Goal: Transaction & Acquisition: Purchase product/service

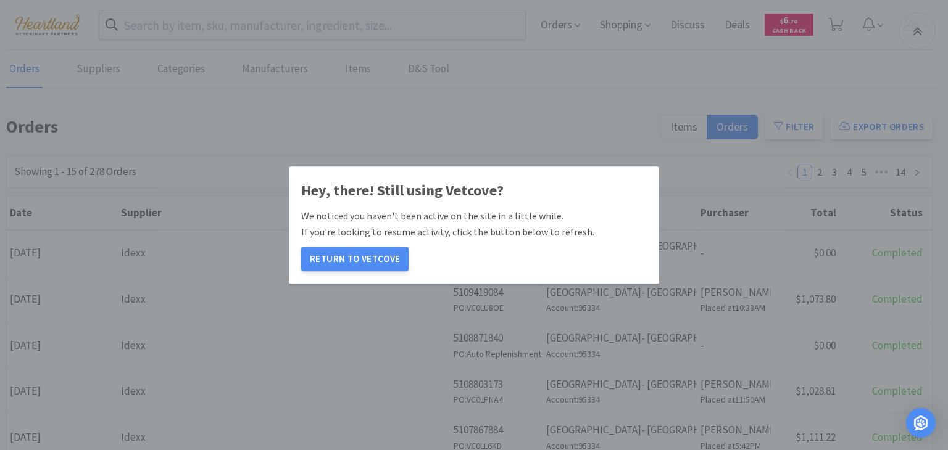
scroll to position [301, 0]
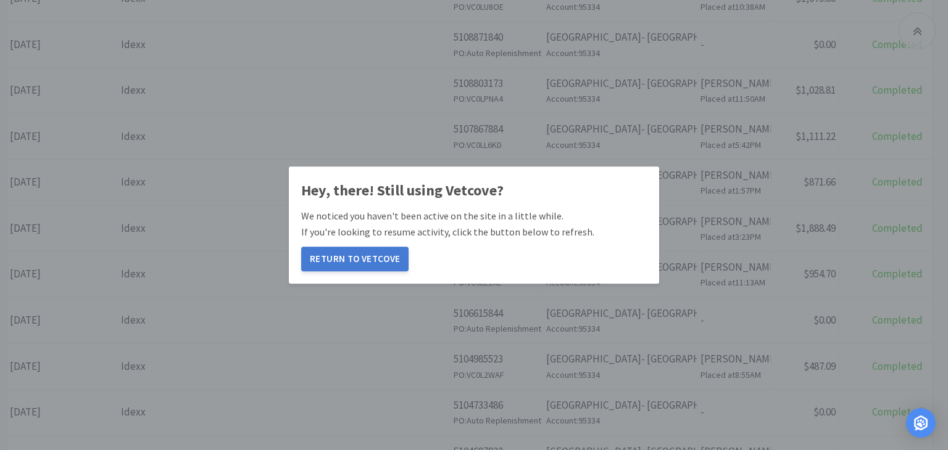
click at [381, 262] on button "Return to Vetcove" at bounding box center [354, 259] width 107 height 25
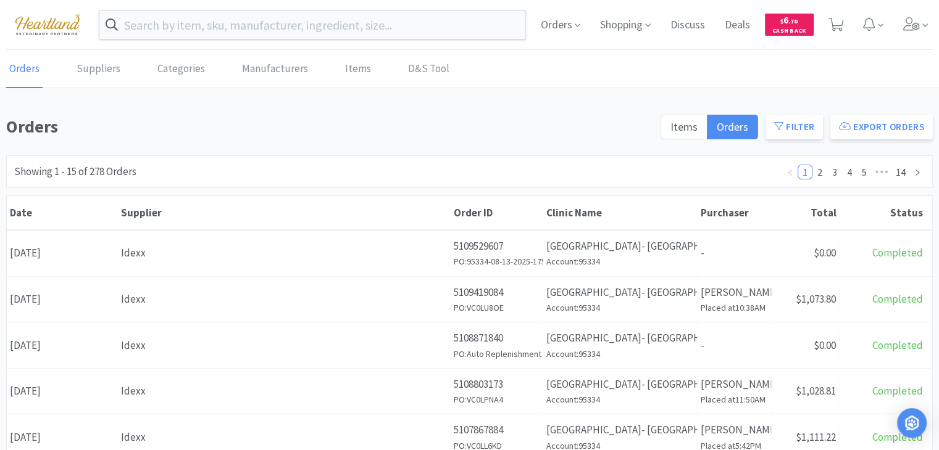
click at [21, 61] on link "Orders" at bounding box center [24, 70] width 36 height 38
click at [914, 22] on icon at bounding box center [911, 24] width 17 height 14
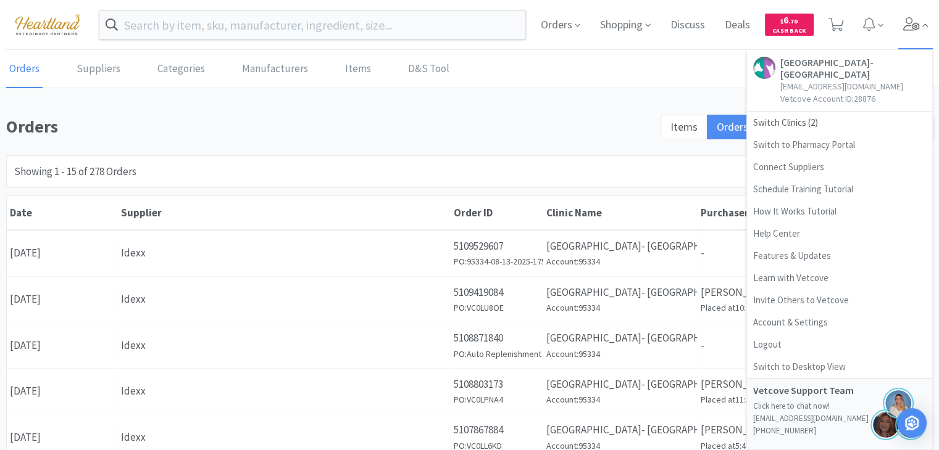
click at [914, 22] on icon at bounding box center [911, 24] width 17 height 14
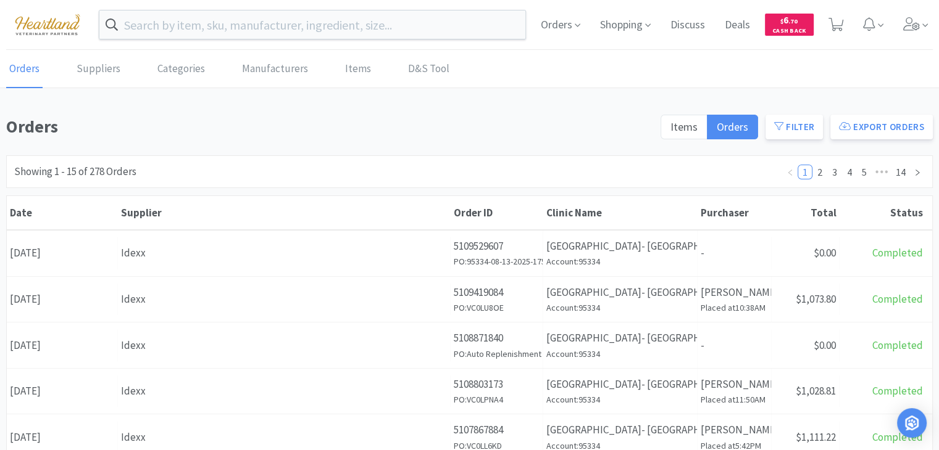
click at [48, 22] on img at bounding box center [47, 24] width 83 height 34
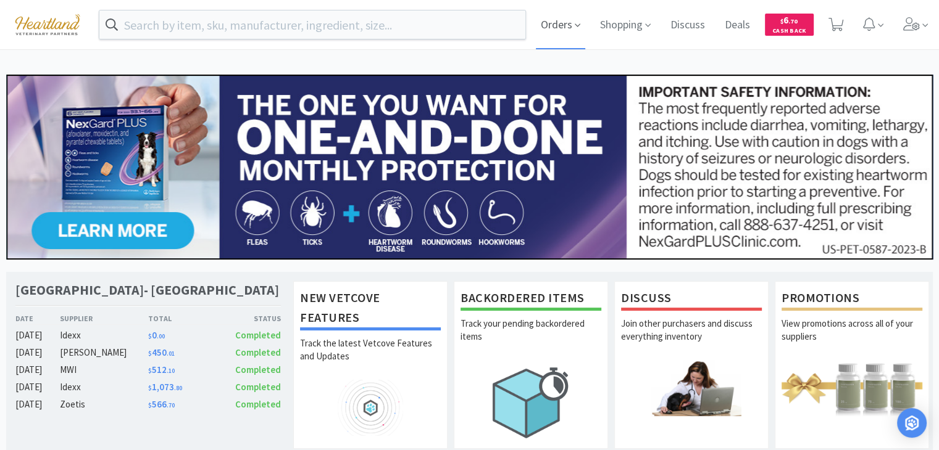
click at [560, 27] on span "Orders" at bounding box center [560, 24] width 49 height 49
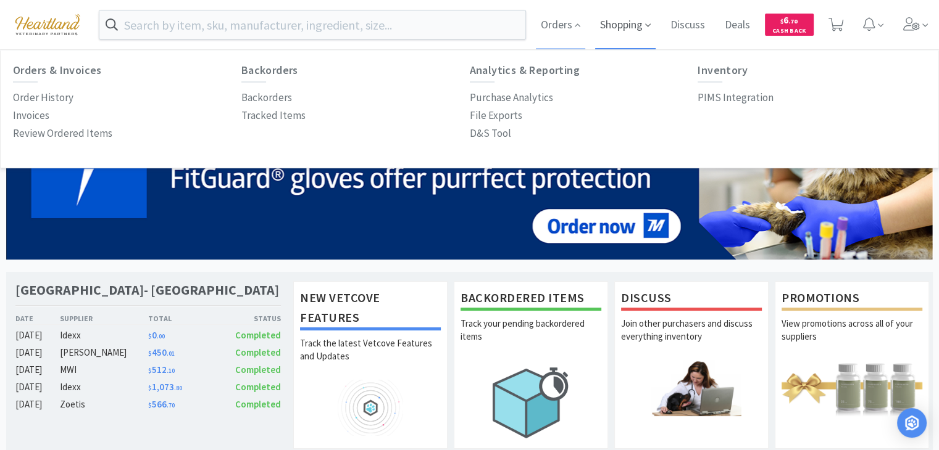
click at [616, 23] on span "Shopping" at bounding box center [625, 24] width 60 height 49
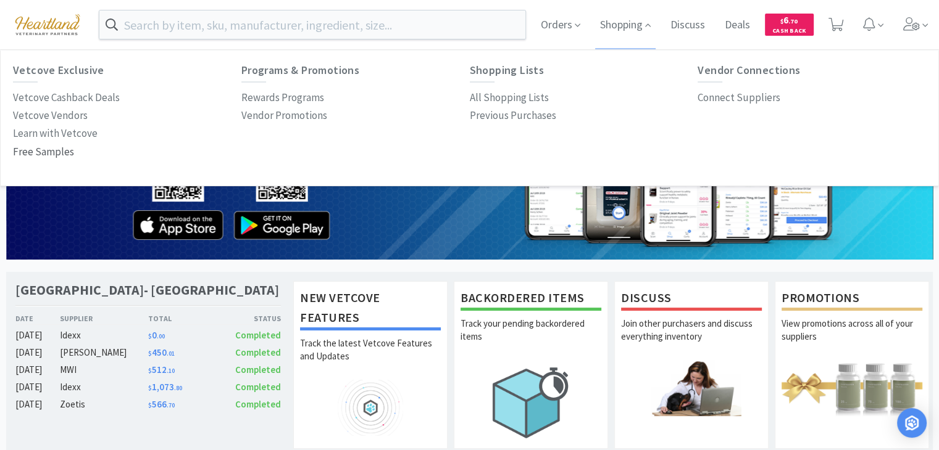
click at [33, 151] on p "Free Samples" at bounding box center [43, 152] width 61 height 17
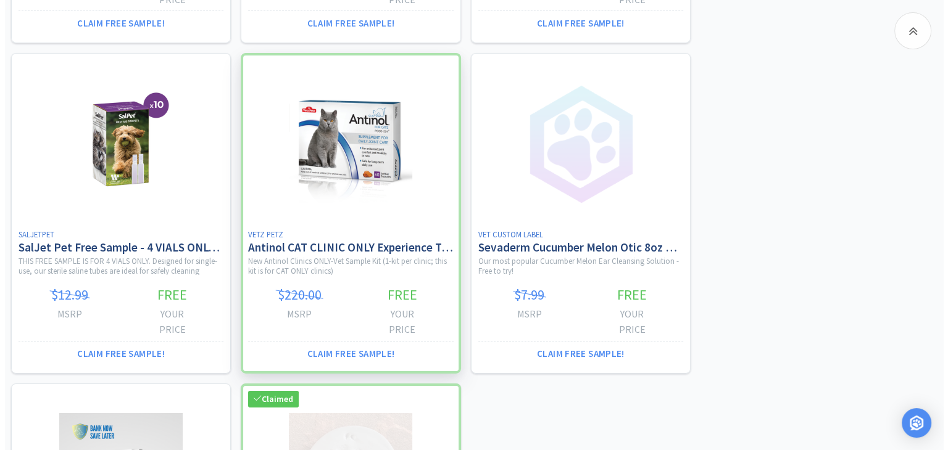
scroll to position [4173, 0]
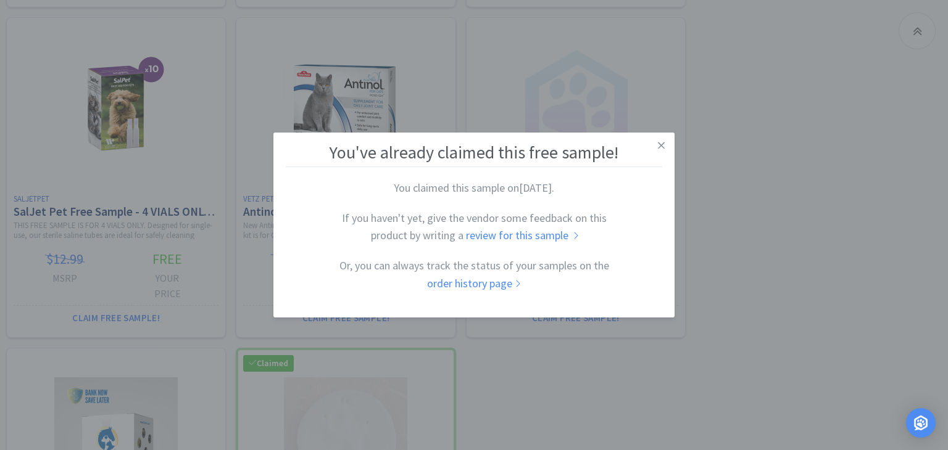
click at [548, 234] on link "review for this sample" at bounding box center [521, 236] width 111 height 14
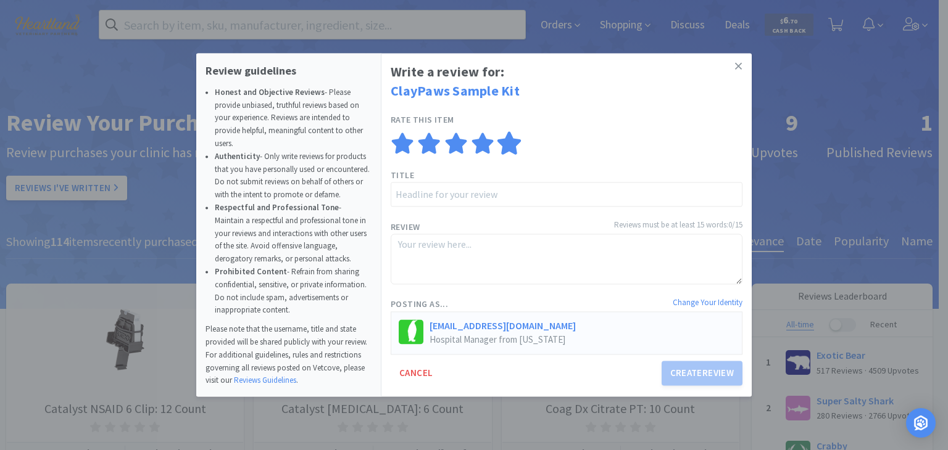
click at [507, 140] on icon at bounding box center [509, 143] width 24 height 23
click at [423, 192] on input "text" at bounding box center [567, 195] width 352 height 25
type input "Perfect kit"
type textarea "W"
type textarea "We"
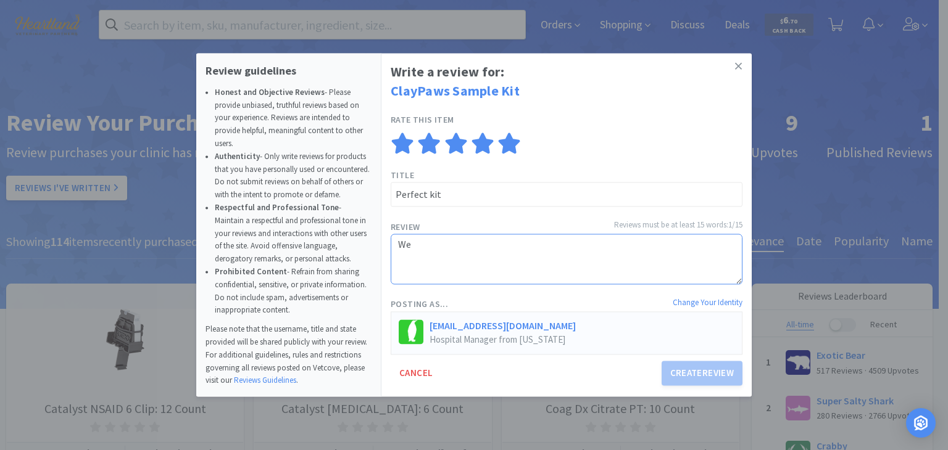
type textarea "We"
type textarea "We c"
type textarea "We cu"
type textarea "We cur"
type textarea "We curr"
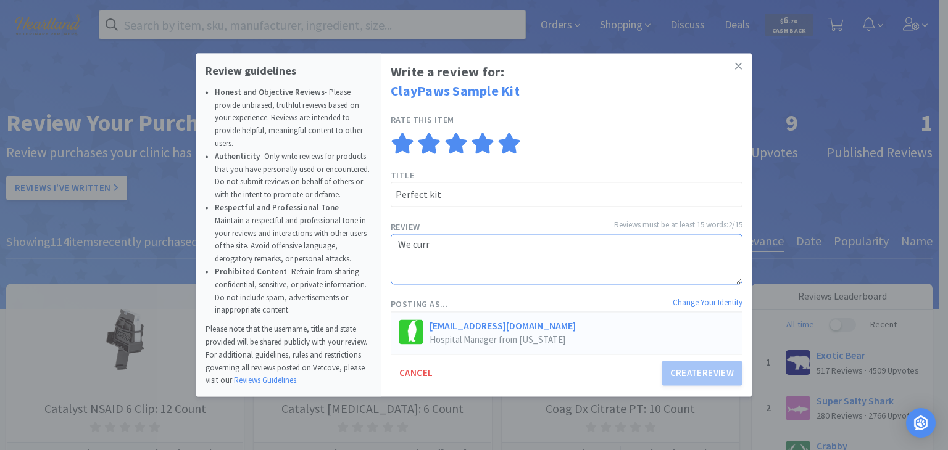
type textarea "We curre"
type textarea "We curren"
type textarea "We current"
type textarea "We currentl"
type textarea "We currently"
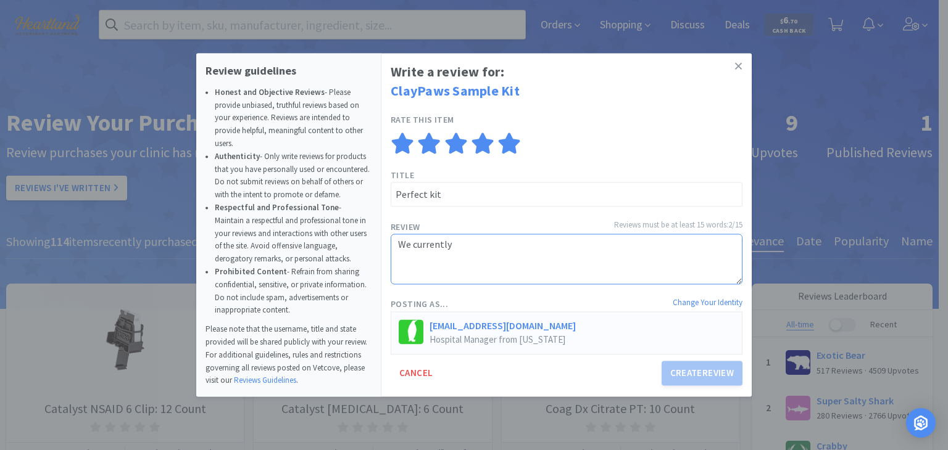
type textarea "We currently"
type textarea "We currently o"
type textarea "We currently or"
type textarea "We currently ord"
type textarea "We currently orde"
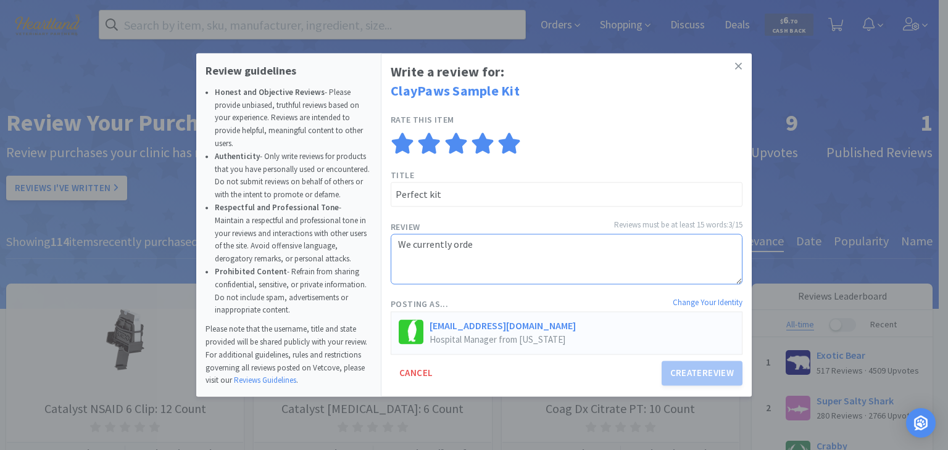
type textarea "We currently order"
type textarea "We currently order 5"
type textarea "We currently order 5#"
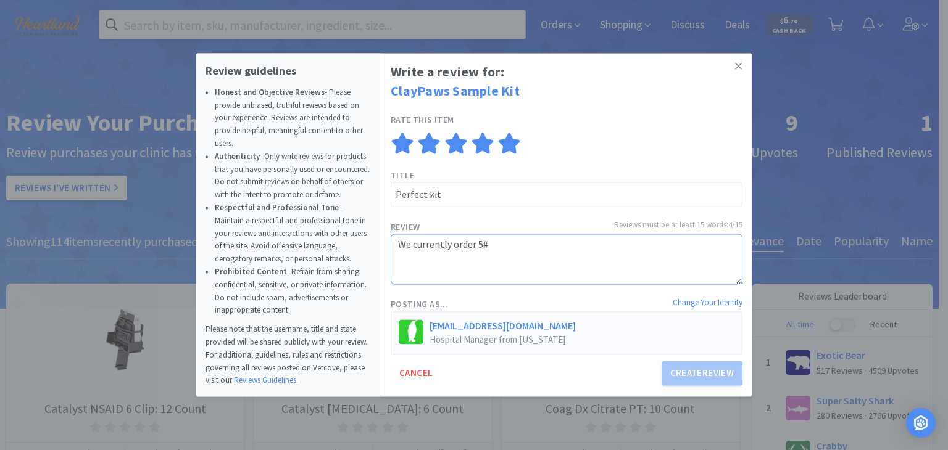
type textarea "We currently order 5# b"
type textarea "We currently order 5# bo"
type textarea "We currently order 5# box"
type textarea "We currently order 5# box of"
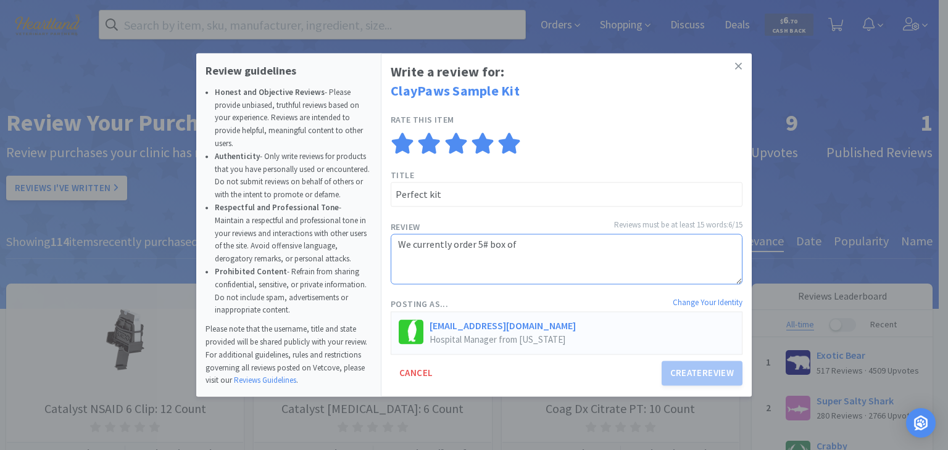
type textarea "We currently order 5# box of"
type textarea "We currently order 5# box of s"
type textarea "We currently order 5# box of sc"
type textarea "We currently order 5# box of scu"
type textarea "We currently order 5# box of scul"
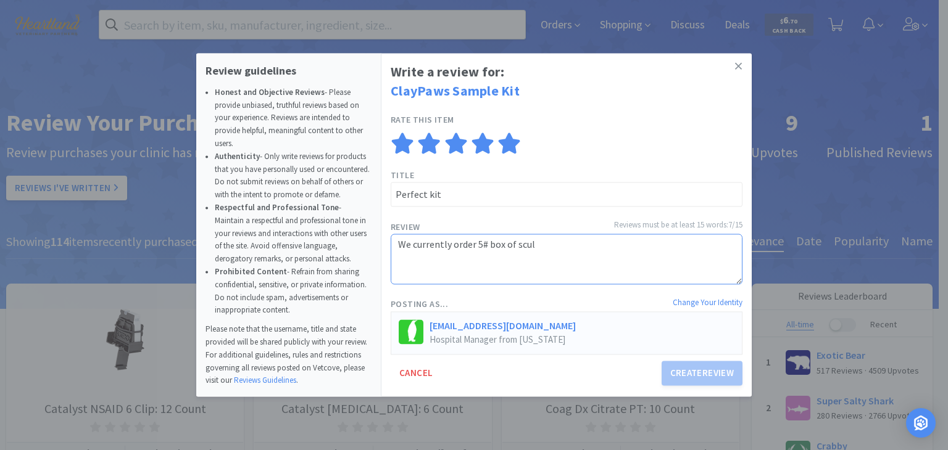
type textarea "We currently order 5# box of sculp"
type textarea "We currently order 5# box of sculpy"
type textarea "We currently order 5# box of sculpy a"
type textarea "We currently order 5# box of sculpy an"
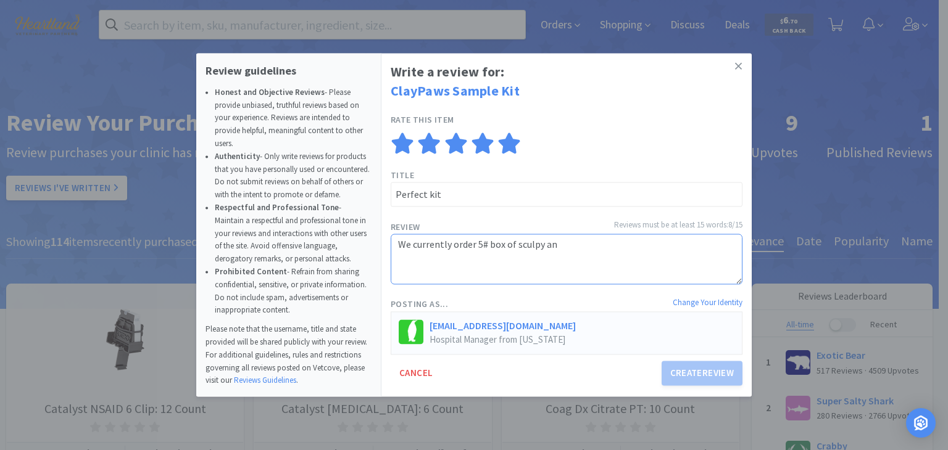
type textarea "We currently order 5# box of sculpy and"
type textarea "We currently order 5# box of sculpy and t"
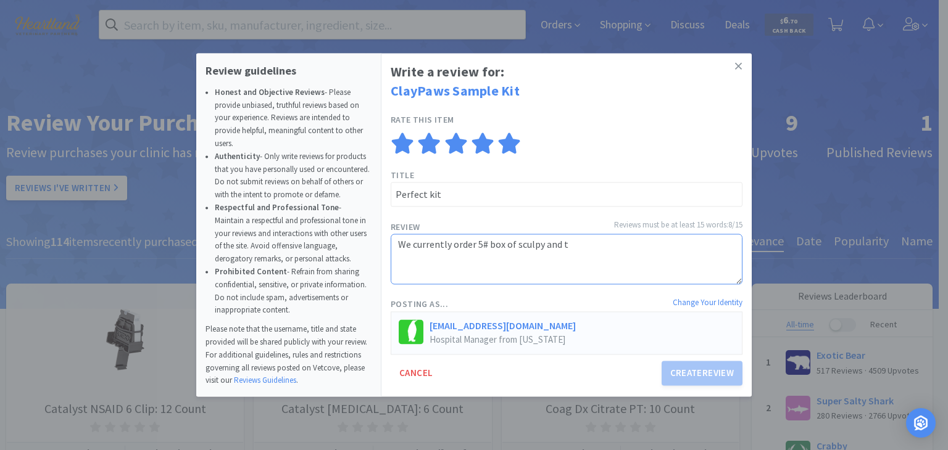
type textarea "We currently order 5# box of sculpy and th"
type textarea "We currently order 5# box of sculpy and thi"
type textarea "We currently order 5# box of sculpy and this"
type textarea "We currently order 5# box of sculpy and this p"
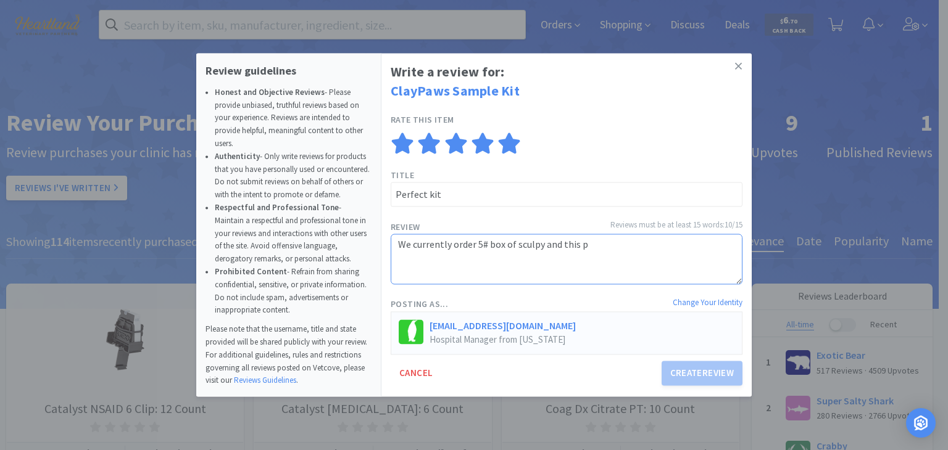
type textarea "We currently order 5# box of sculpy and this pr"
type textarea "We currently order 5# box of sculpy and this pro"
type textarea "We currently order 5# box of sculpy and this proc"
type textarea "We currently order 5# box of sculpy and this proce"
type textarea "We currently order 5# box of sculpy and this proces"
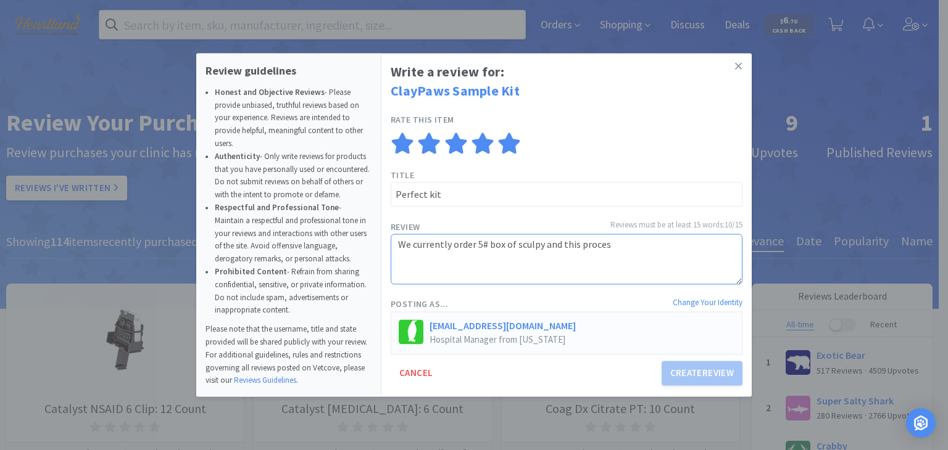
type textarea "We currently order 5# box of sculpy and this process"
type textarea "We currently order 5# box of sculpy and this process i"
type textarea "We currently order 5# box of sculpy and this process is"
type textarea "We currently order 5# box of sculpy and this process is s"
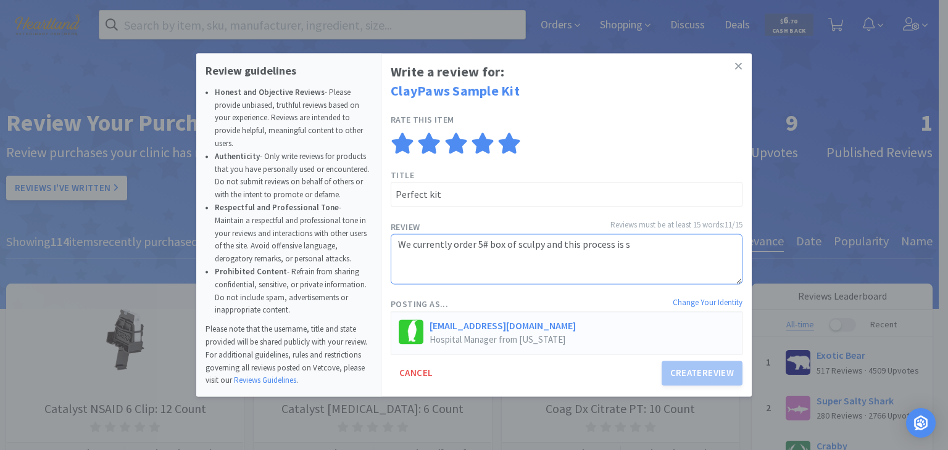
type textarea "We currently order 5# box of sculpy and this process is so"
type textarea "We currently order 5# box of sculpy and this process is so m"
type textarea "We currently order 5# box of sculpy and this process is so mu"
type textarea "We currently order 5# box of sculpy and this process is so muc"
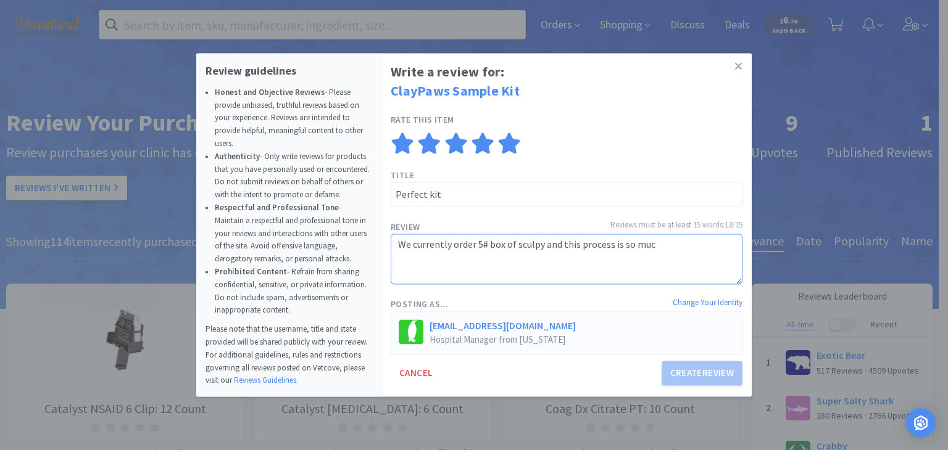
type textarea "We currently order 5# box of sculpy and this process is so much"
type textarea "We currently order 5# box of sculpy and this process is so much n"
type textarea "We currently order 5# box of sculpy and this process is so much ni"
type textarea "We currently order 5# box of sculpy and this process is so much niv"
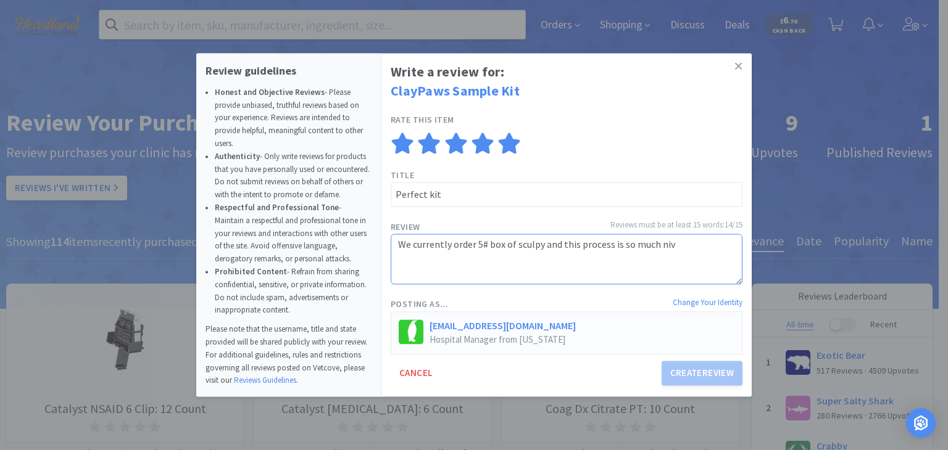
type textarea "We currently order 5# box of sculpy and this process is so much ni"
type textarea "We currently order 5# box of sculpy and this process is so much nic"
type textarea "We currently order 5# box of sculpy and this process is so much nice"
type textarea "We currently order 5# box of sculpy and this process is so much niced"
type textarea "We currently order 5# box of sculpy and this process is so much nice"
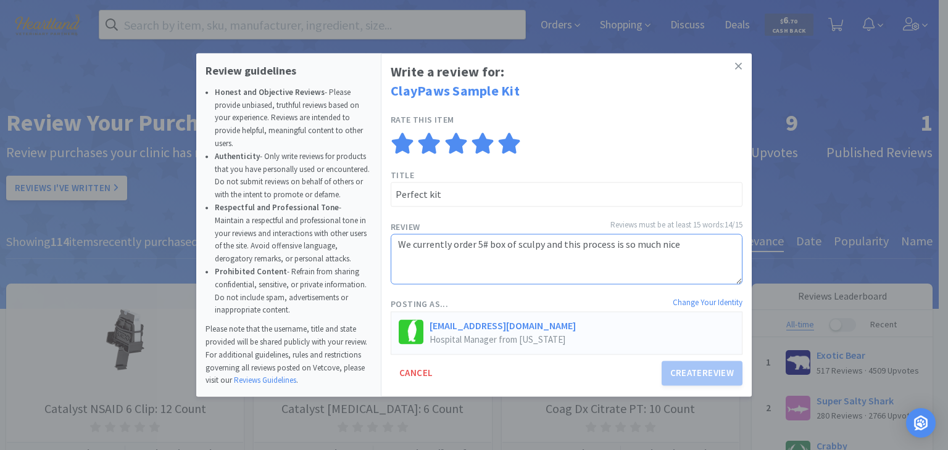
type textarea "We currently order 5# box of sculpy and this process is so much nicer"
type textarea "We currently order 5# box of sculpy and this process is so much nicer!"
type textarea "We currently order 5# box of sculpy and this process is so much nicer! N"
type textarea "We currently order 5# box of sculpy and this process is so much nicer! No"
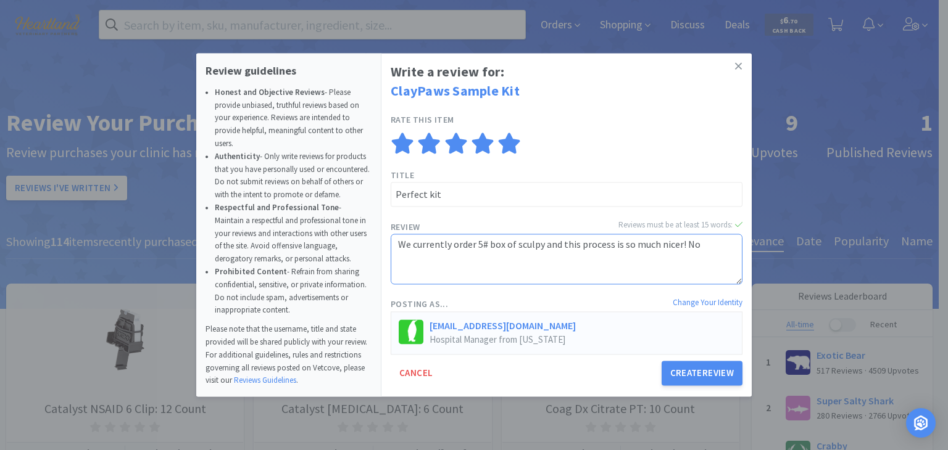
type textarea "We currently order 5# box of sculpy and this process is so much nicer! No"
type textarea "We currently order 5# box of sculpy and this process is so much nicer! No g"
type textarea "We currently order 5# box of sculpy and this process is so much nicer! No gu"
type textarea "We currently order 5# box of sculpy and this process is so much nicer! No gue"
type textarea "We currently order 5# box of sculpy and this process is so much nicer! No gues"
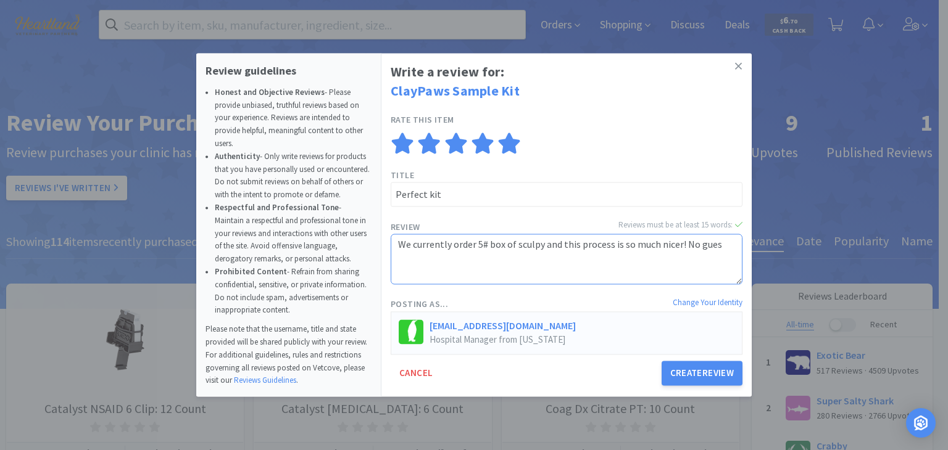
type textarea "We currently order 5# box of sculpy and this process is so much nicer! No guess"
type textarea "We currently order 5# box of sculpy and this process is so much nicer! No guessi"
type textarea "We currently order 5# box of sculpy and this process is so much nicer! No guess…"
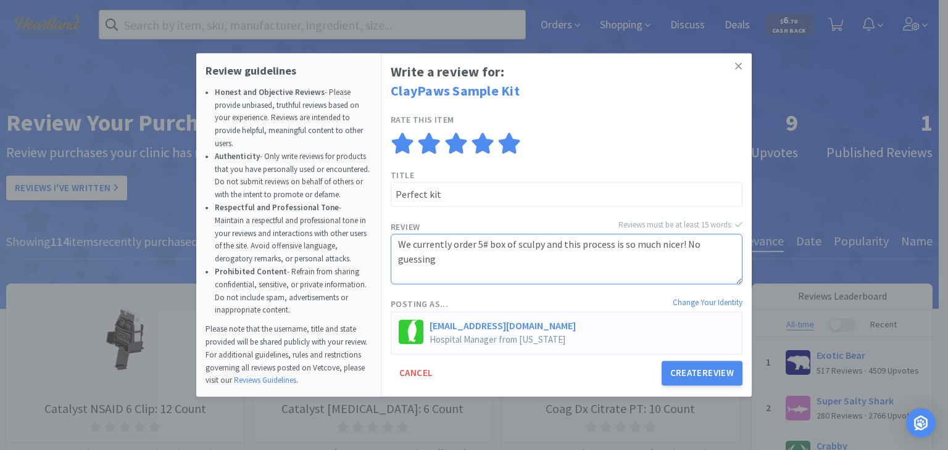
type textarea "We currently order 5# box of sculpy and this process is so much nicer! No guess…"
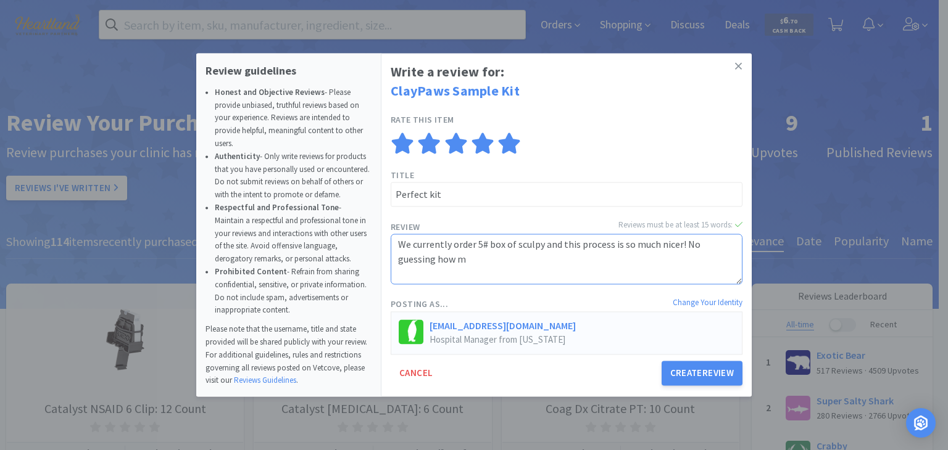
type textarea "We currently order 5# box of sculpy and this process is so much nicer! No guess…"
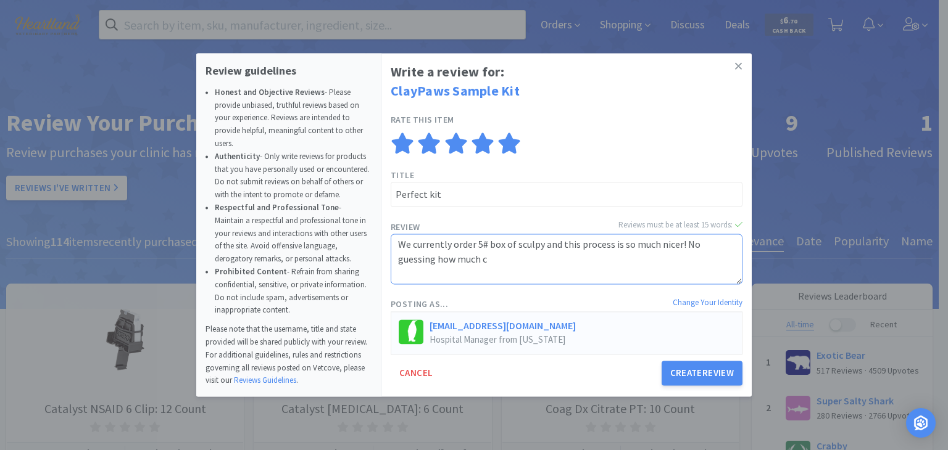
type textarea "We currently order 5# box of sculpy and this process is so much nicer! No guess…"
click at [713, 378] on button "Create Review" at bounding box center [702, 374] width 81 height 25
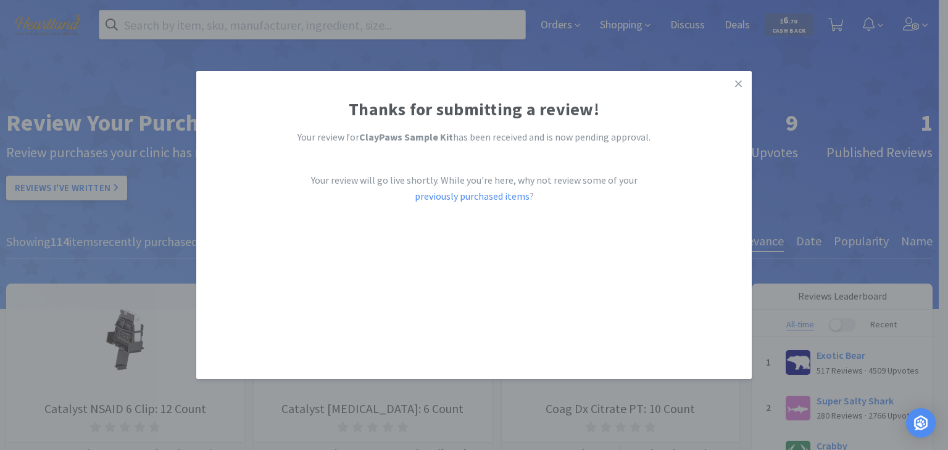
click at [496, 198] on link "previously purchased items" at bounding box center [472, 196] width 115 height 12
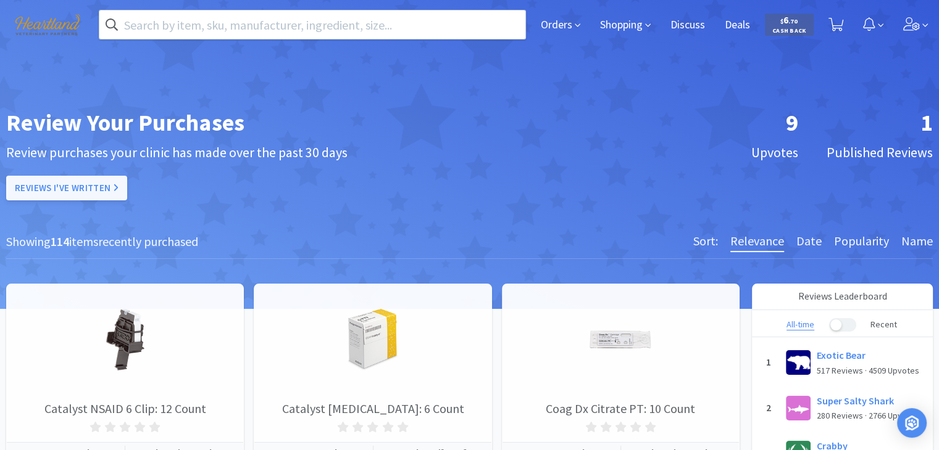
click at [96, 193] on link "Reviews I've Written" at bounding box center [66, 188] width 121 height 25
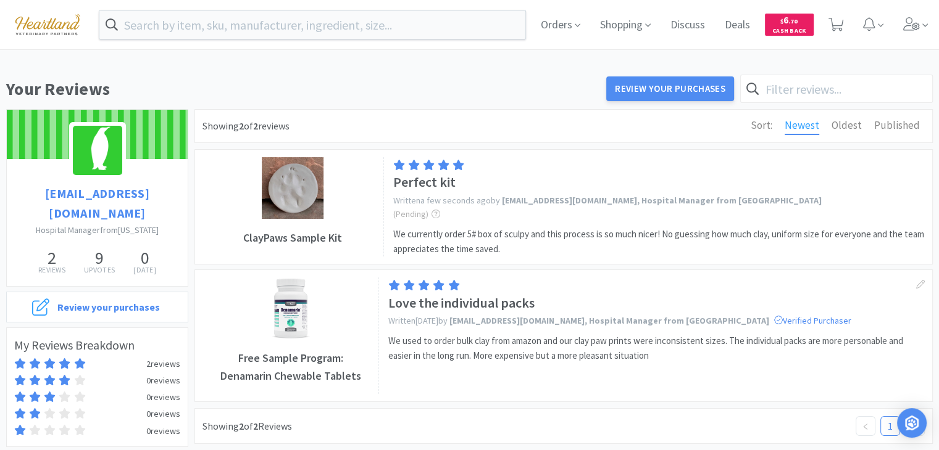
click at [52, 30] on img at bounding box center [47, 24] width 83 height 34
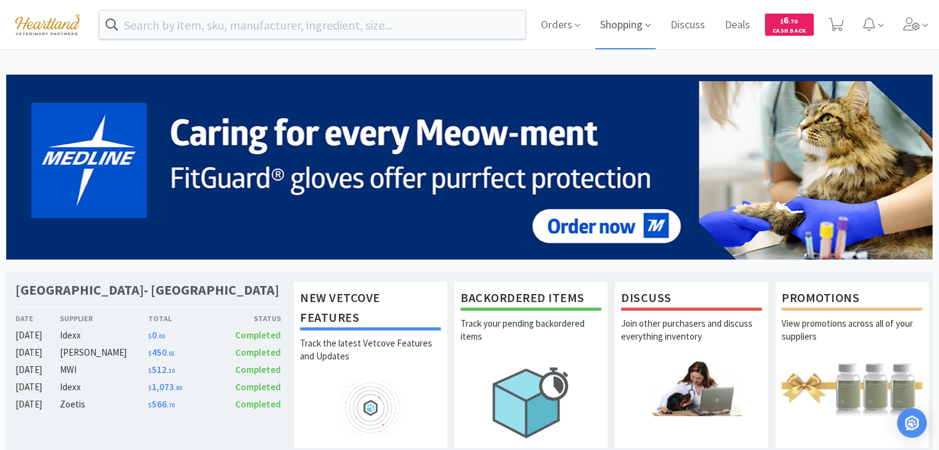
click at [626, 20] on span "Shopping" at bounding box center [625, 24] width 60 height 49
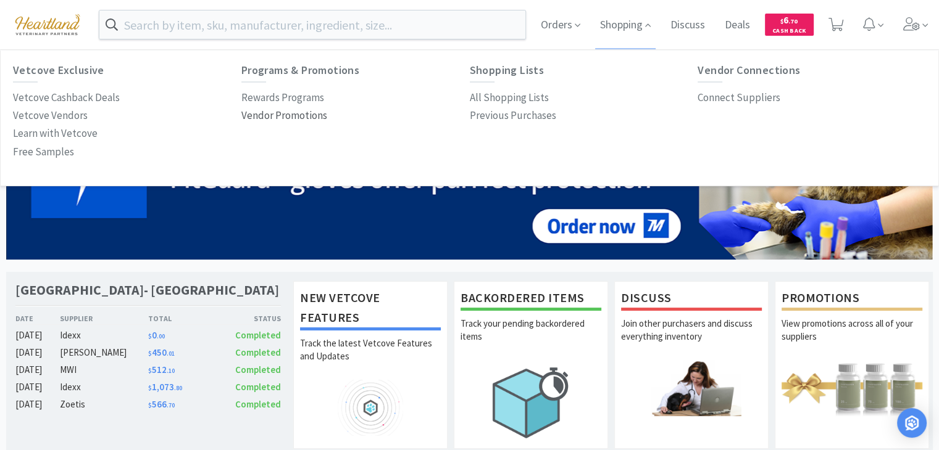
click at [267, 119] on p "Vendor Promotions" at bounding box center [284, 115] width 86 height 17
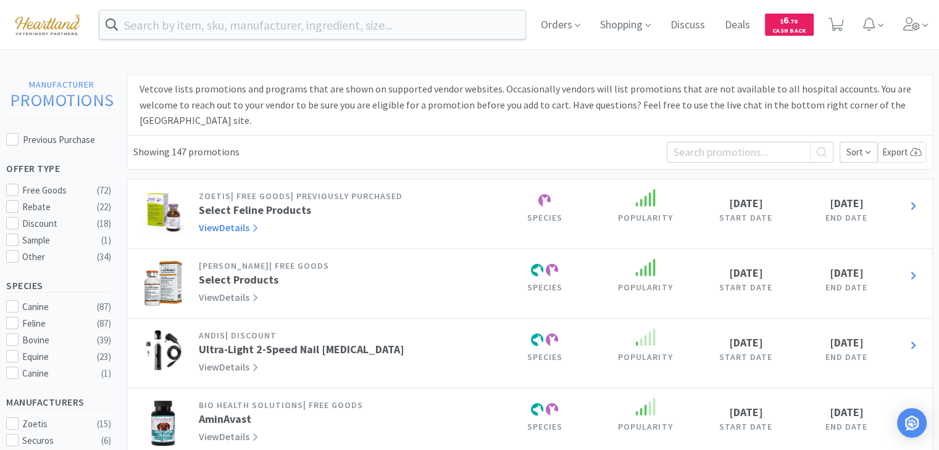
click at [218, 228] on link "View Details" at bounding box center [228, 228] width 59 height 12
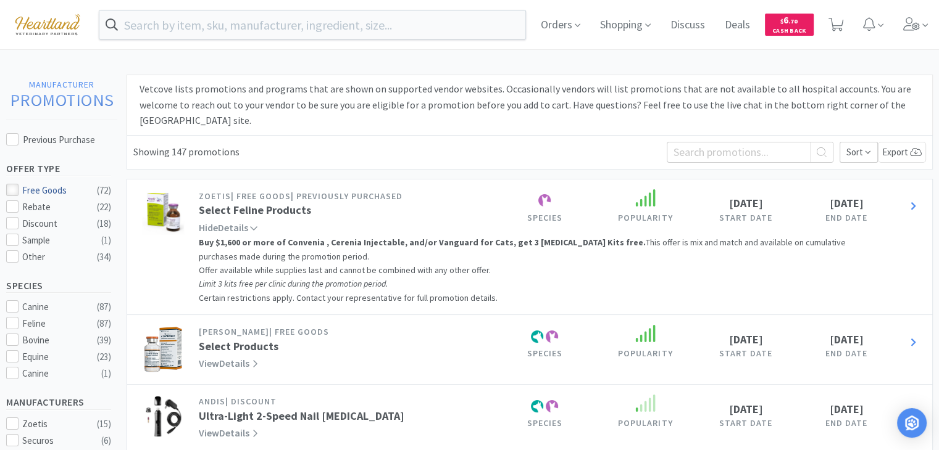
click at [9, 189] on icon at bounding box center [12, 190] width 9 height 9
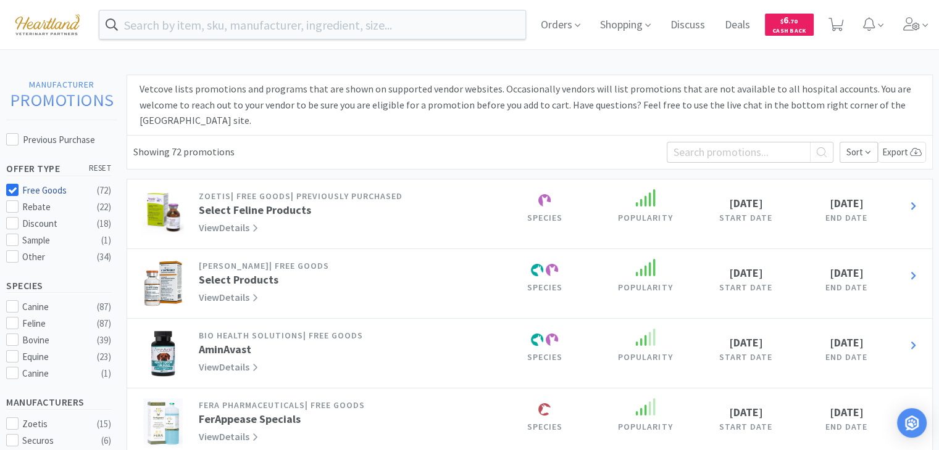
click at [10, 186] on icon at bounding box center [12, 190] width 9 height 9
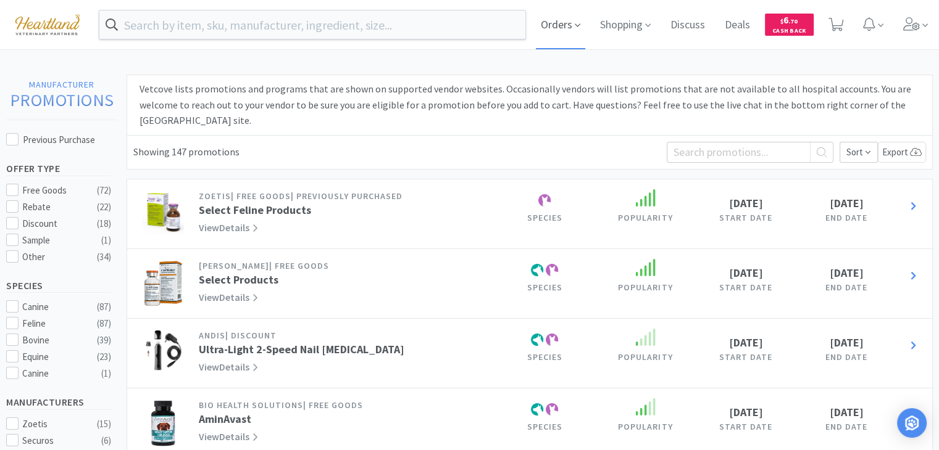
click at [573, 30] on span "Orders" at bounding box center [560, 24] width 49 height 49
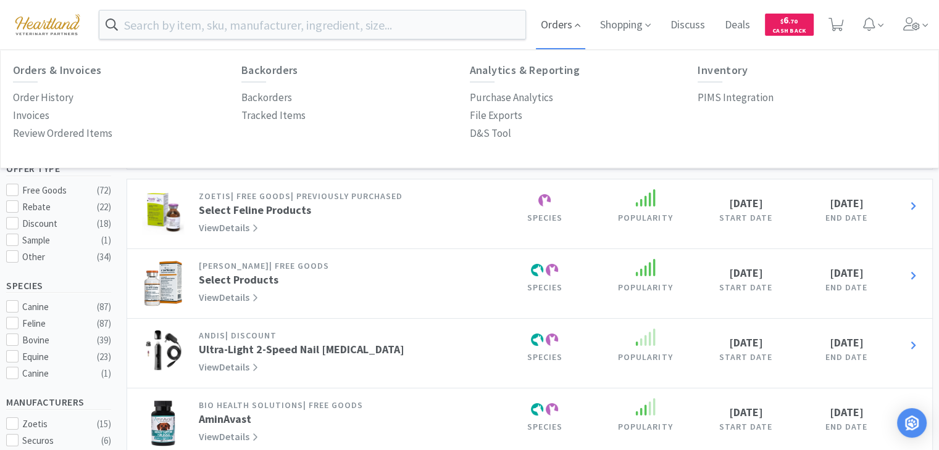
click at [562, 23] on span "Orders" at bounding box center [560, 24] width 49 height 49
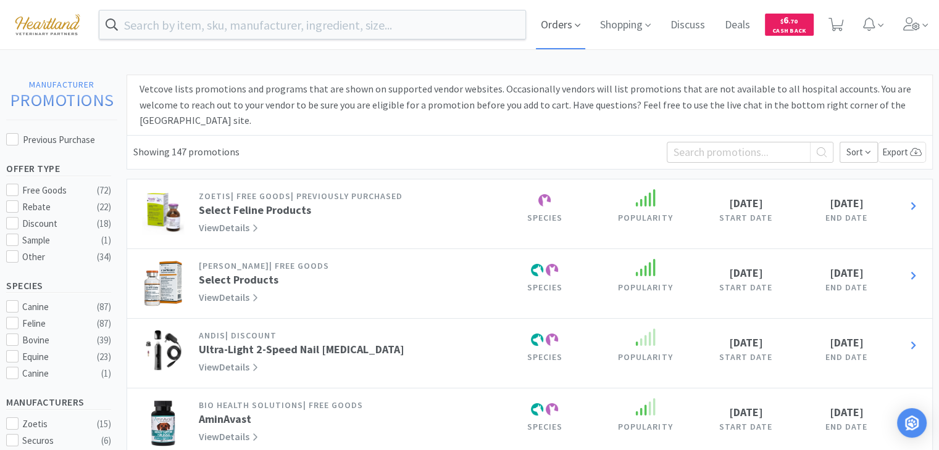
click at [562, 23] on span "Orders" at bounding box center [560, 24] width 49 height 49
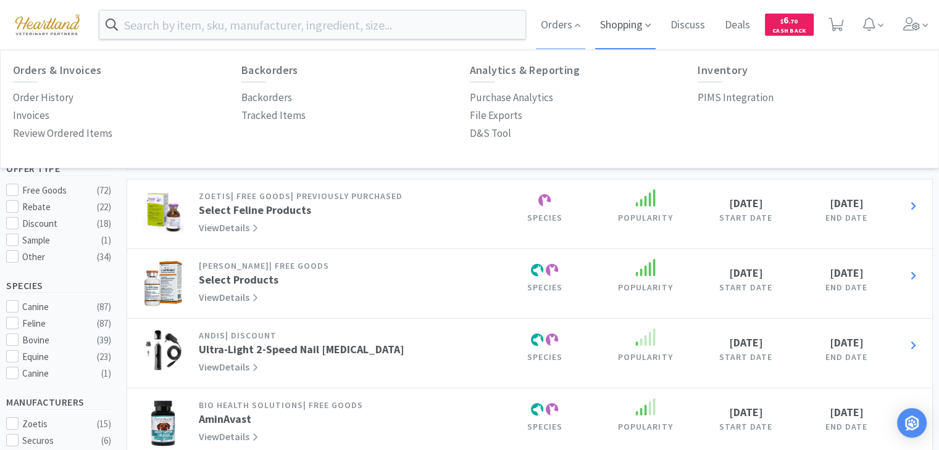
click at [616, 23] on span "Shopping" at bounding box center [625, 24] width 60 height 49
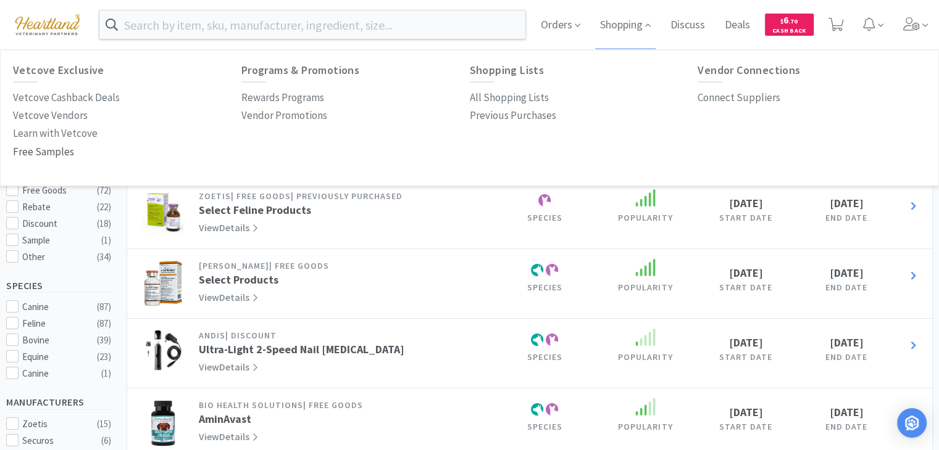
click at [25, 149] on p "Free Samples" at bounding box center [43, 152] width 61 height 17
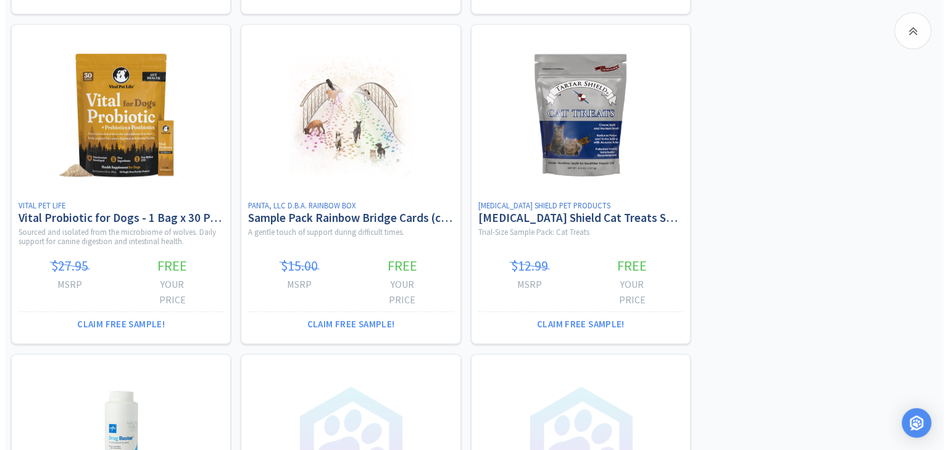
scroll to position [864, 0]
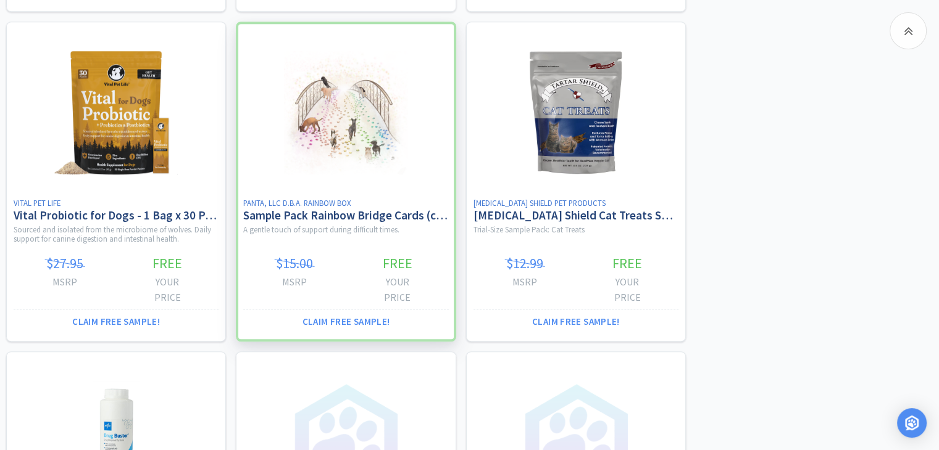
click at [410, 181] on div at bounding box center [346, 182] width 220 height 321
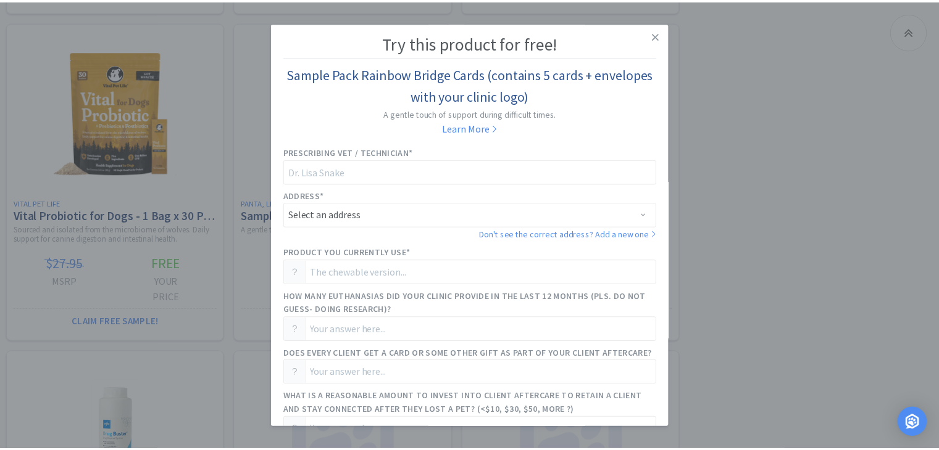
scroll to position [114, 0]
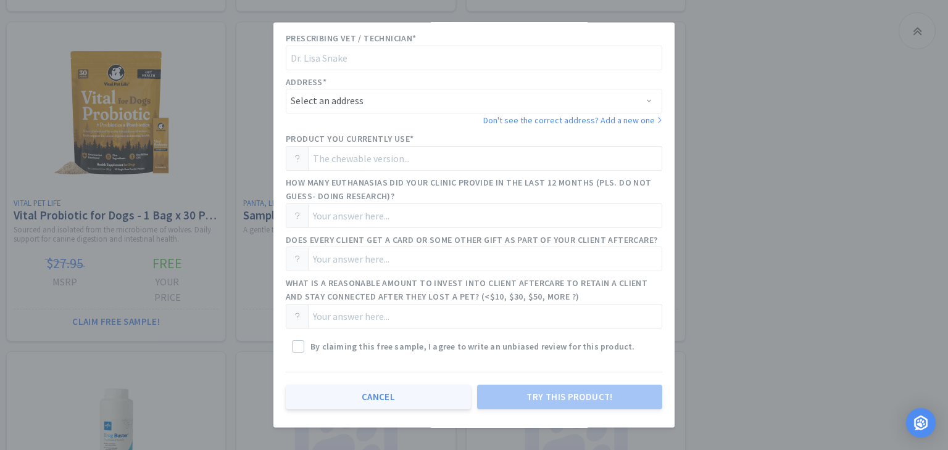
click at [368, 402] on button "Cancel" at bounding box center [378, 398] width 185 height 25
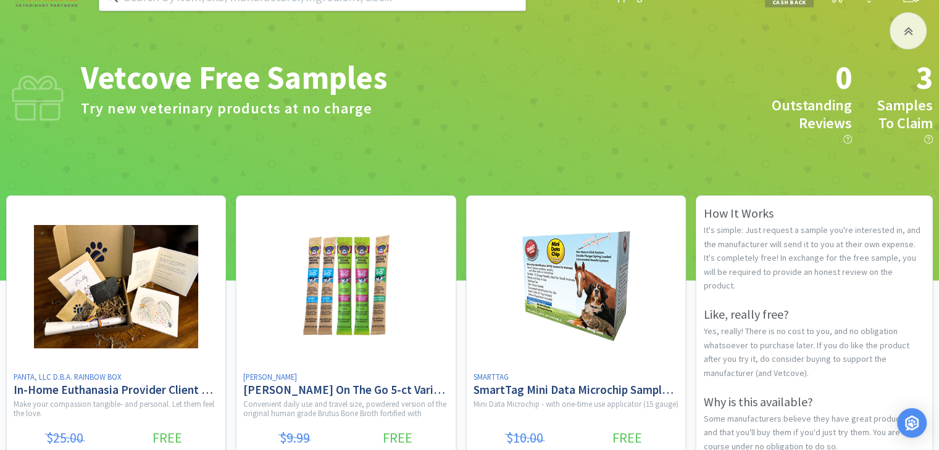
scroll to position [0, 0]
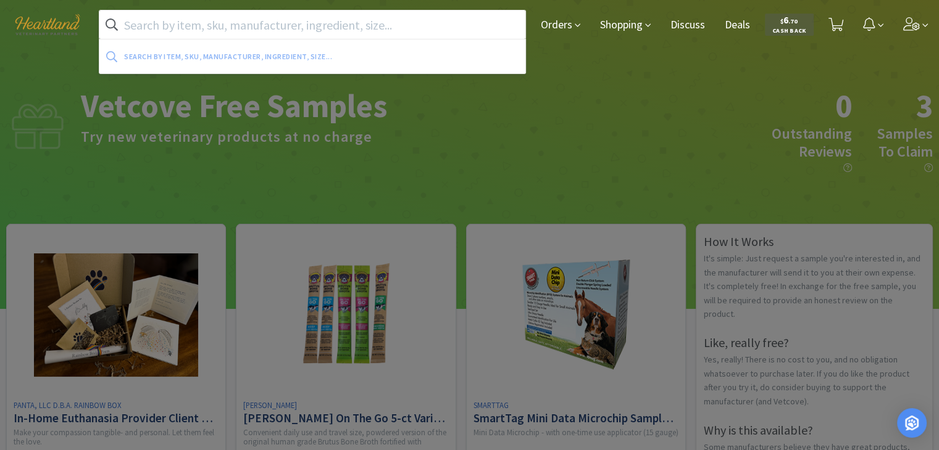
click at [312, 19] on input "text" at bounding box center [312, 24] width 426 height 28
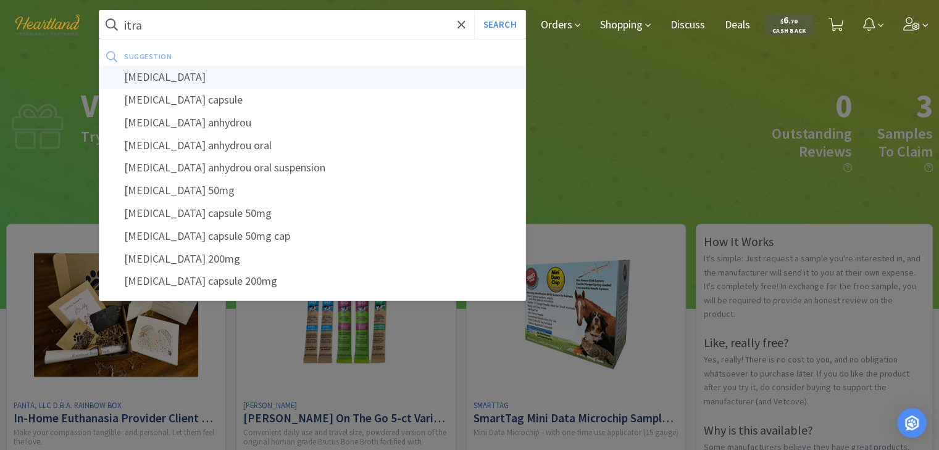
click at [280, 70] on div "[MEDICAL_DATA]" at bounding box center [312, 77] width 426 height 23
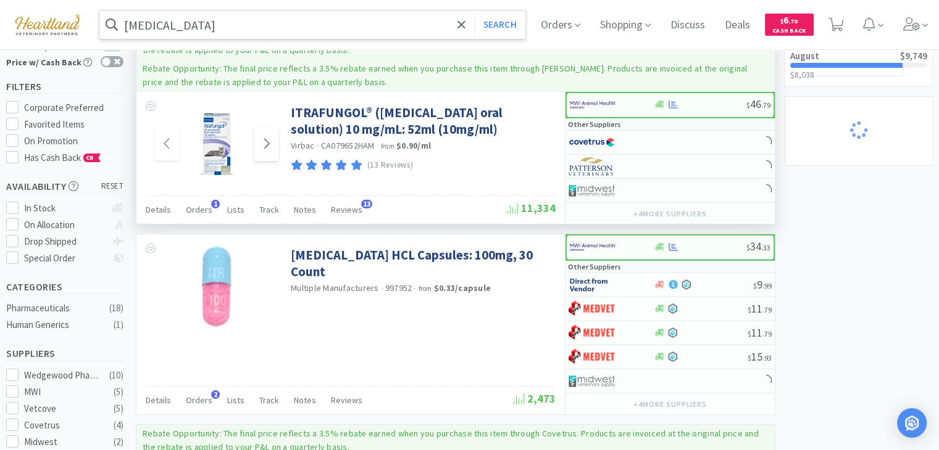
scroll to position [185, 0]
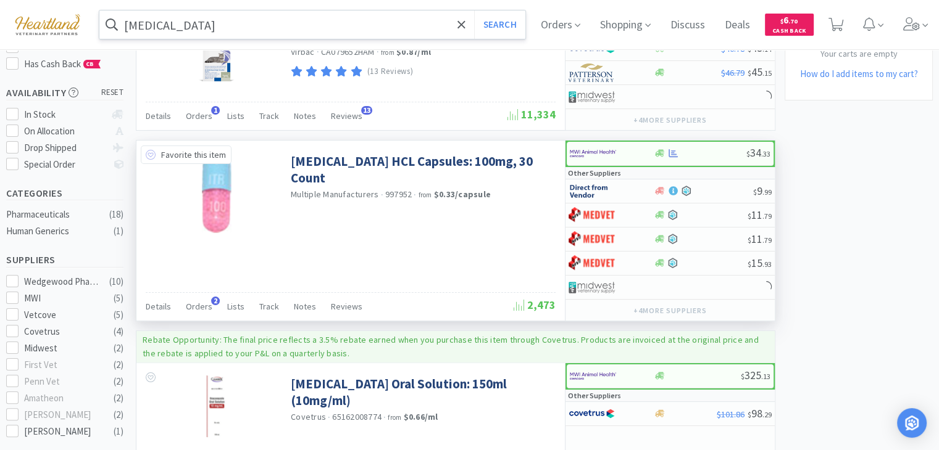
click at [147, 151] on icon at bounding box center [151, 155] width 10 height 10
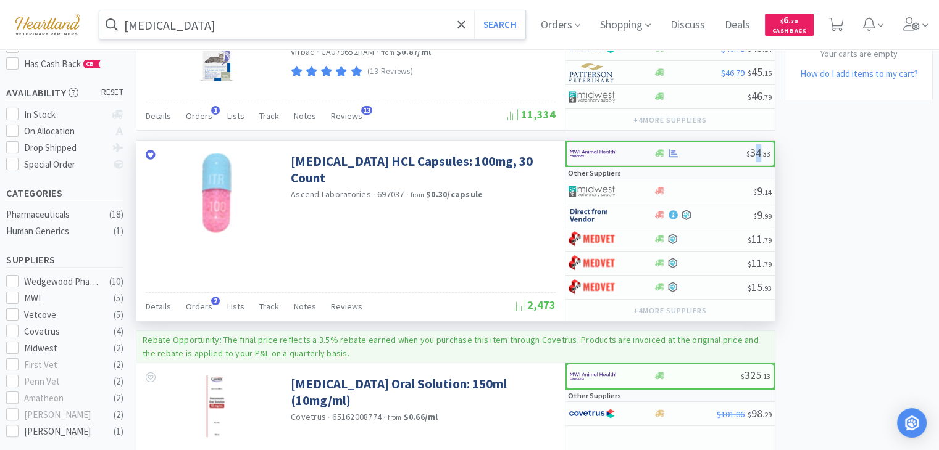
click at [758, 149] on span "$ 34 . 33" at bounding box center [758, 153] width 24 height 14
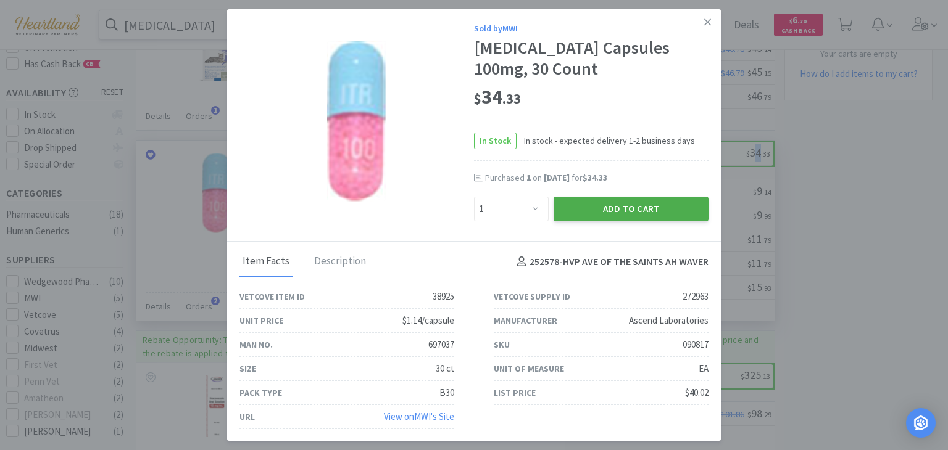
click at [614, 210] on button "Add to Cart" at bounding box center [631, 209] width 155 height 25
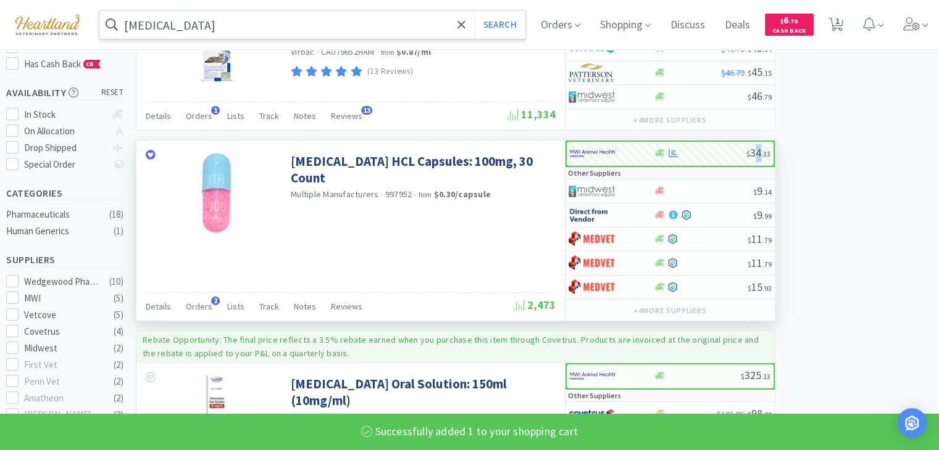
click at [331, 25] on input "[MEDICAL_DATA]" at bounding box center [312, 24] width 426 height 28
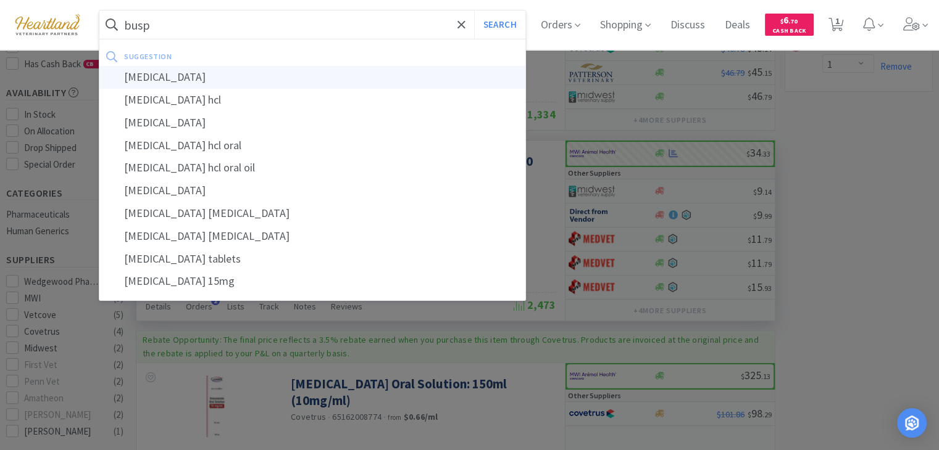
click at [288, 81] on div "[MEDICAL_DATA]" at bounding box center [312, 77] width 426 height 23
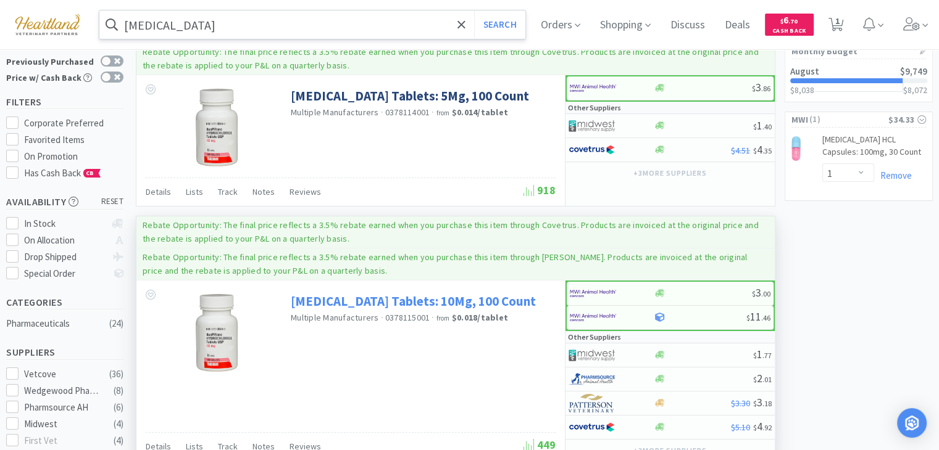
scroll to position [62, 0]
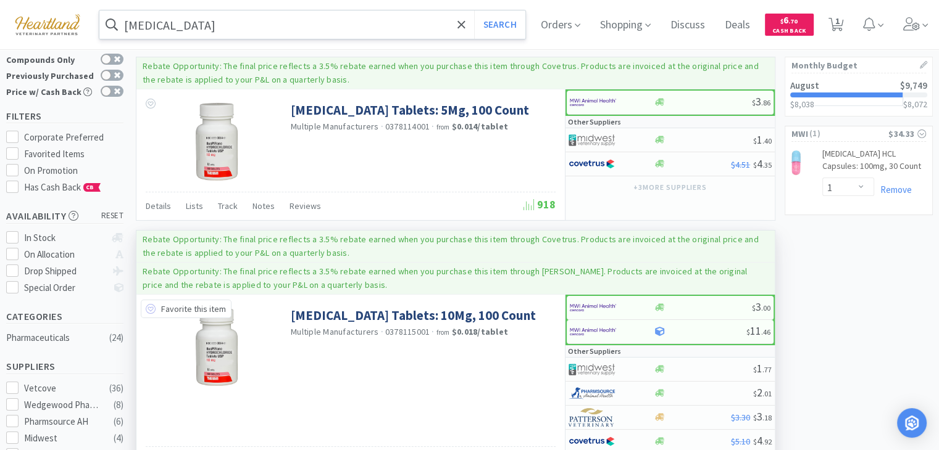
click at [146, 304] on icon at bounding box center [151, 309] width 10 height 10
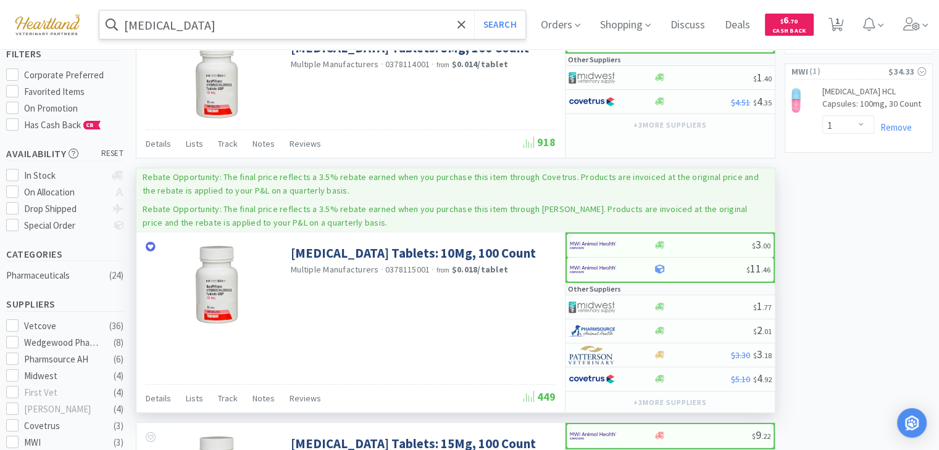
scroll to position [185, 0]
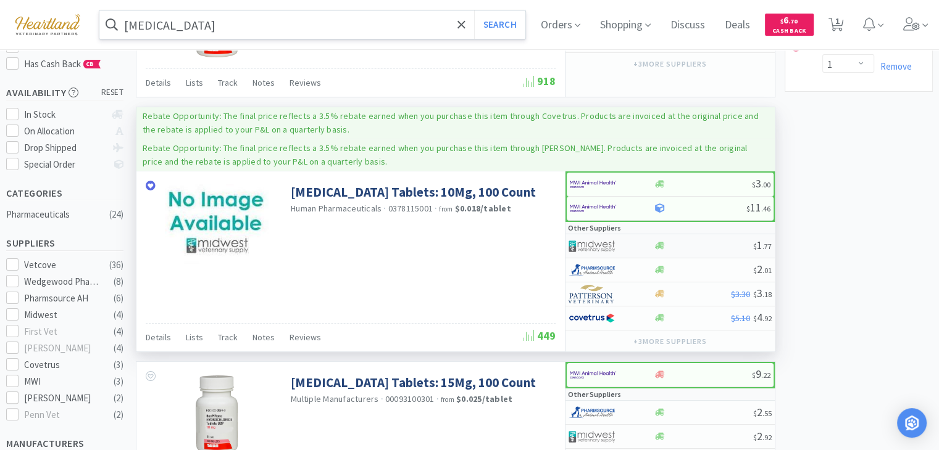
click at [616, 243] on div at bounding box center [602, 246] width 68 height 21
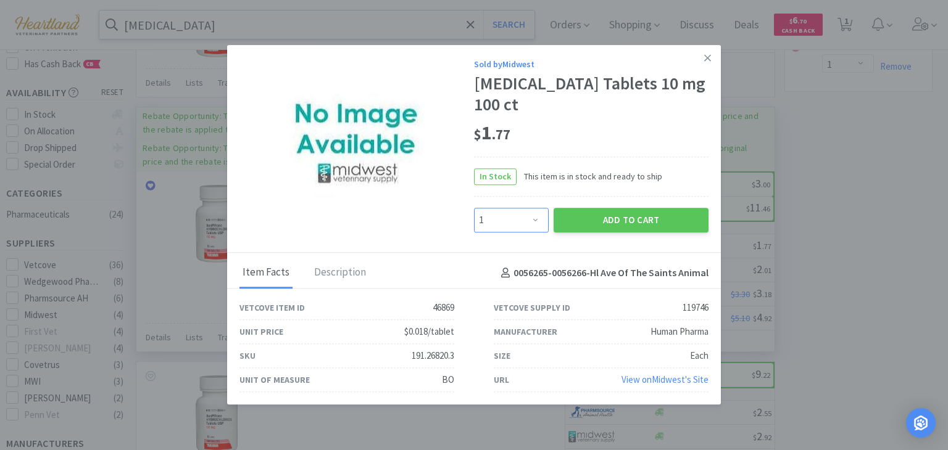
click at [541, 212] on select "Enter Quantity 1 2 3 4 5 6 7 8 9 10 11 12 13 14 15 16 17 18 19 20 Enter Quantity" at bounding box center [511, 220] width 75 height 25
click at [474, 208] on select "Enter Quantity 1 2 3 4 5 6 7 8 9 10 11 12 13 14 15 16 17 18 19 20 Enter Quantity" at bounding box center [511, 220] width 75 height 25
click at [616, 210] on button "Add to Cart" at bounding box center [631, 220] width 155 height 25
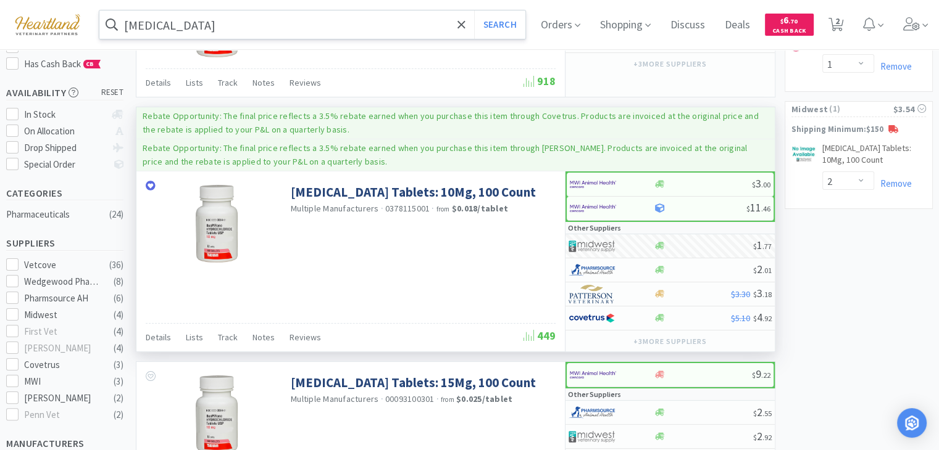
click at [328, 28] on input "[MEDICAL_DATA]" at bounding box center [312, 24] width 426 height 28
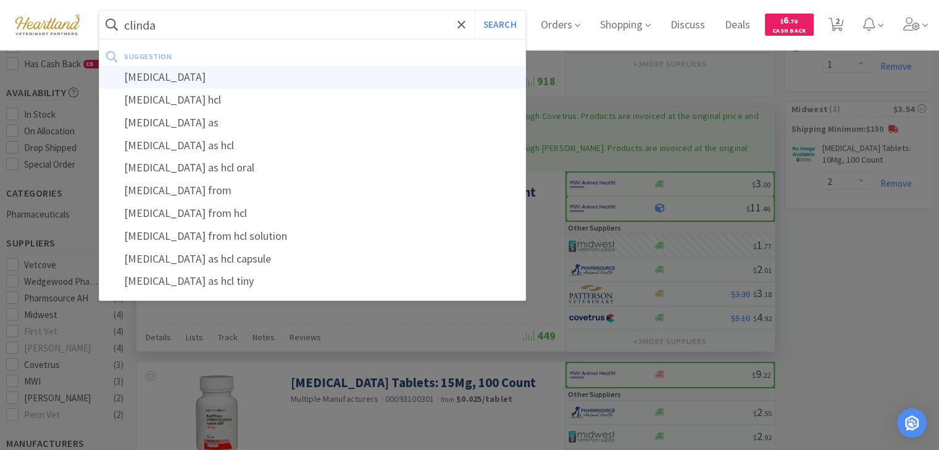
click at [193, 78] on div "[MEDICAL_DATA]" at bounding box center [312, 77] width 426 height 23
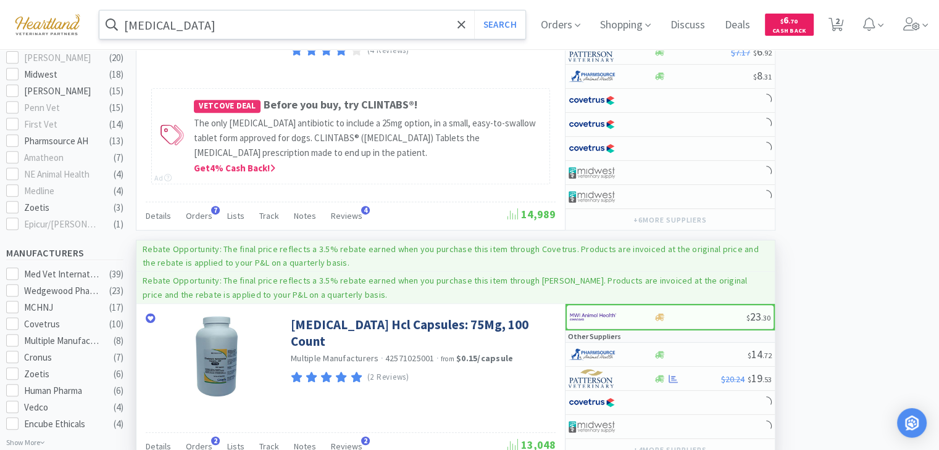
scroll to position [555, 0]
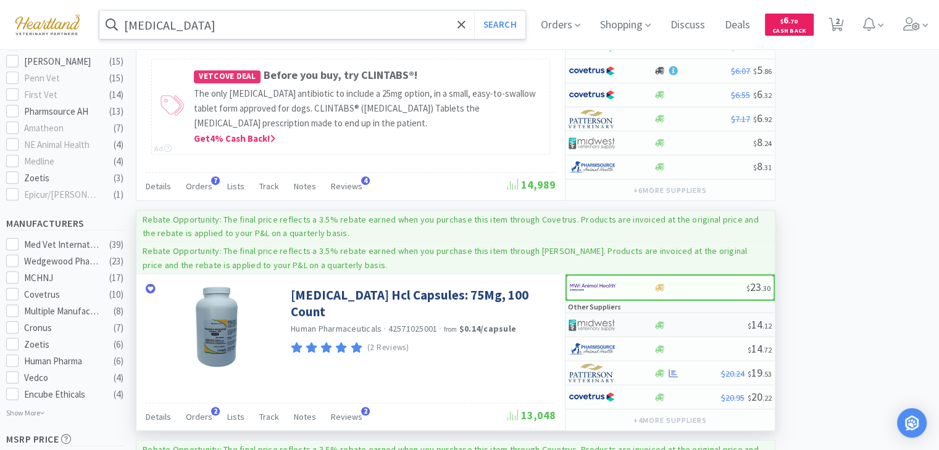
click at [599, 316] on img at bounding box center [591, 325] width 46 height 19
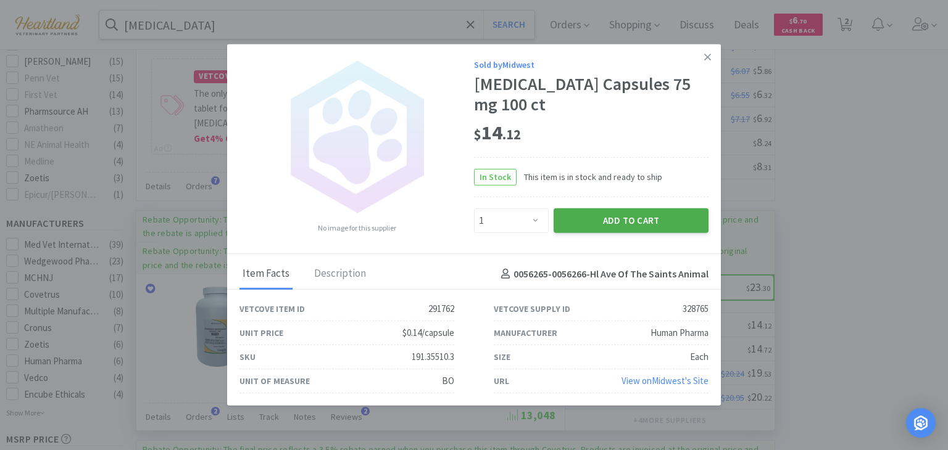
click at [634, 220] on button "Add to Cart" at bounding box center [631, 220] width 155 height 25
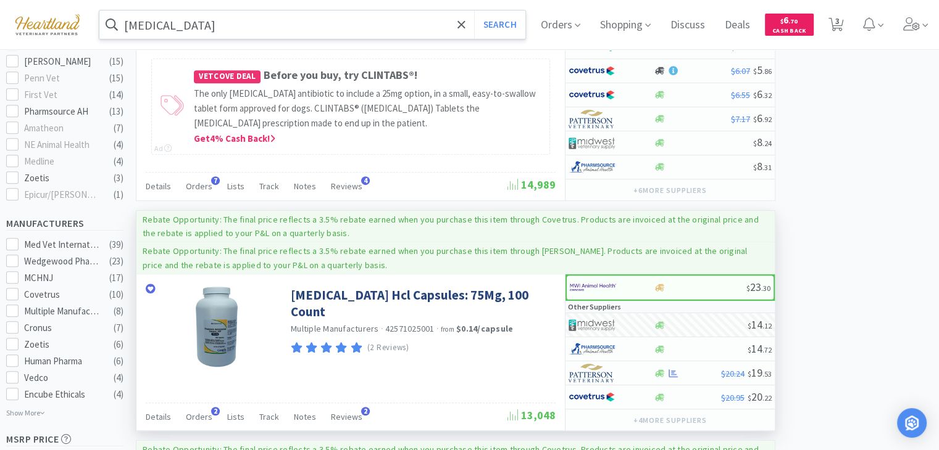
click at [237, 28] on input "[MEDICAL_DATA]" at bounding box center [312, 24] width 426 height 28
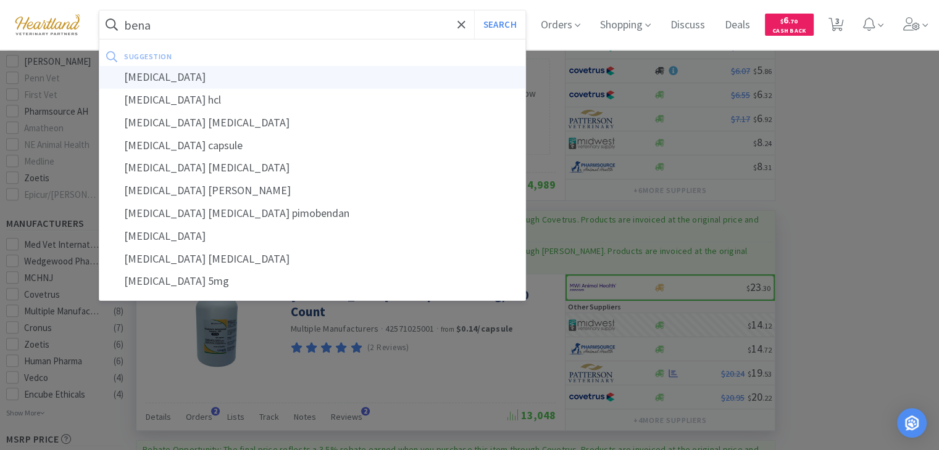
click at [205, 76] on div "[MEDICAL_DATA]" at bounding box center [312, 77] width 426 height 23
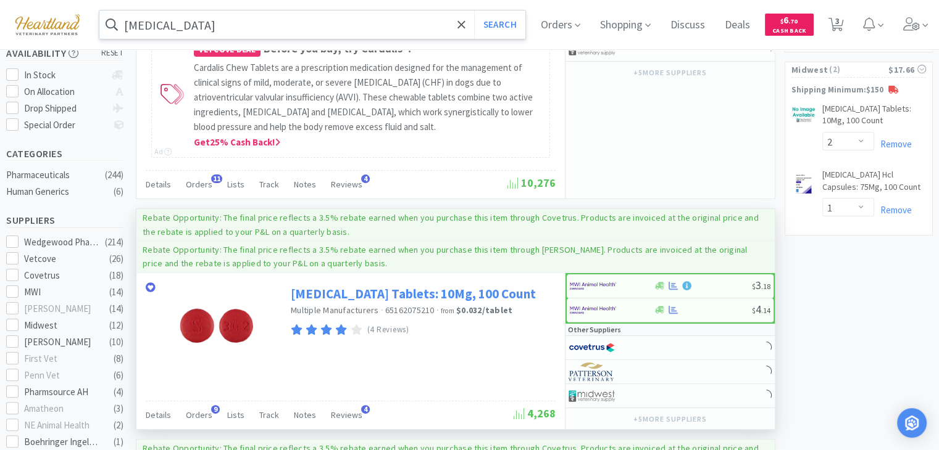
scroll to position [247, 0]
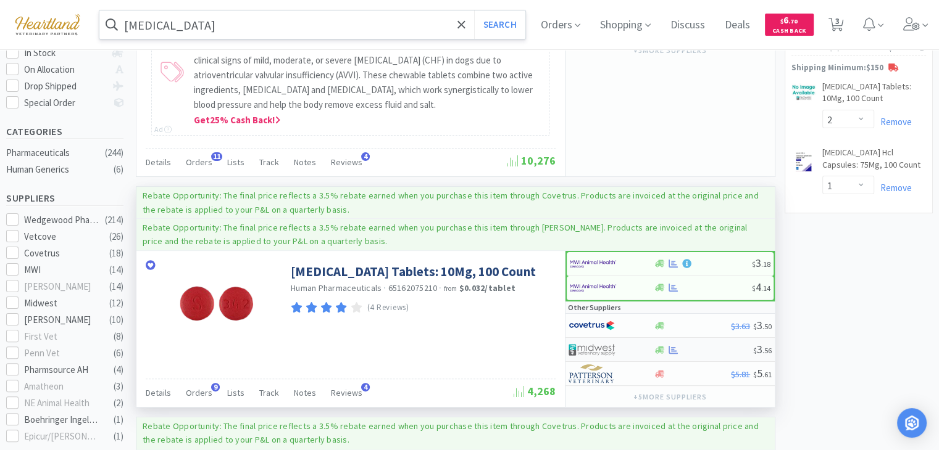
click at [590, 346] on img at bounding box center [591, 350] width 46 height 19
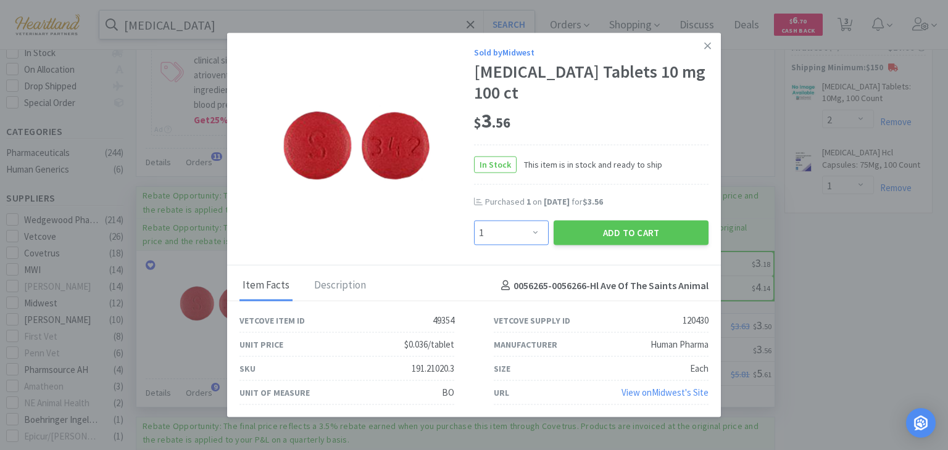
click at [536, 227] on select "Enter Quantity 1 2 3 4 5 6 7 8 9 10 11 12 13 14 15 16 17 18 19 20 Enter Quantity" at bounding box center [511, 232] width 75 height 25
click at [474, 220] on select "Enter Quantity 1 2 3 4 5 6 7 8 9 10 11 12 13 14 15 16 17 18 19 20 Enter Quantity" at bounding box center [511, 232] width 75 height 25
click at [639, 223] on button "Add to Cart" at bounding box center [631, 232] width 155 height 25
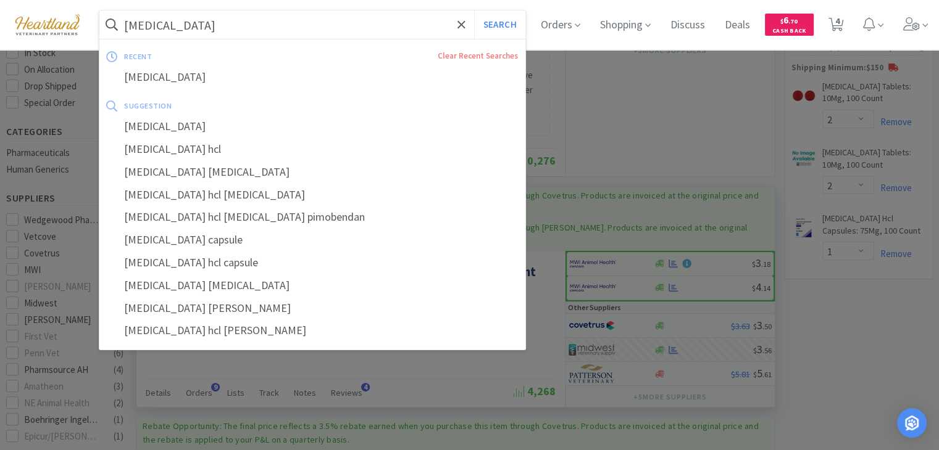
click at [365, 32] on input "[MEDICAL_DATA]" at bounding box center [312, 24] width 426 height 28
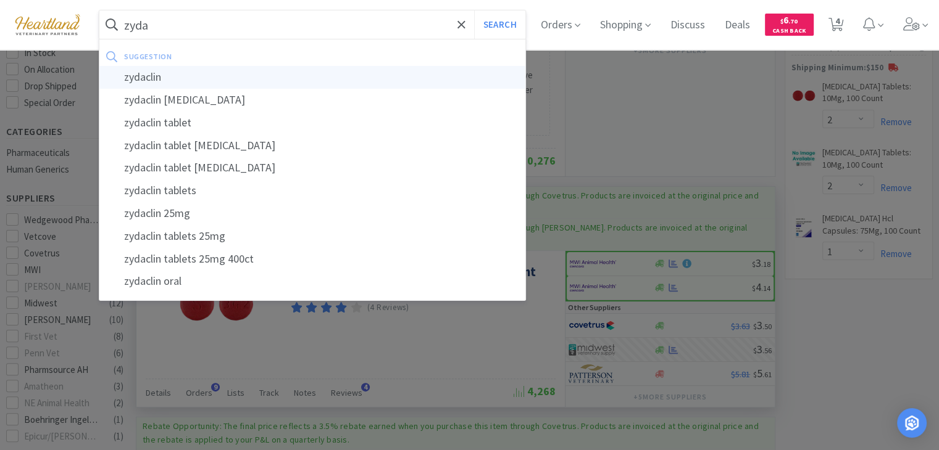
click at [341, 75] on div "zydaclin" at bounding box center [312, 77] width 426 height 23
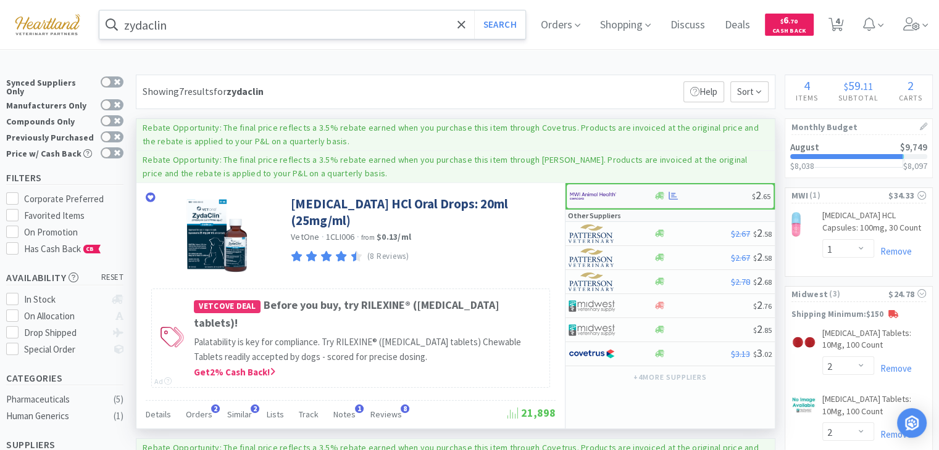
click at [584, 196] on img at bounding box center [593, 196] width 46 height 19
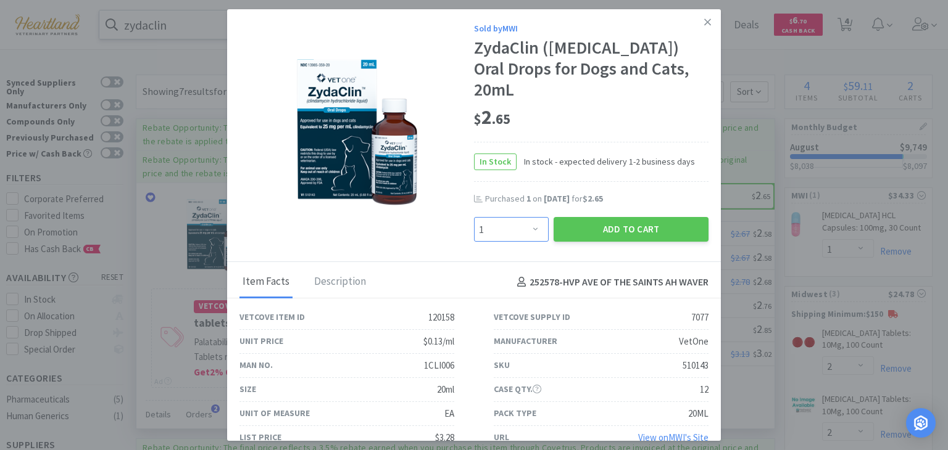
click at [536, 217] on select "Enter Quantity 1 2 3 4 5 6 7 8 9 10 11 12 13 14 15 16 17 18 19 20 Enter Quantity" at bounding box center [511, 229] width 75 height 25
click at [474, 217] on select "Enter Quantity 1 2 3 4 5 6 7 8 9 10 11 12 13 14 15 16 17 18 19 20 Enter Quantity" at bounding box center [511, 229] width 75 height 25
click at [652, 217] on button "Add to Cart" at bounding box center [631, 229] width 155 height 25
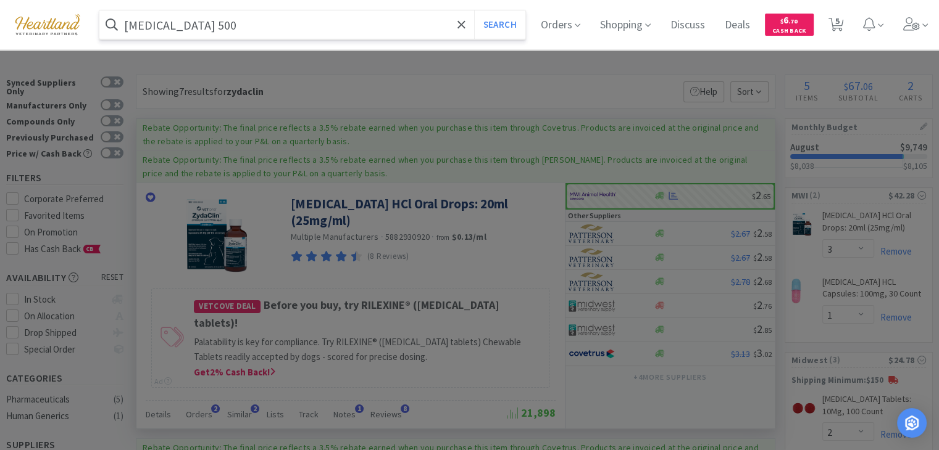
click at [474, 10] on button "Search" at bounding box center [499, 24] width 51 height 28
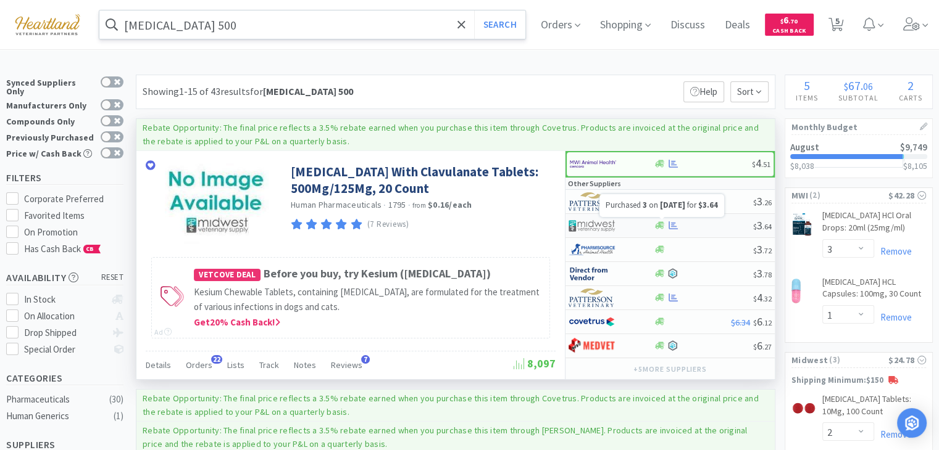
click at [674, 227] on icon at bounding box center [672, 226] width 9 height 8
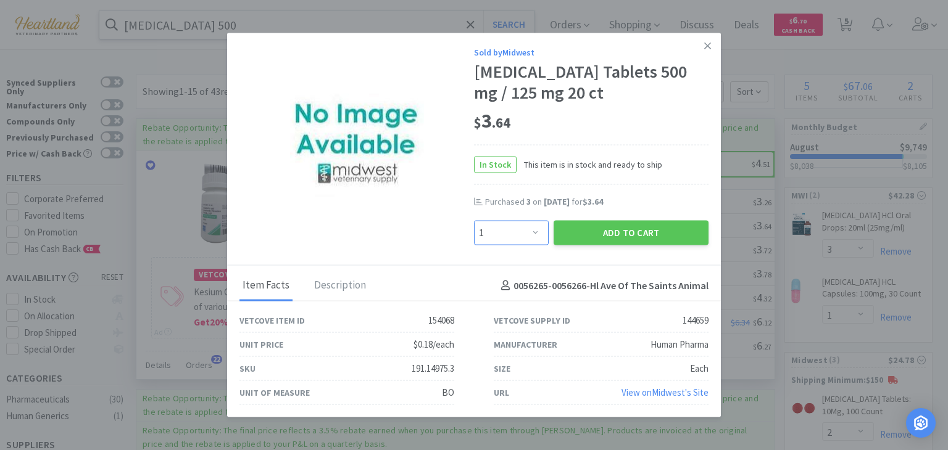
click at [536, 240] on select "Enter Quantity 1 2 3 4 5 6 7 8 9 10 11 12 13 14 15 16 17 18 19 20 Enter Quantity" at bounding box center [511, 232] width 75 height 25
click at [474, 231] on select "Enter Quantity 1 2 3 4 5 6 7 8 9 10 11 12 13 14 15 16 17 18 19 20 Enter Quantity" at bounding box center [511, 232] width 75 height 25
click at [604, 239] on button "Add to Cart" at bounding box center [631, 232] width 155 height 25
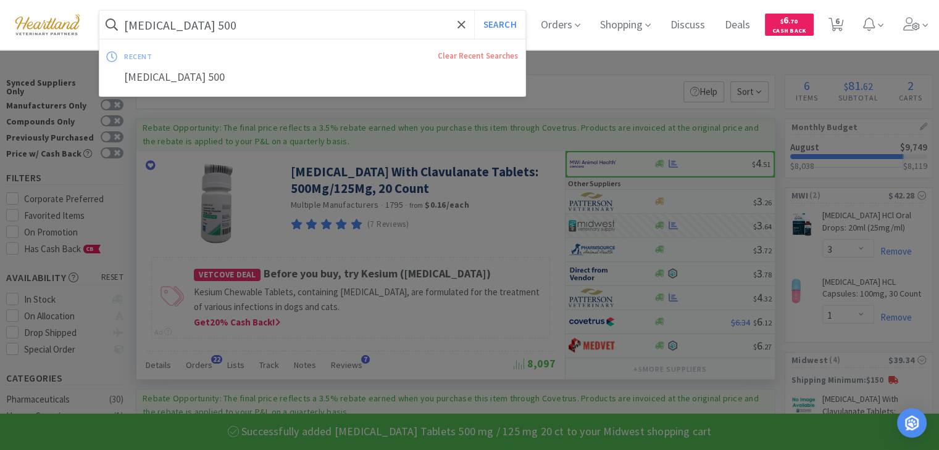
click at [220, 31] on input "[MEDICAL_DATA] 500" at bounding box center [312, 24] width 426 height 28
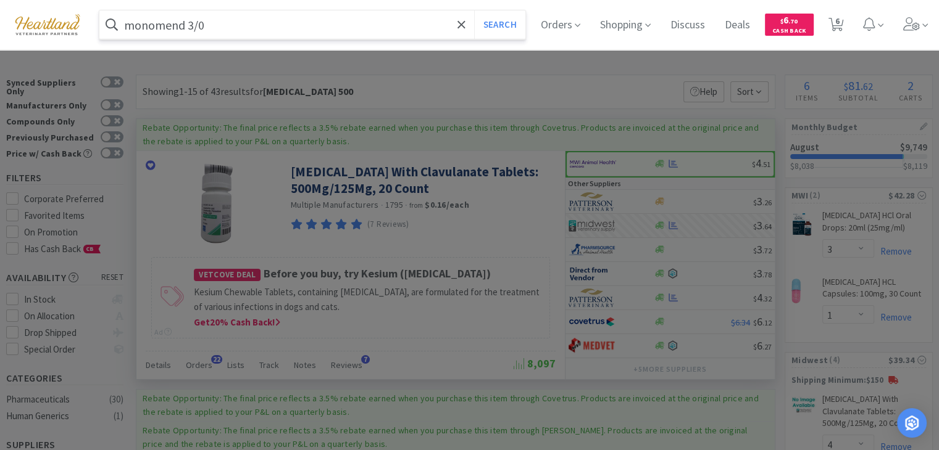
click at [474, 10] on button "Search" at bounding box center [499, 24] width 51 height 28
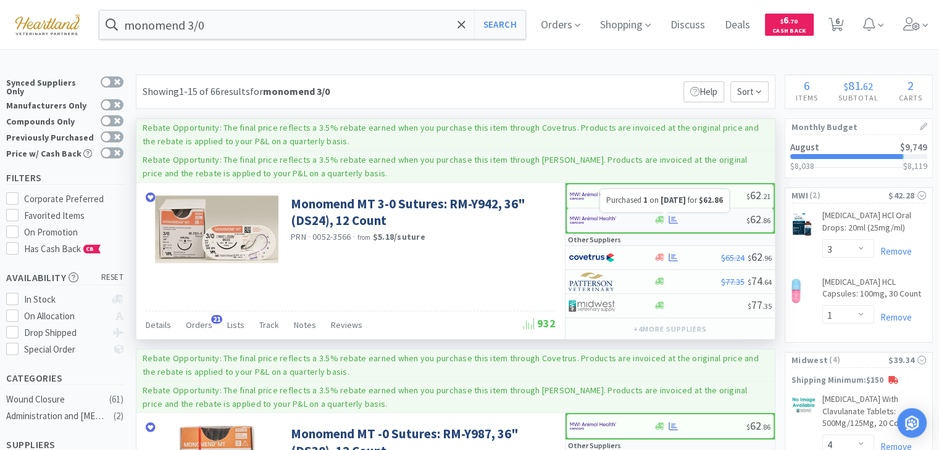
click at [675, 221] on icon at bounding box center [672, 219] width 9 height 9
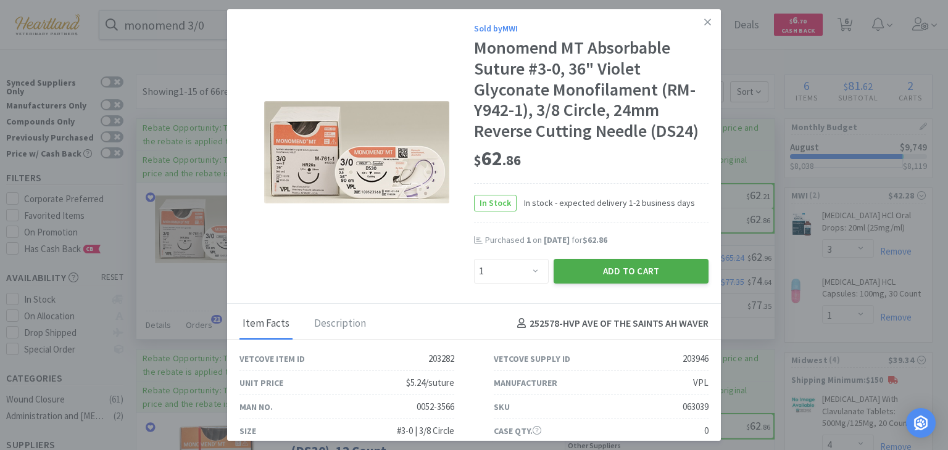
click at [661, 267] on button "Add to Cart" at bounding box center [631, 271] width 155 height 25
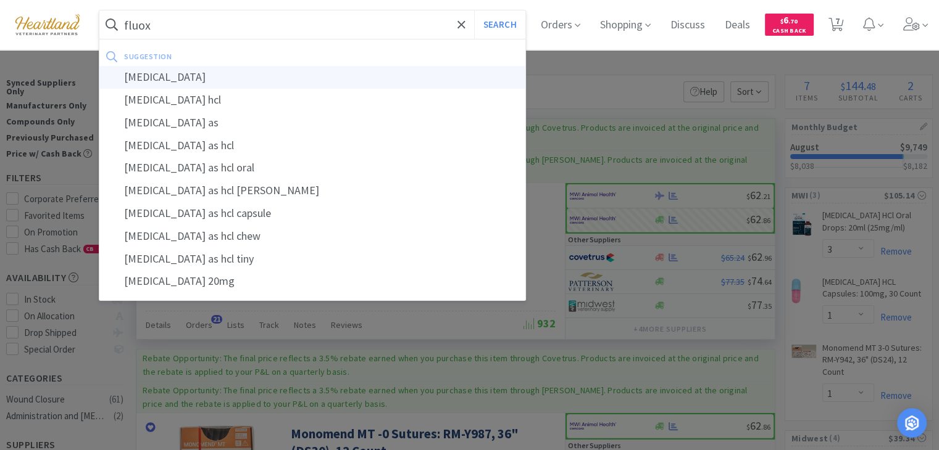
click at [284, 75] on div "[MEDICAL_DATA]" at bounding box center [312, 77] width 426 height 23
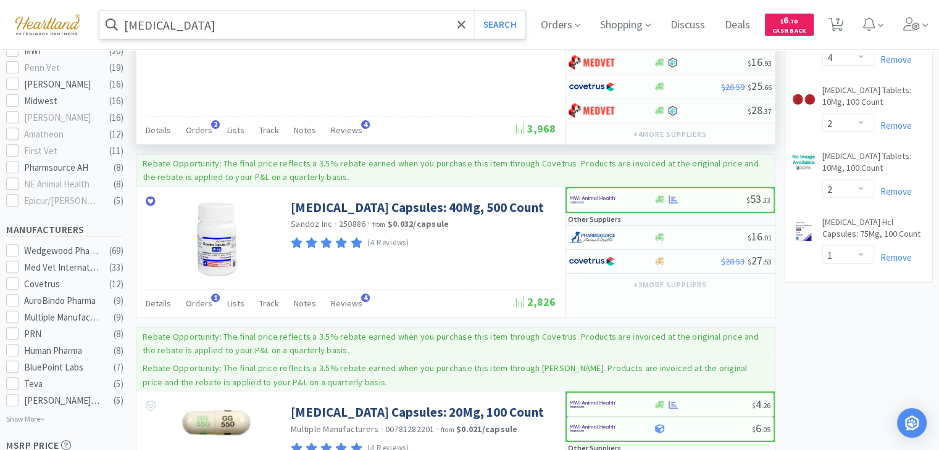
scroll to position [432, 0]
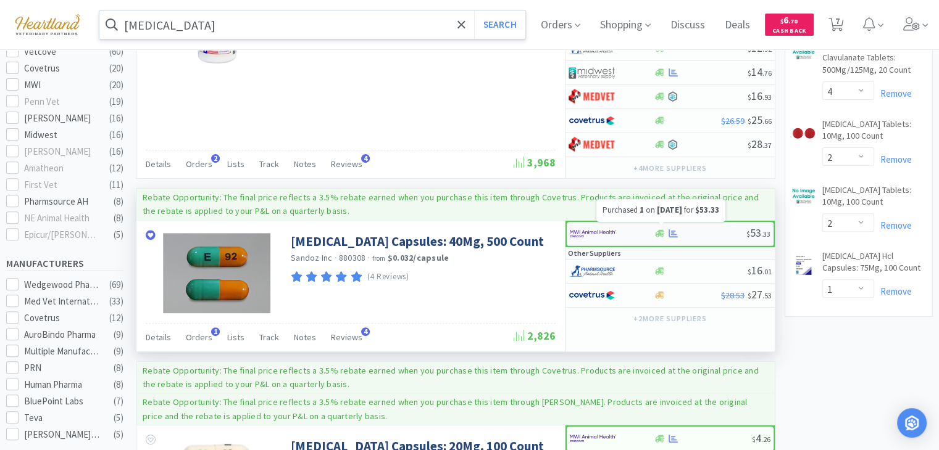
click at [674, 230] on icon at bounding box center [672, 234] width 9 height 8
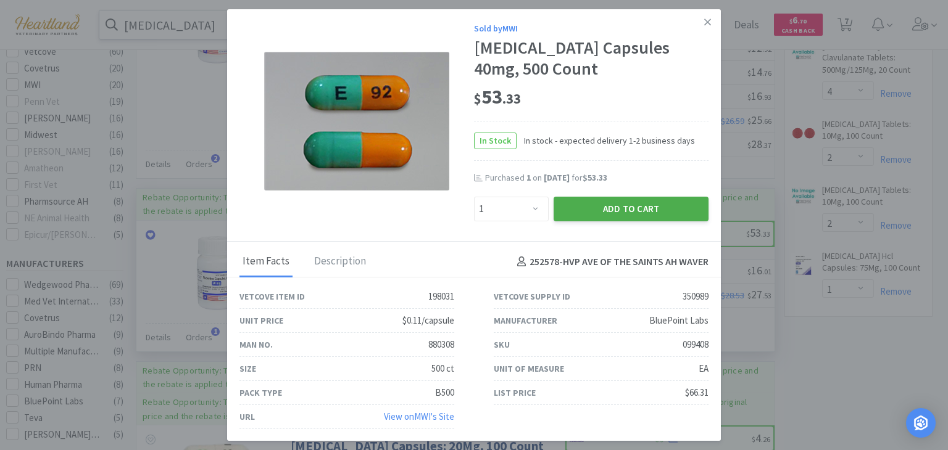
click at [600, 217] on button "Add to Cart" at bounding box center [631, 209] width 155 height 25
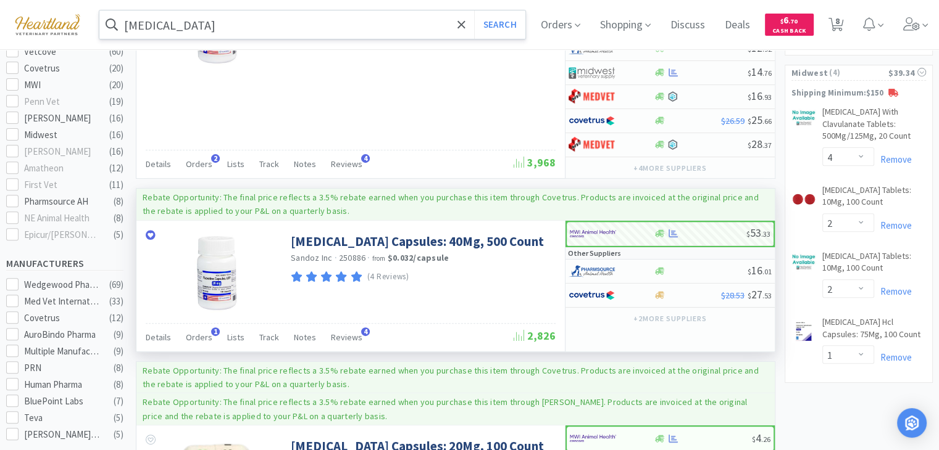
click at [185, 26] on input "[MEDICAL_DATA]" at bounding box center [312, 24] width 426 height 28
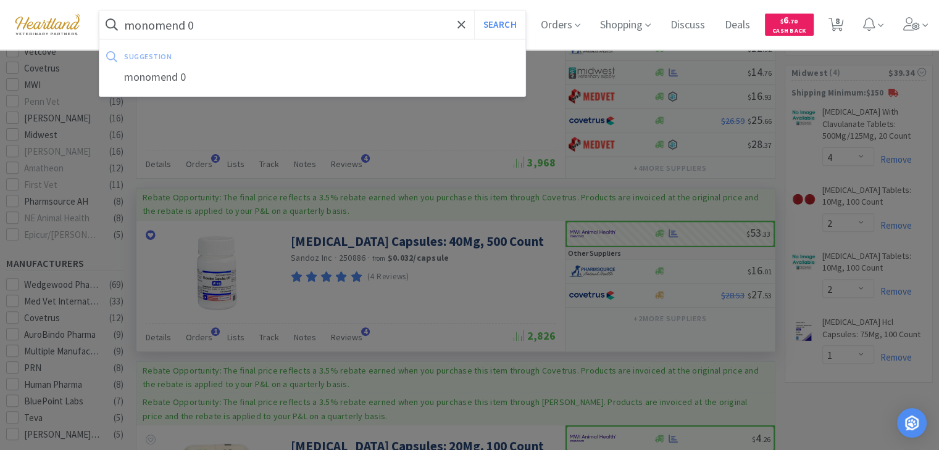
click at [474, 10] on button "Search" at bounding box center [499, 24] width 51 height 28
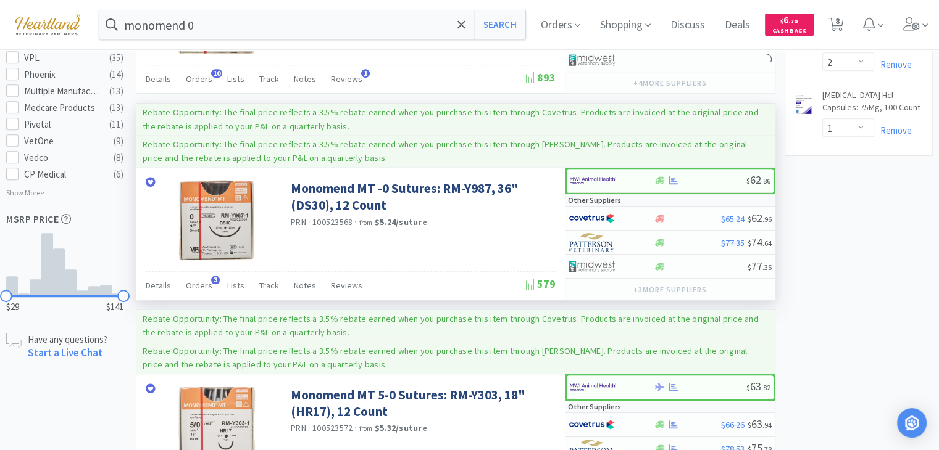
scroll to position [679, 0]
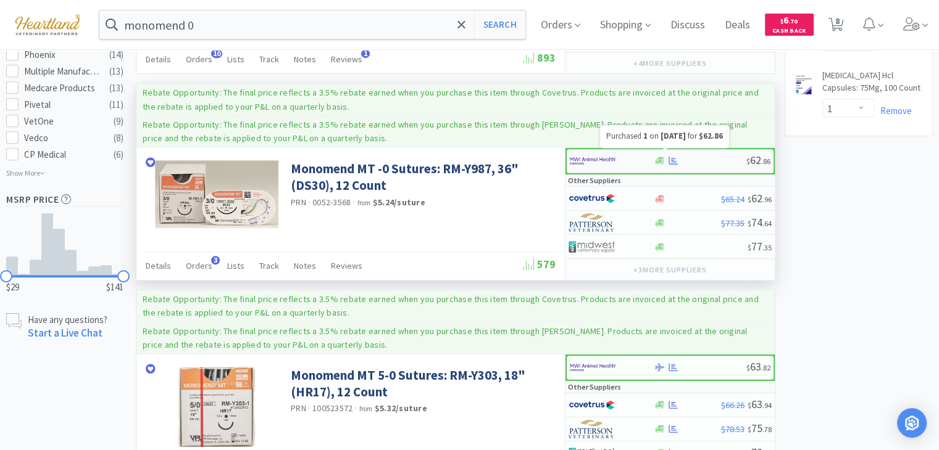
click at [671, 156] on icon at bounding box center [672, 160] width 9 height 9
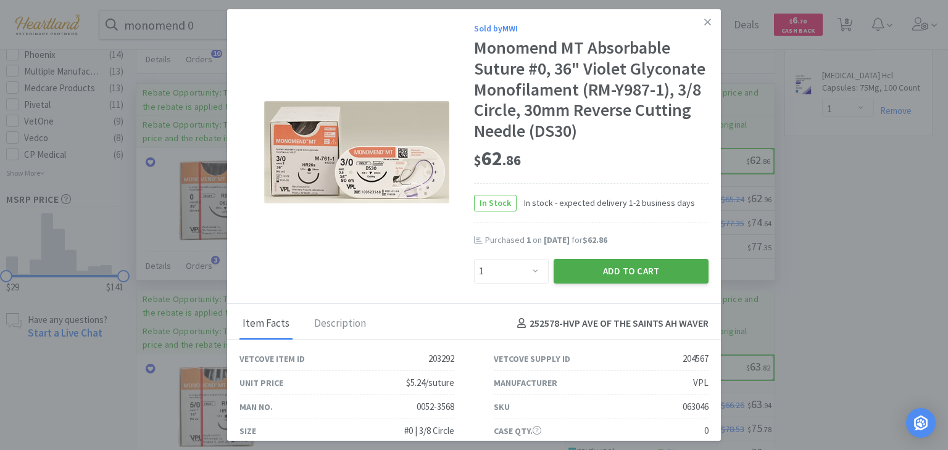
click at [600, 270] on button "Add to Cart" at bounding box center [631, 271] width 155 height 25
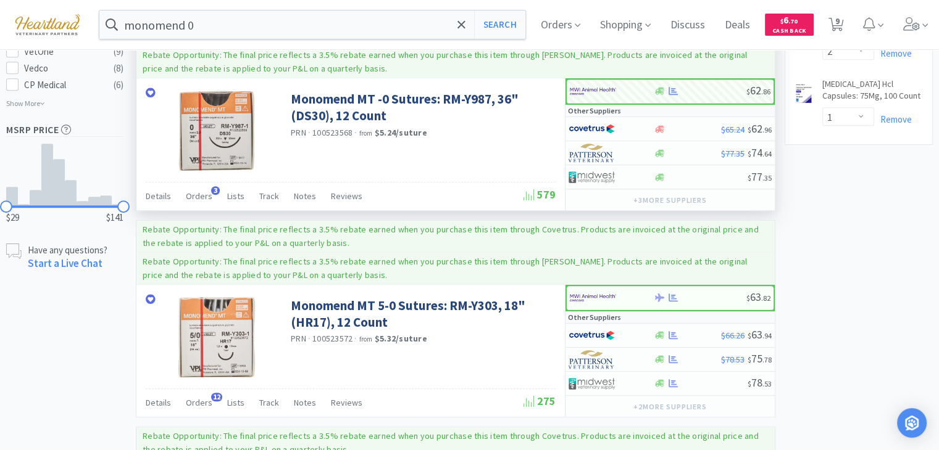
scroll to position [802, 0]
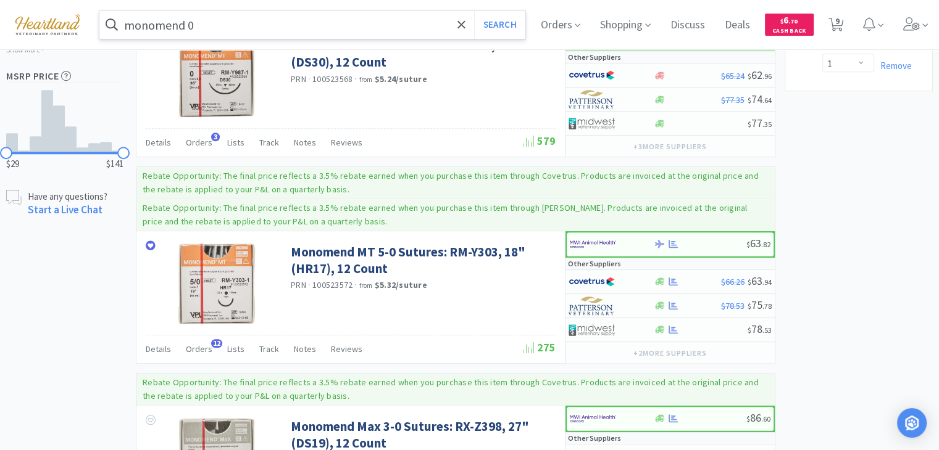
click at [214, 22] on input "monomend 0" at bounding box center [312, 24] width 426 height 28
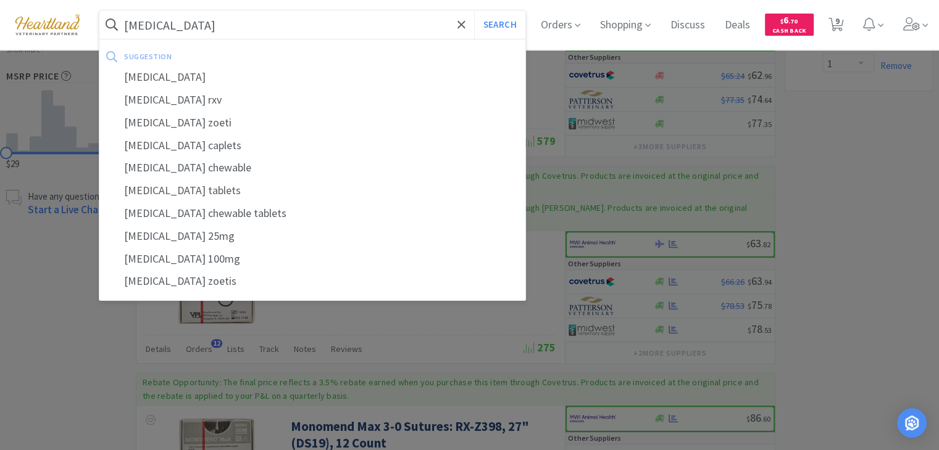
click at [474, 10] on button "Search" at bounding box center [499, 24] width 51 height 28
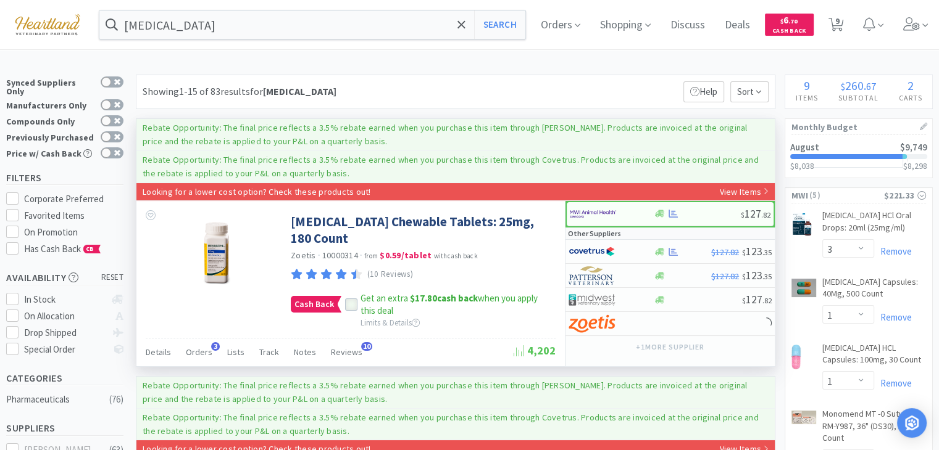
click at [351, 301] on icon at bounding box center [351, 305] width 9 height 9
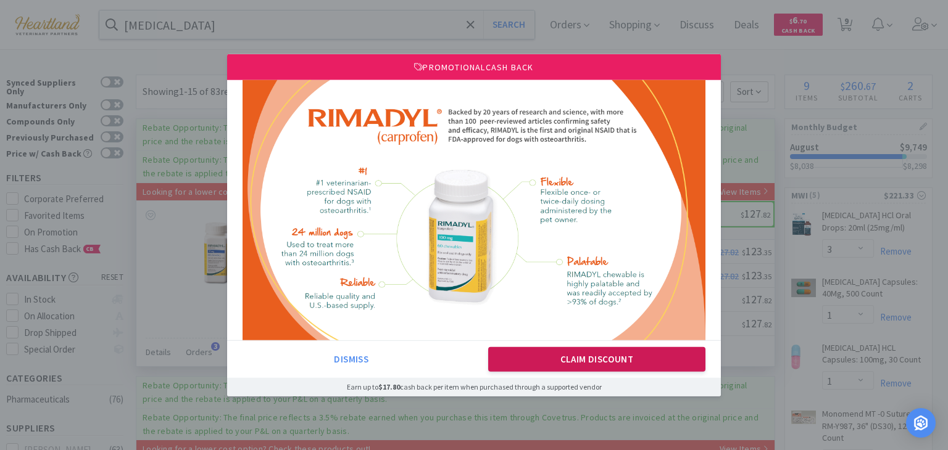
click at [568, 348] on button "Claim Discount" at bounding box center [597, 359] width 218 height 25
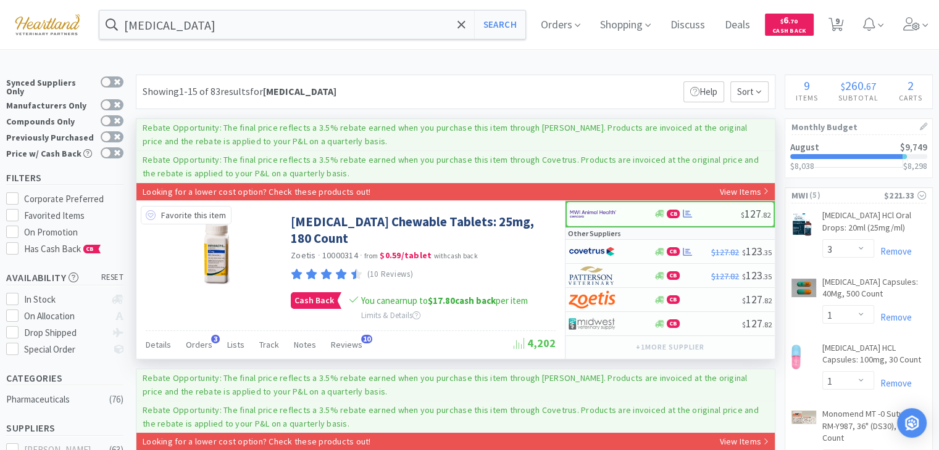
click at [151, 214] on icon at bounding box center [151, 215] width 10 height 10
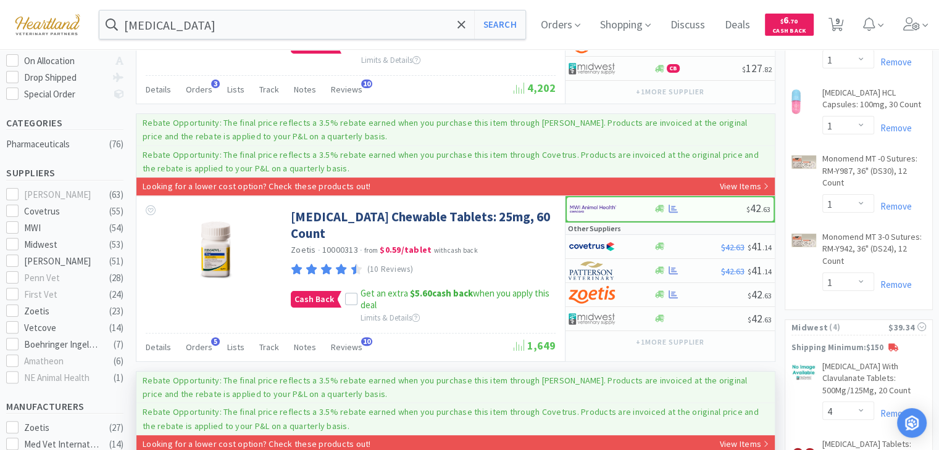
scroll to position [62, 0]
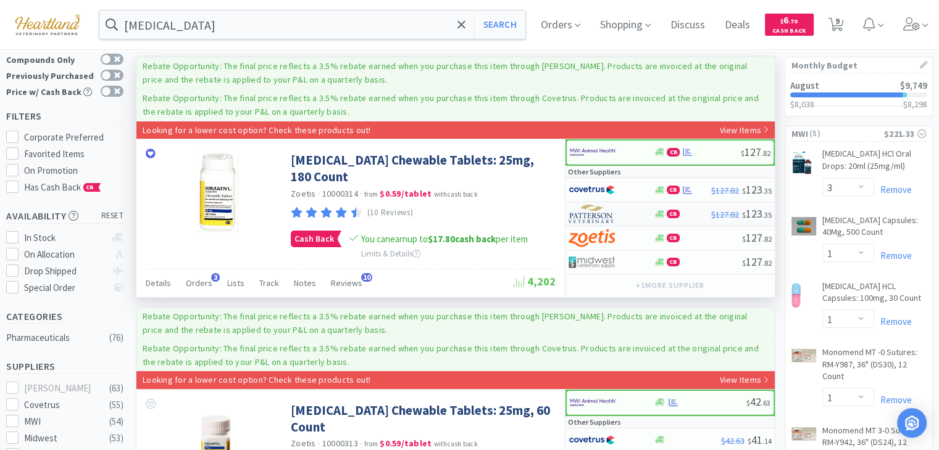
click at [583, 215] on img at bounding box center [591, 214] width 46 height 19
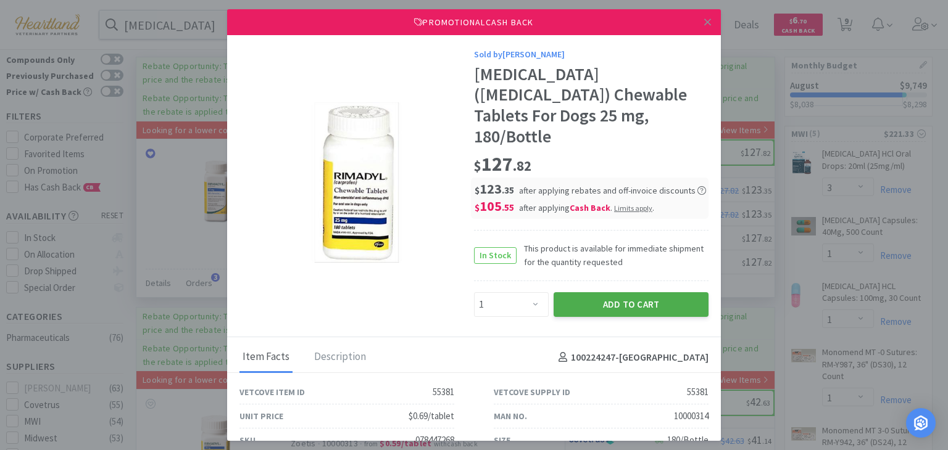
click at [593, 293] on button "Add to Cart" at bounding box center [631, 305] width 155 height 25
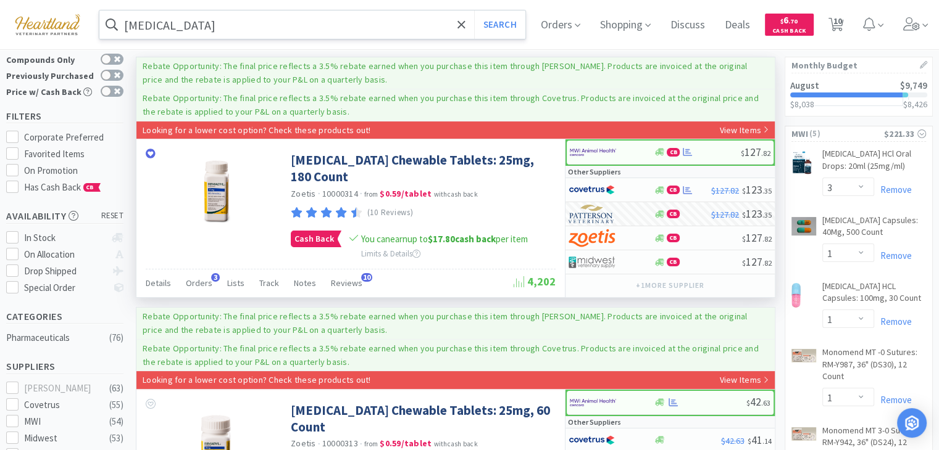
click at [370, 27] on input "[MEDICAL_DATA]" at bounding box center [312, 24] width 426 height 28
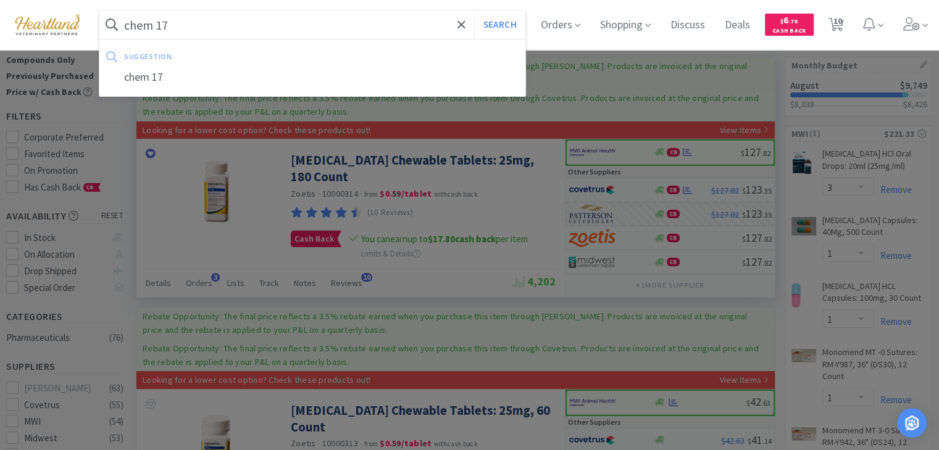
click at [474, 10] on button "Search" at bounding box center [499, 24] width 51 height 28
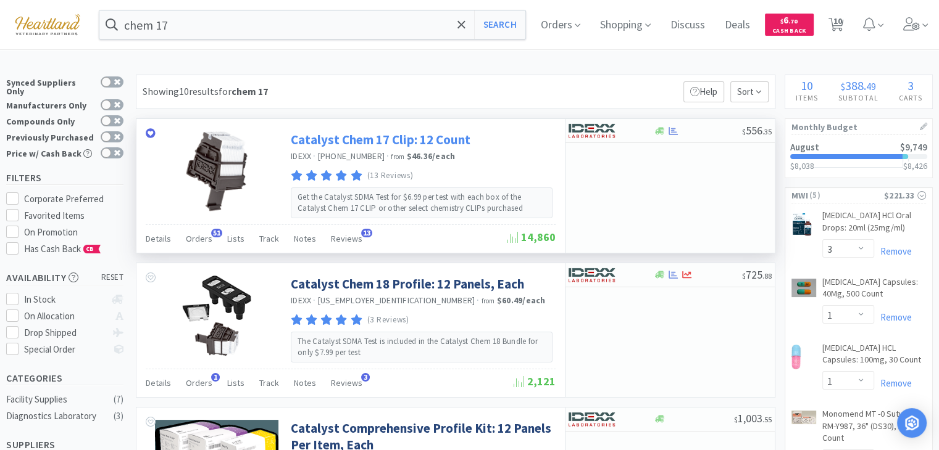
click at [374, 146] on link "Catalyst Chem 17 Clip: 12 Count" at bounding box center [381, 139] width 180 height 17
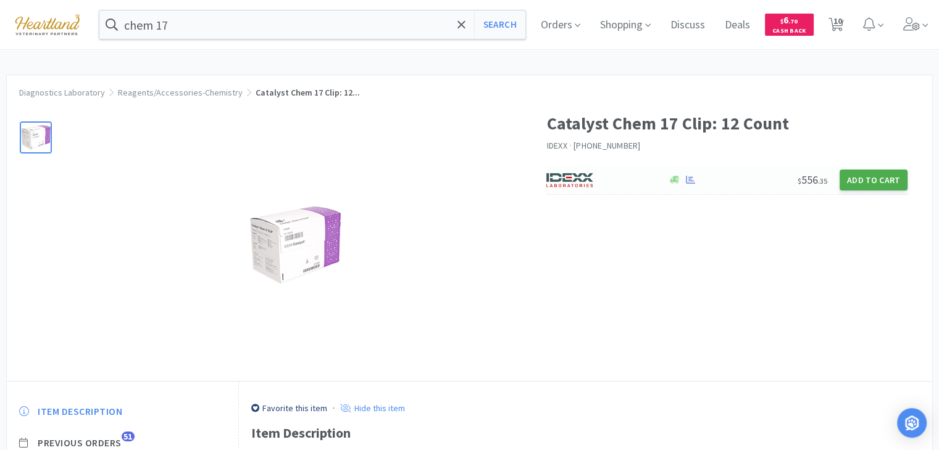
click at [866, 182] on button "Add to Cart" at bounding box center [873, 180] width 68 height 21
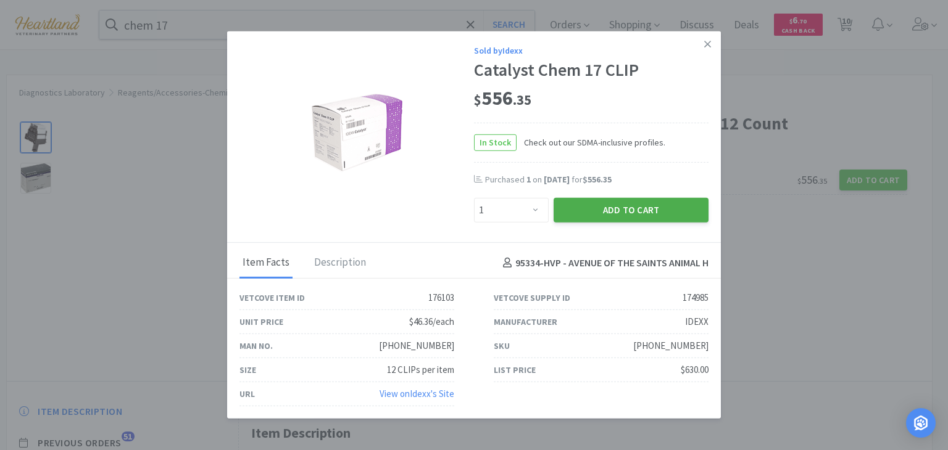
click at [633, 207] on button "Add to Cart" at bounding box center [631, 210] width 155 height 25
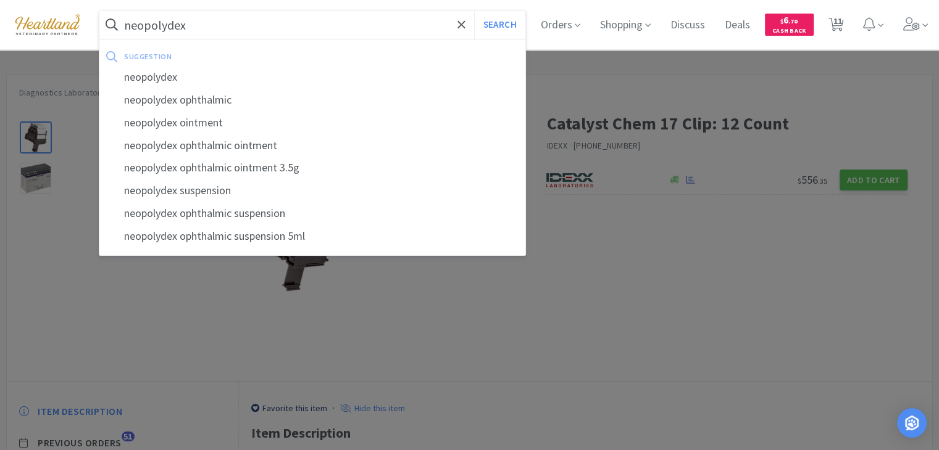
click at [474, 10] on button "Search" at bounding box center [499, 24] width 51 height 28
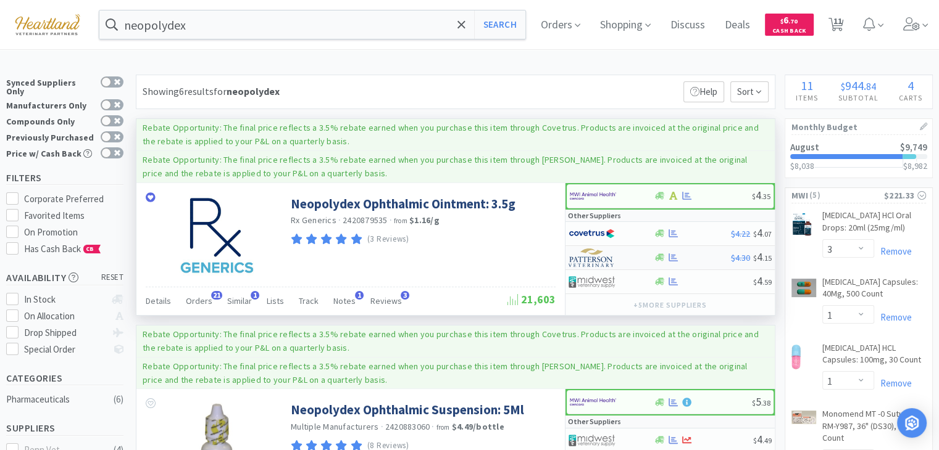
click at [580, 261] on img at bounding box center [591, 258] width 46 height 19
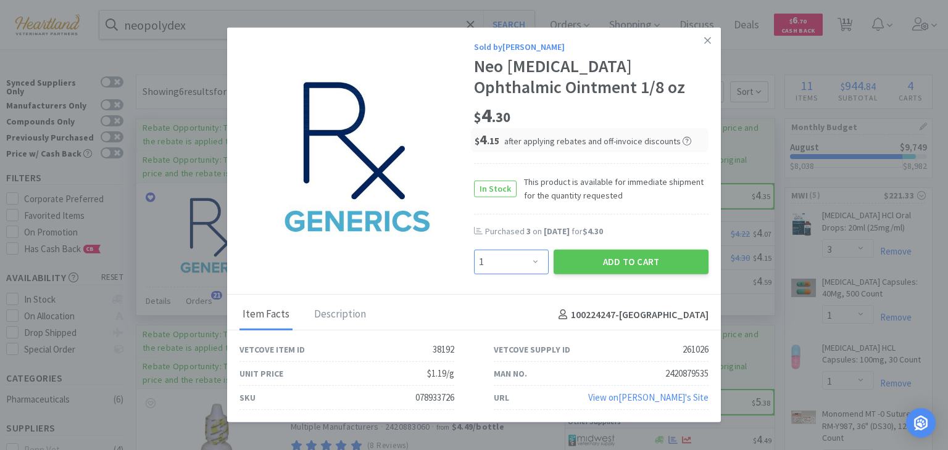
click at [537, 259] on select "Enter Quantity 1 2 3 4 5 6 7 8 9 10 11 12 13 14 15 16 17 18 19 20 Enter Quantity" at bounding box center [511, 262] width 75 height 25
click at [474, 250] on select "Enter Quantity 1 2 3 4 5 6 7 8 9 10 11 12 13 14 15 16 17 18 19 20 Enter Quantity" at bounding box center [511, 262] width 75 height 25
click at [628, 260] on button "Add to Cart" at bounding box center [631, 262] width 155 height 25
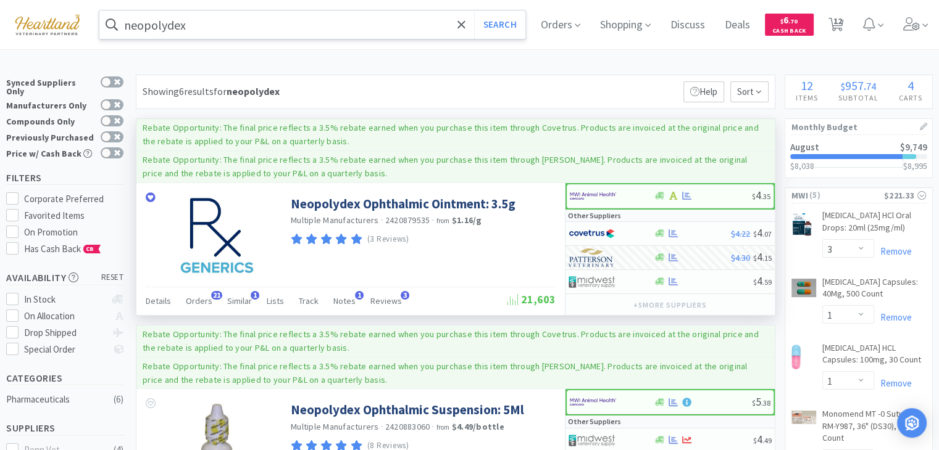
click at [299, 26] on input "neopolydex" at bounding box center [312, 24] width 426 height 28
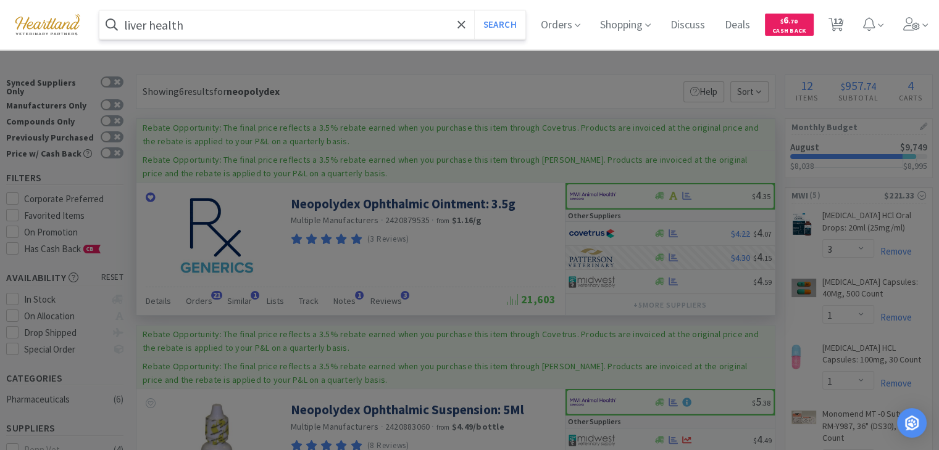
click at [474, 10] on button "Search" at bounding box center [499, 24] width 51 height 28
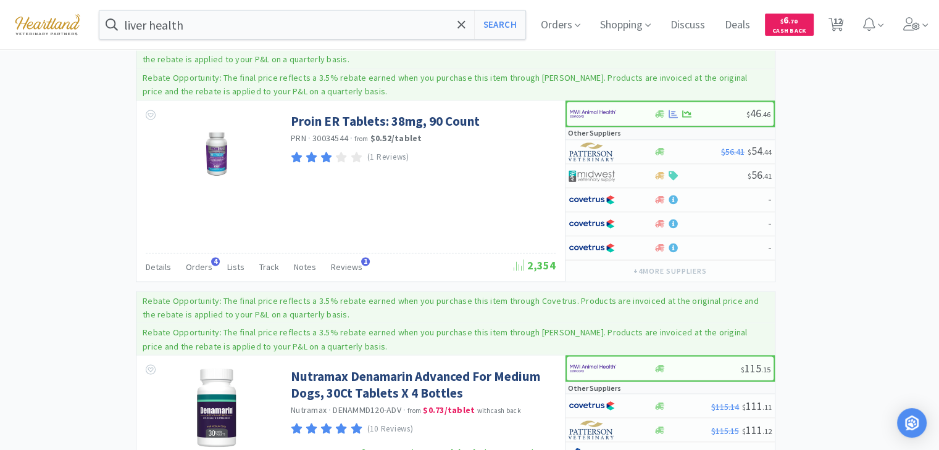
scroll to position [2098, 0]
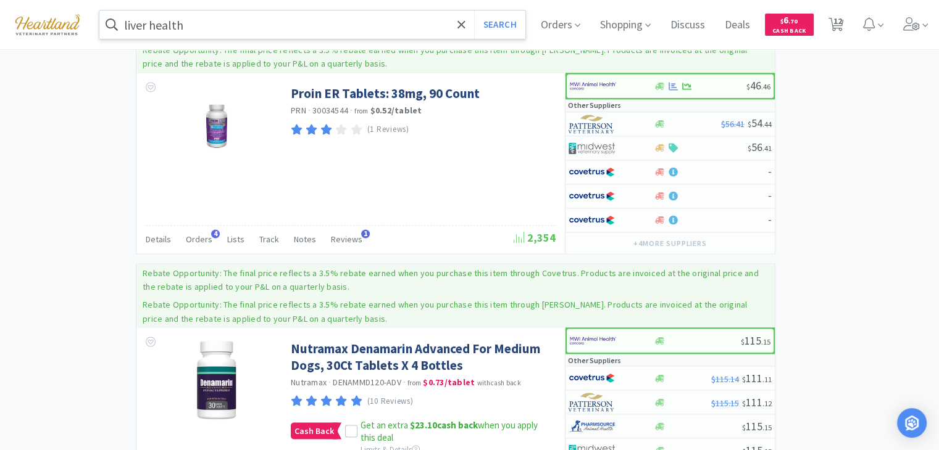
click at [296, 27] on input "liver health" at bounding box center [312, 24] width 426 height 28
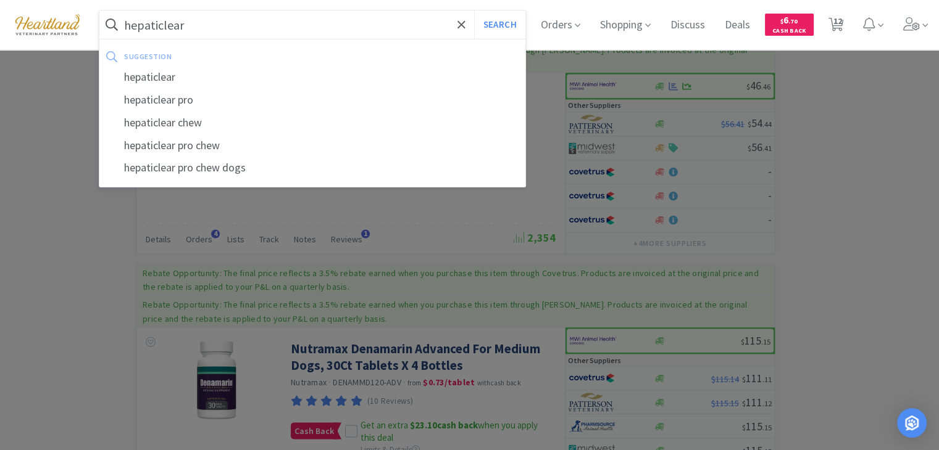
click at [474, 10] on button "Search" at bounding box center [499, 24] width 51 height 28
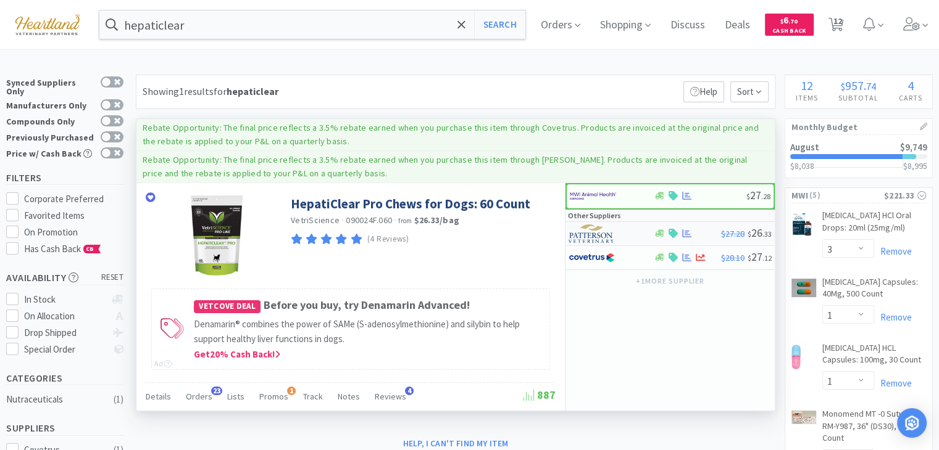
click at [579, 235] on img at bounding box center [591, 234] width 46 height 19
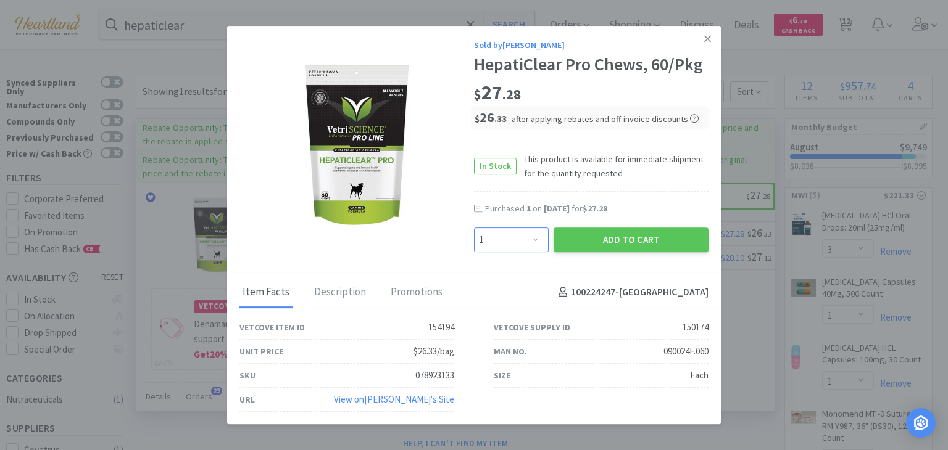
click at [534, 247] on select "Enter Quantity 1 2 3 4 5 6 7 8 9 10 11 12 13 14 15 16 17 18 19 20 Enter Quantity" at bounding box center [511, 240] width 75 height 25
click at [474, 228] on select "Enter Quantity 1 2 3 4 5 6 7 8 9 10 11 12 13 14 15 16 17 18 19 20 Enter Quantity" at bounding box center [511, 240] width 75 height 25
click at [656, 243] on button "Add to Cart" at bounding box center [631, 240] width 155 height 25
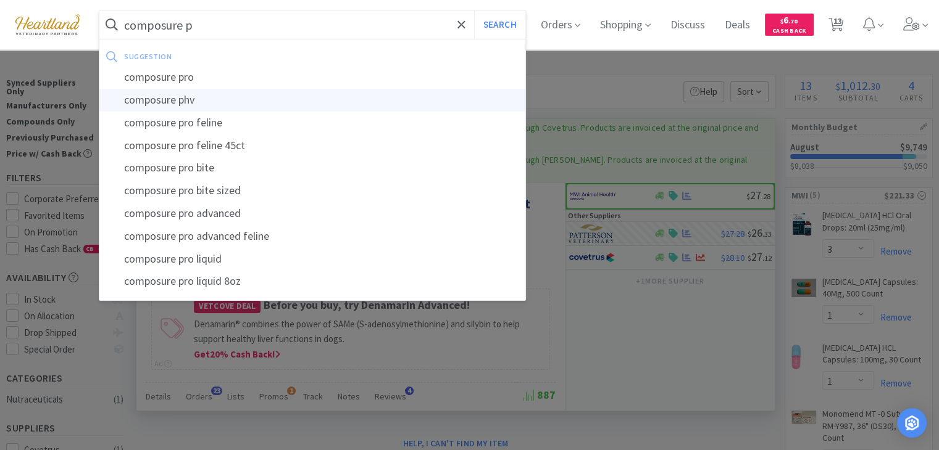
click at [280, 89] on div "composure phv" at bounding box center [312, 100] width 426 height 23
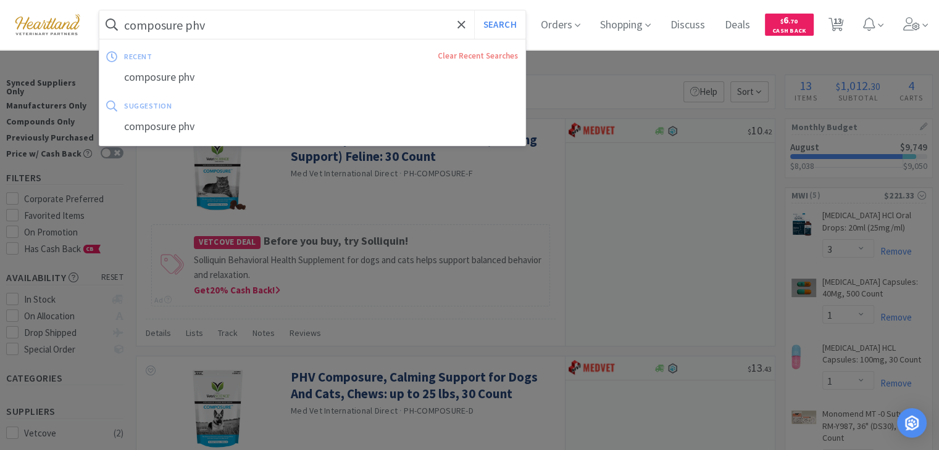
click at [278, 17] on input "composure phv" at bounding box center [312, 24] width 426 height 28
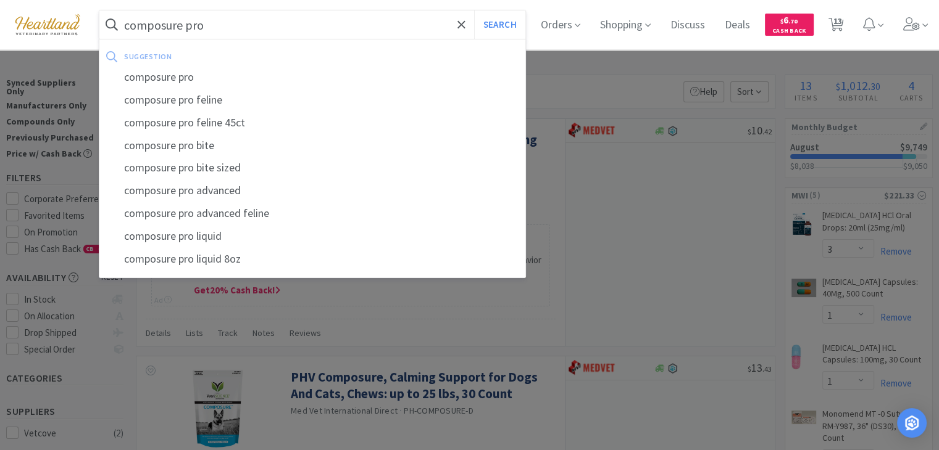
click at [474, 10] on button "Search" at bounding box center [499, 24] width 51 height 28
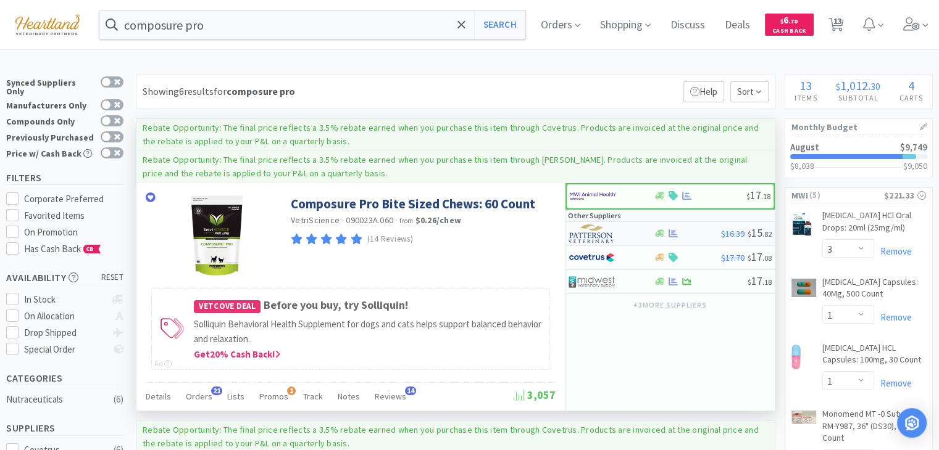
click at [606, 234] on img at bounding box center [591, 234] width 46 height 19
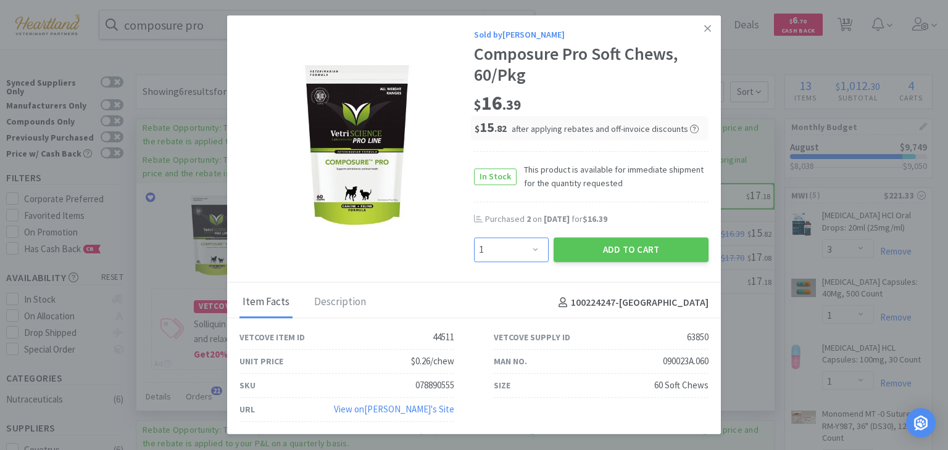
click at [541, 251] on select "Enter Quantity 1 2 3 4 5 6 7 8 9 10 11 12 13 14 15 16 17 18 19 20 Enter Quantity" at bounding box center [511, 250] width 75 height 25
click at [474, 238] on select "Enter Quantity 1 2 3 4 5 6 7 8 9 10 11 12 13 14 15 16 17 18 19 20 Enter Quantity" at bounding box center [511, 250] width 75 height 25
click at [657, 245] on button "Add to Cart" at bounding box center [631, 250] width 155 height 25
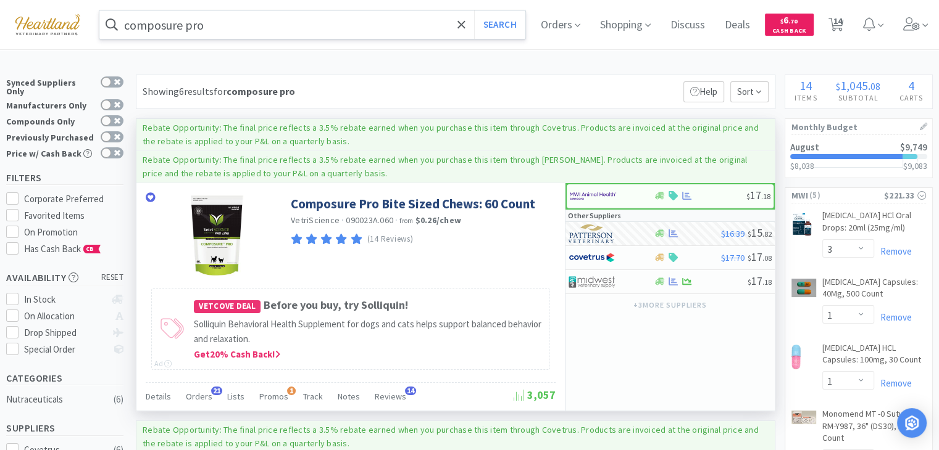
click at [355, 18] on input "composure pro" at bounding box center [312, 24] width 426 height 28
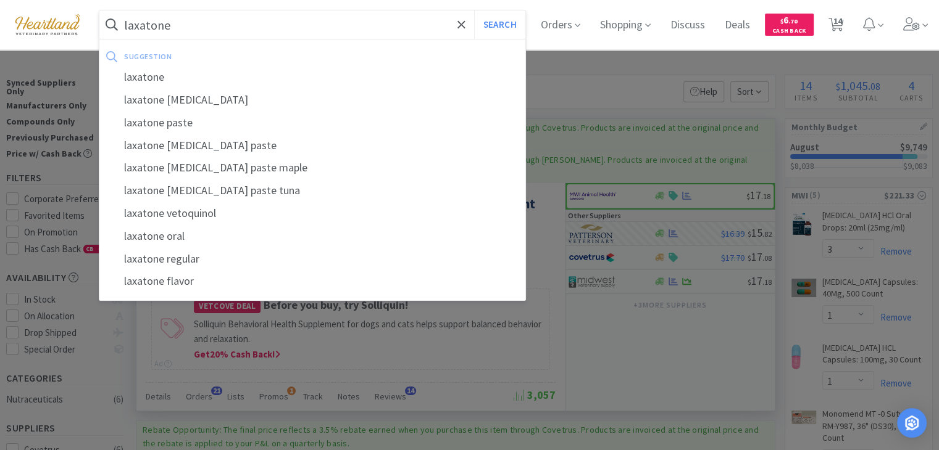
click at [474, 10] on button "Search" at bounding box center [499, 24] width 51 height 28
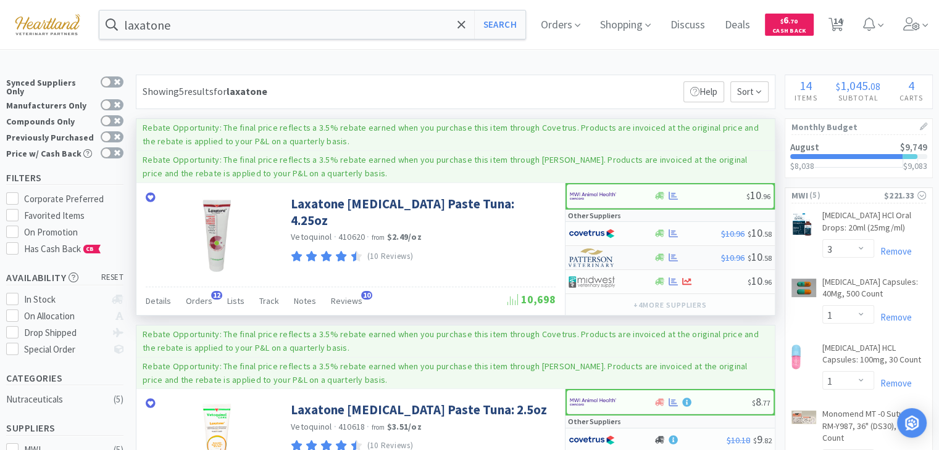
click at [598, 257] on img at bounding box center [591, 258] width 46 height 19
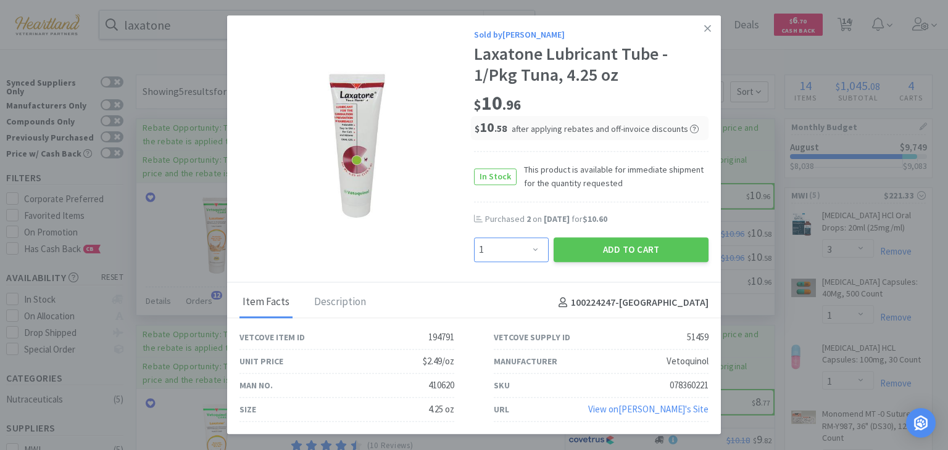
click at [542, 247] on select "Enter Quantity 1 2 3 4 5 6 7 8 9 10 11 12 13 14 15 16 17 18 19 20 Enter Quantity" at bounding box center [511, 250] width 75 height 25
click at [474, 238] on select "Enter Quantity 1 2 3 4 5 6 7 8 9 10 11 12 13 14 15 16 17 18 19 20 Enter Quantity" at bounding box center [511, 250] width 75 height 25
click at [587, 258] on button "Add to Cart" at bounding box center [631, 250] width 155 height 25
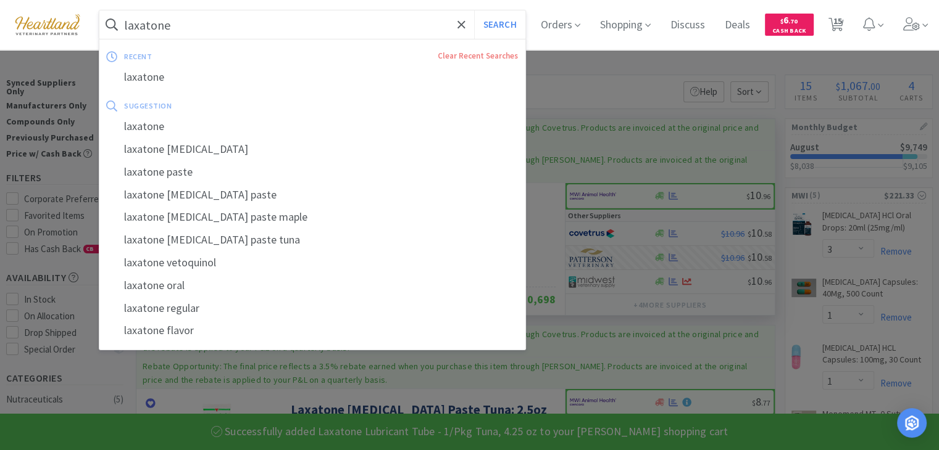
click at [304, 27] on input "laxatone" at bounding box center [312, 24] width 426 height 28
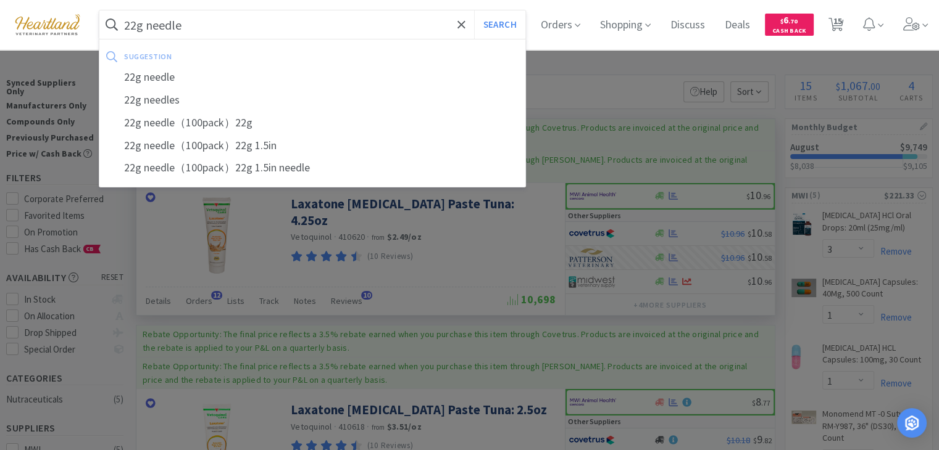
click at [474, 10] on button "Search" at bounding box center [499, 24] width 51 height 28
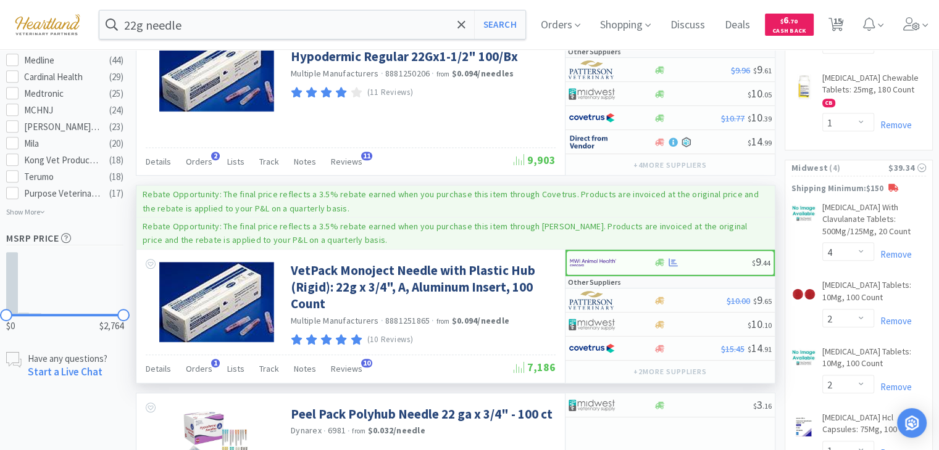
scroll to position [802, 0]
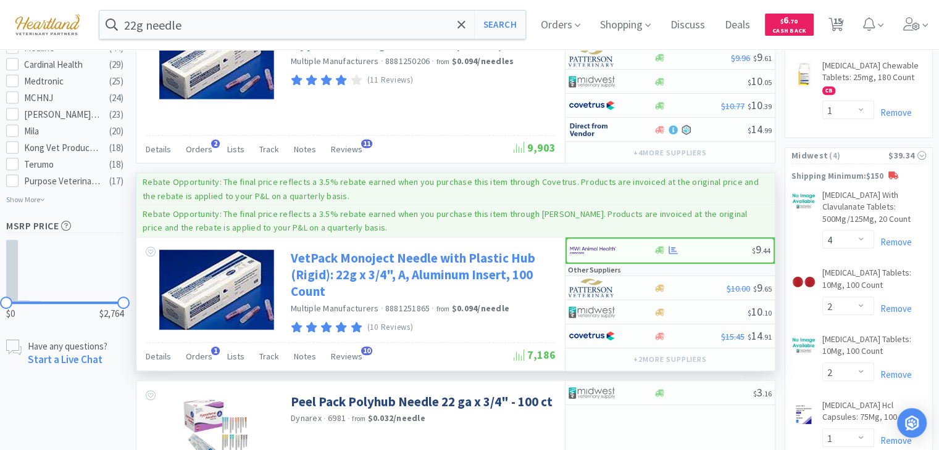
click at [326, 267] on link "VetPack Monoject Needle with Plastic Hub (Rigid): 22g x 3/4", A, Aluminum Inser…" at bounding box center [422, 275] width 262 height 51
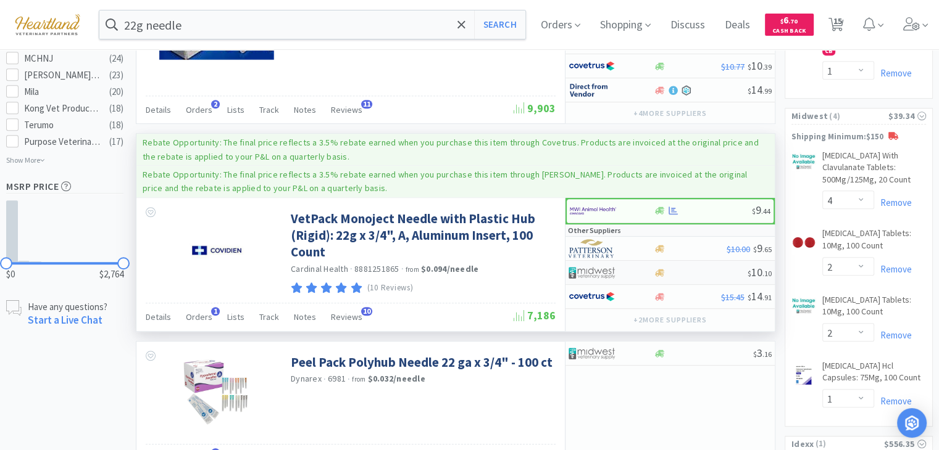
scroll to position [864, 0]
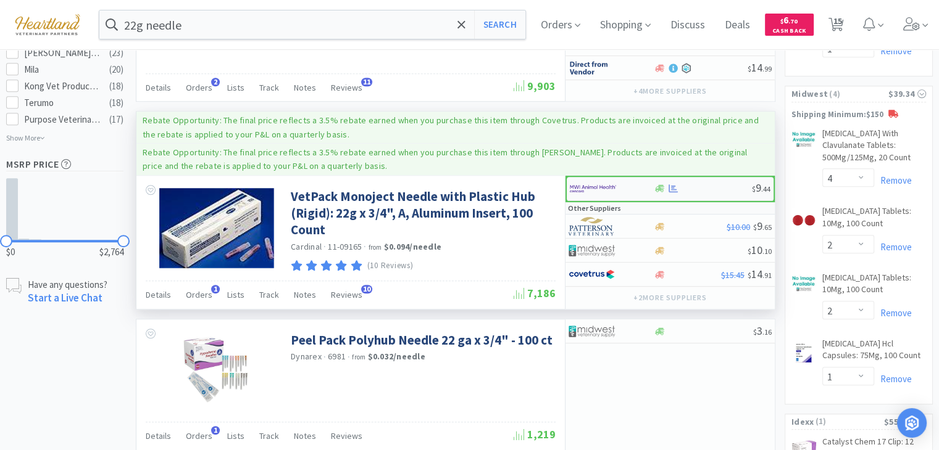
click at [599, 180] on img at bounding box center [593, 189] width 46 height 19
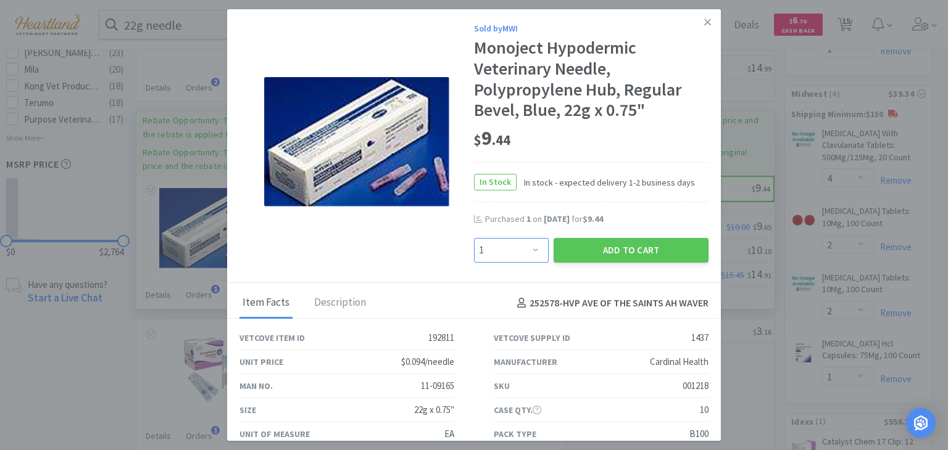
click at [526, 247] on select "Enter Quantity 1 2 3 4 5 6 7 8 9 10 11 12 13 14 15 16 17 18 19 20 Enter Quantity" at bounding box center [511, 250] width 75 height 25
click at [474, 238] on select "Enter Quantity 1 2 3 4 5 6 7 8 9 10 11 12 13 14 15 16 17 18 19 20 Enter Quantity" at bounding box center [511, 250] width 75 height 25
click at [704, 23] on icon at bounding box center [707, 22] width 7 height 7
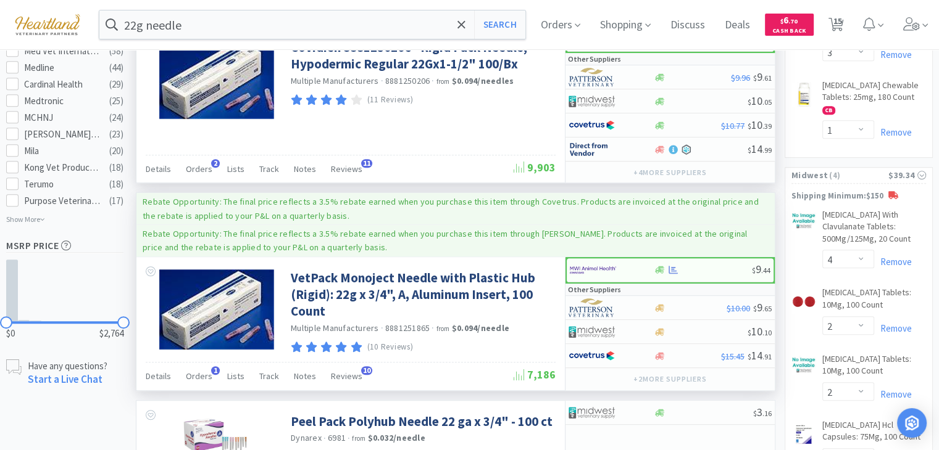
scroll to position [802, 0]
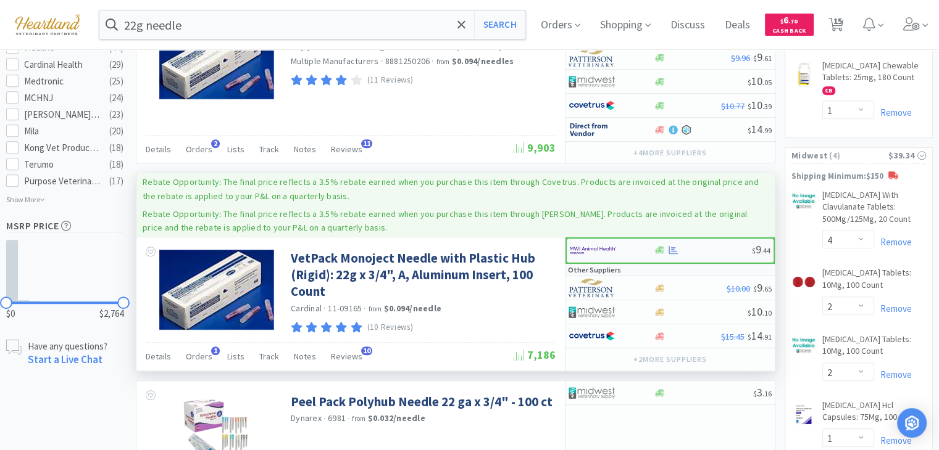
click at [763, 246] on span ". 44" at bounding box center [765, 250] width 9 height 9
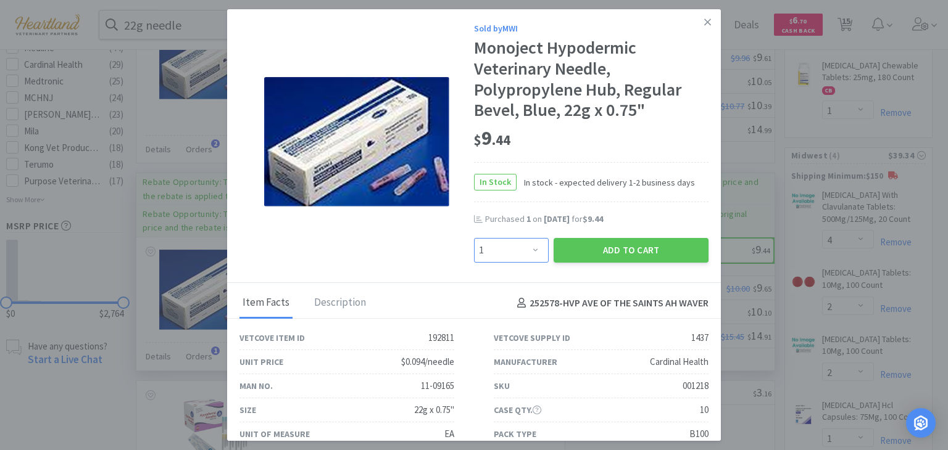
click at [532, 254] on select "Enter Quantity 1 2 3 4 5 6 7 8 9 10 11 12 13 14 15 16 17 18 19 20 Enter Quantity" at bounding box center [511, 250] width 75 height 25
click at [474, 238] on select "Enter Quantity 1 2 3 4 5 6 7 8 9 10 11 12 13 14 15 16 17 18 19 20 Enter Quantity" at bounding box center [511, 250] width 75 height 25
click at [604, 249] on button "Add to Cart" at bounding box center [631, 250] width 155 height 25
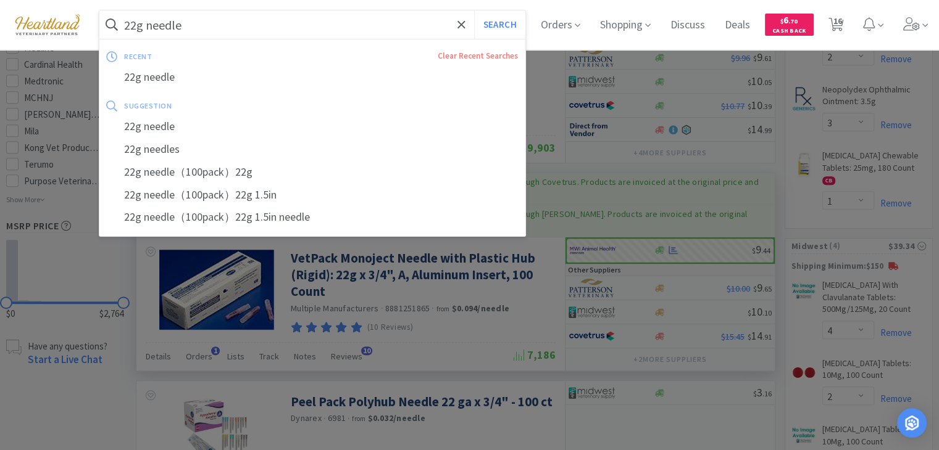
click at [136, 28] on input "22g needle" at bounding box center [312, 24] width 426 height 28
click at [133, 23] on input "22g needle" at bounding box center [312, 24] width 426 height 28
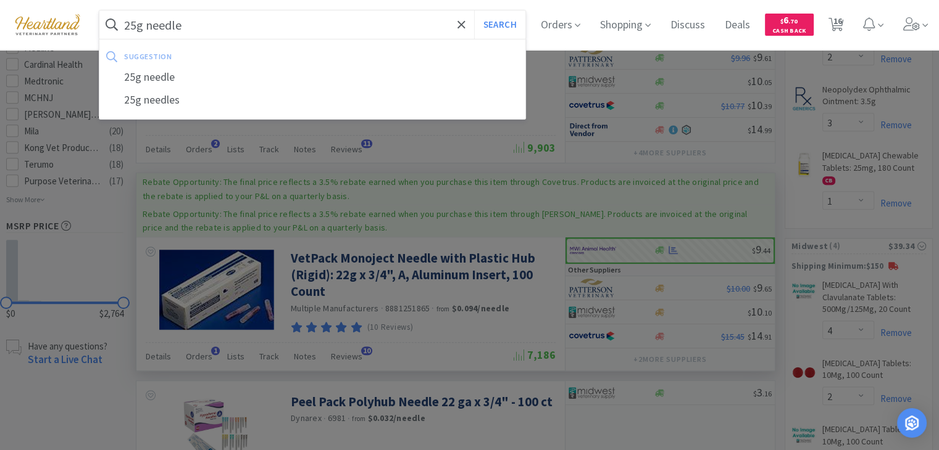
click at [474, 10] on button "Search" at bounding box center [499, 24] width 51 height 28
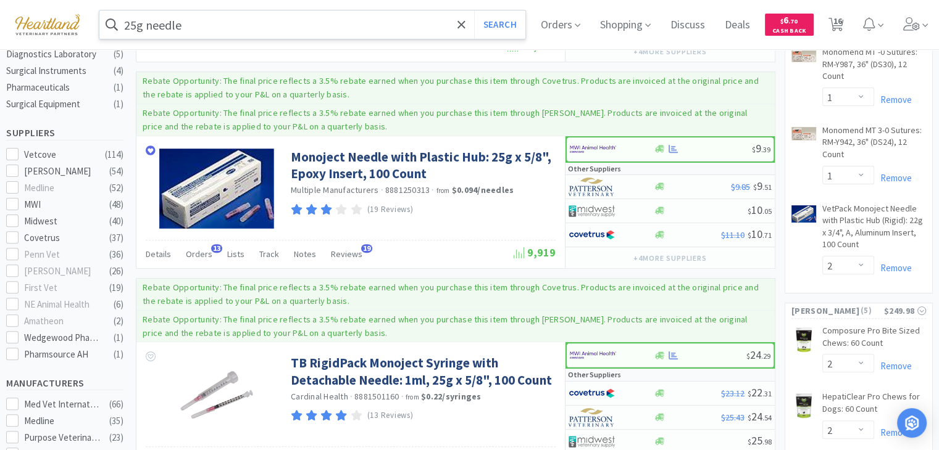
scroll to position [370, 0]
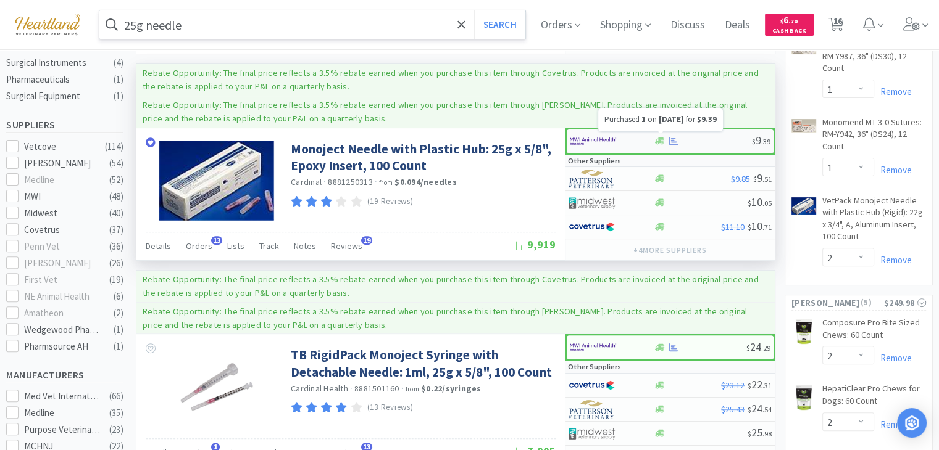
click at [674, 139] on icon at bounding box center [672, 141] width 9 height 8
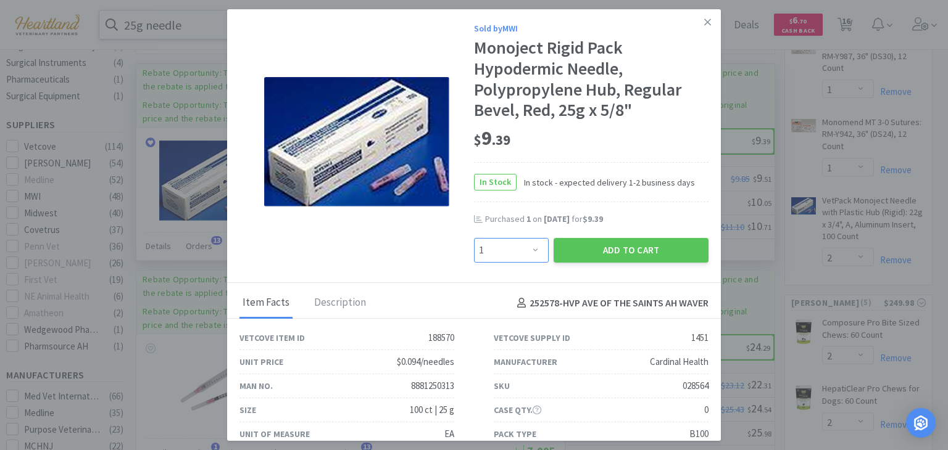
click at [529, 250] on select "Enter Quantity 1 2 3 4 5 6 7 8 9 10 11 12 13 14 15 16 17 18 19 20 Enter Quantity" at bounding box center [511, 250] width 75 height 25
click at [474, 238] on select "Enter Quantity 1 2 3 4 5 6 7 8 9 10 11 12 13 14 15 16 17 18 19 20 Enter Quantity" at bounding box center [511, 250] width 75 height 25
click at [635, 245] on button "Add to Cart" at bounding box center [631, 250] width 155 height 25
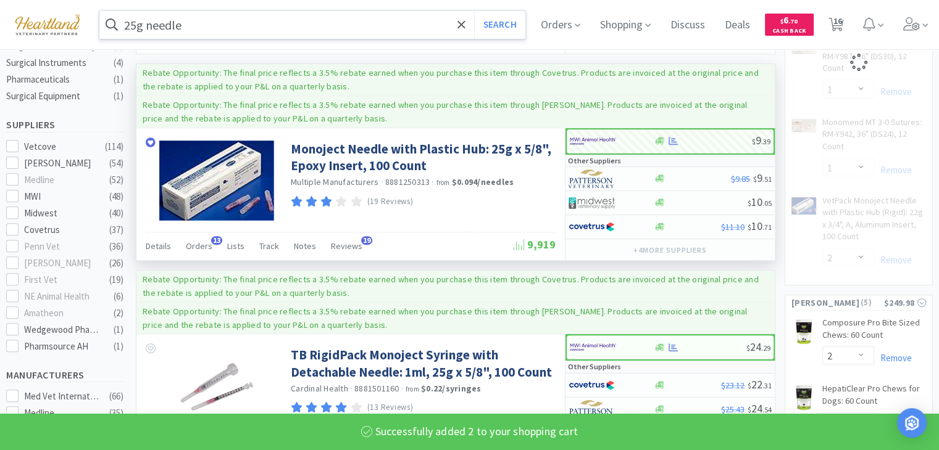
click at [399, 25] on input "25g needle" at bounding box center [312, 24] width 426 height 28
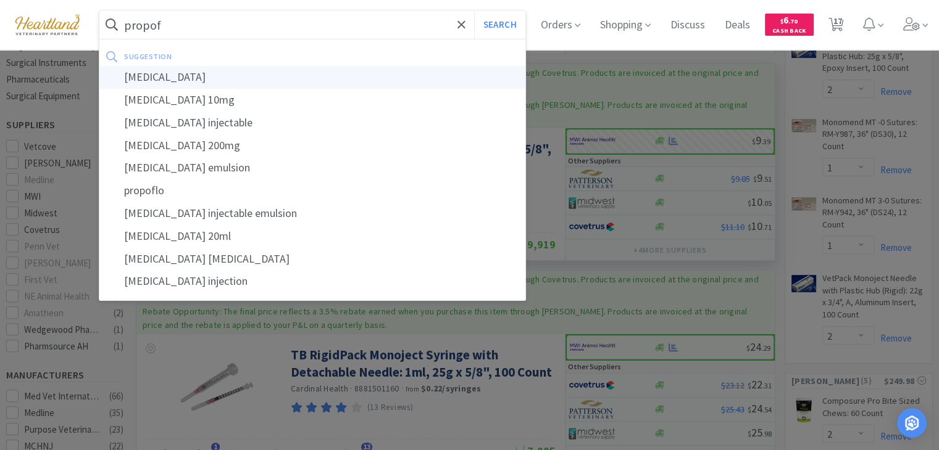
click at [173, 81] on div "[MEDICAL_DATA]" at bounding box center [312, 77] width 426 height 23
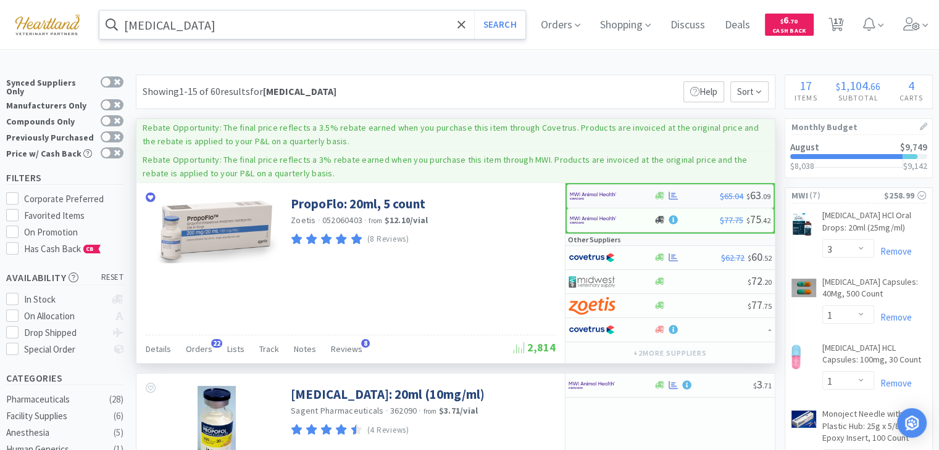
click at [607, 196] on img at bounding box center [593, 196] width 46 height 19
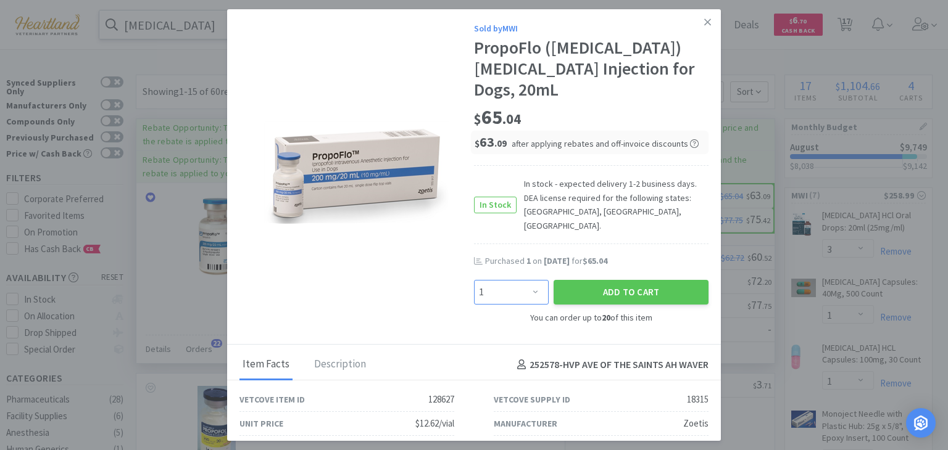
click at [527, 280] on select "Enter Quantity 1 2 3 4 5 6 7 8 9 10 11 12 13 14 15 16 17 18 19 20 Enter Quantity" at bounding box center [511, 292] width 75 height 25
click at [474, 280] on select "Enter Quantity 1 2 3 4 5 6 7 8 9 10 11 12 13 14 15 16 17 18 19 20 Enter Quantity" at bounding box center [511, 292] width 75 height 25
click at [598, 280] on button "Add to Cart" at bounding box center [631, 292] width 155 height 25
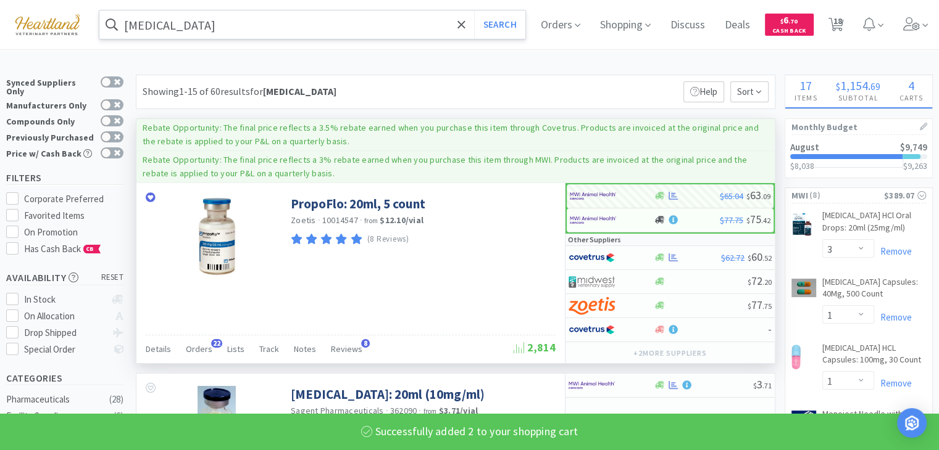
click at [211, 28] on input "[MEDICAL_DATA]" at bounding box center [312, 24] width 426 height 28
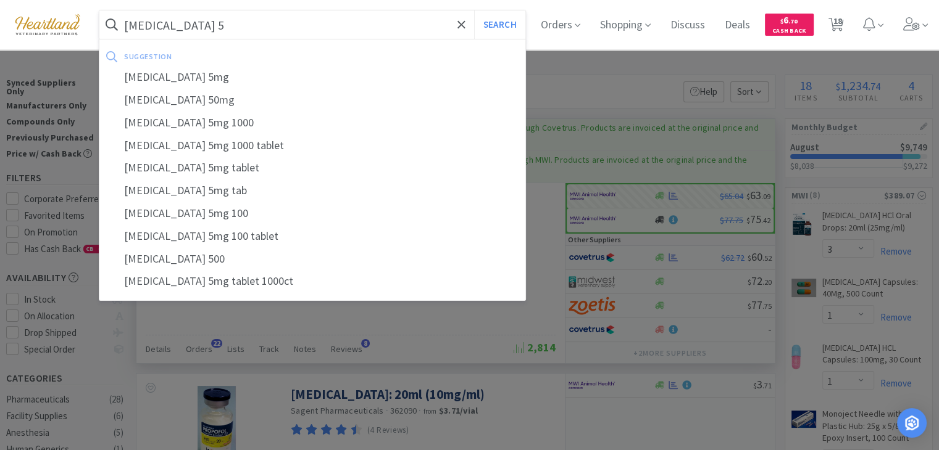
click at [474, 10] on button "Search" at bounding box center [499, 24] width 51 height 28
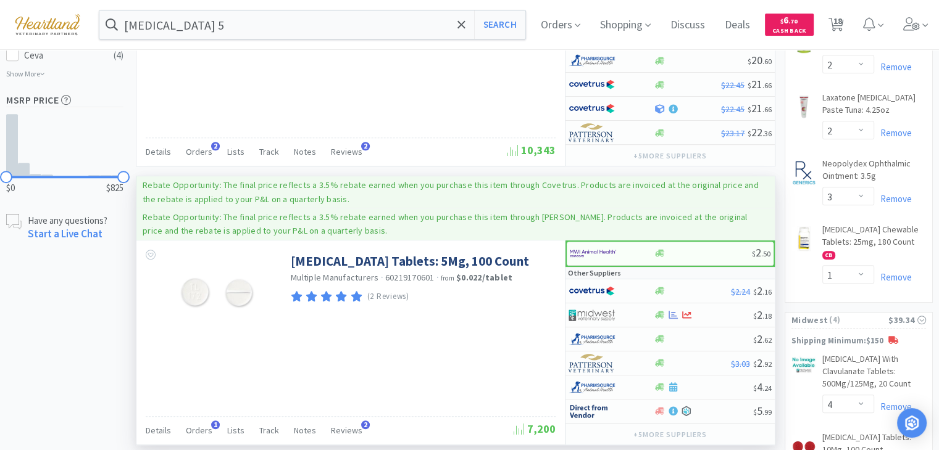
scroll to position [864, 0]
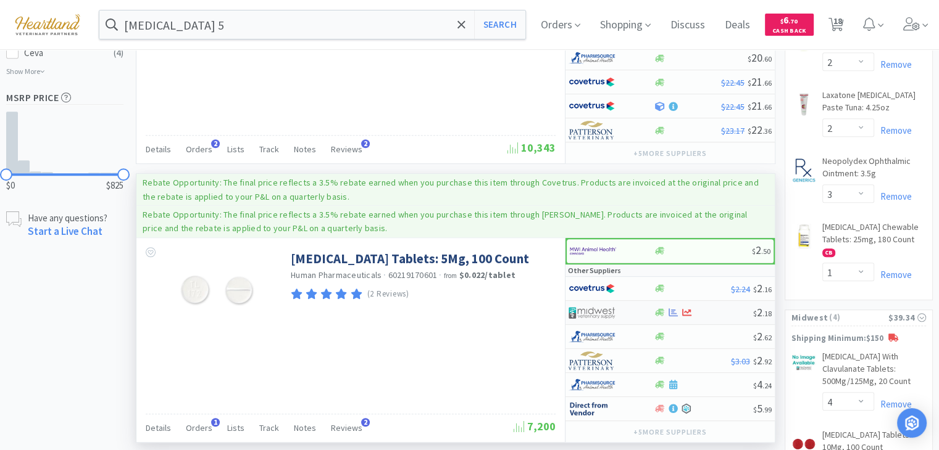
click at [599, 322] on img at bounding box center [591, 313] width 46 height 19
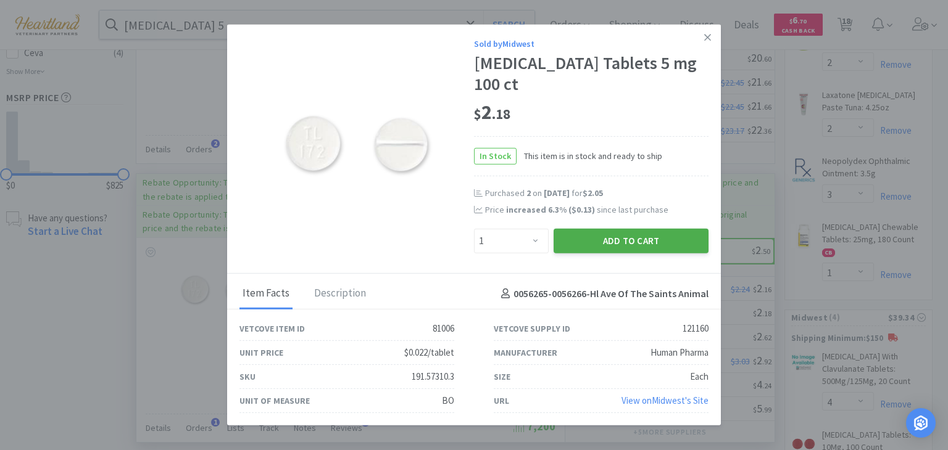
click at [648, 238] on button "Add to Cart" at bounding box center [631, 241] width 155 height 25
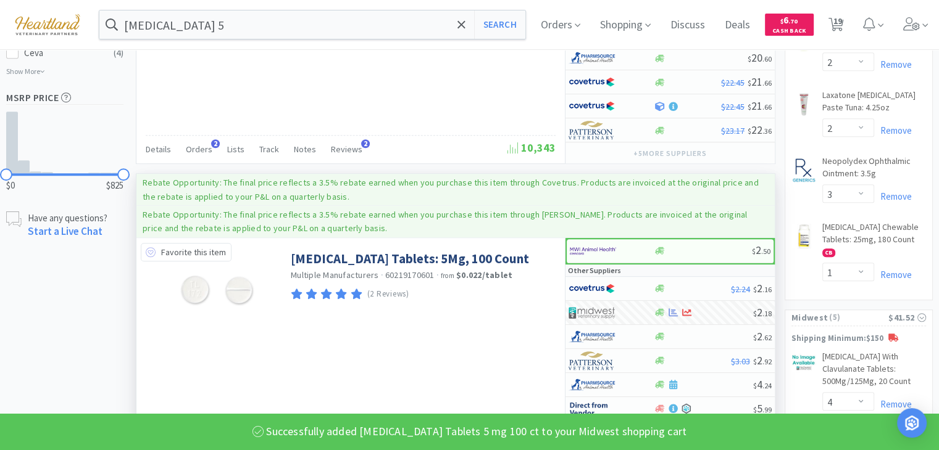
click at [149, 257] on icon at bounding box center [151, 252] width 10 height 10
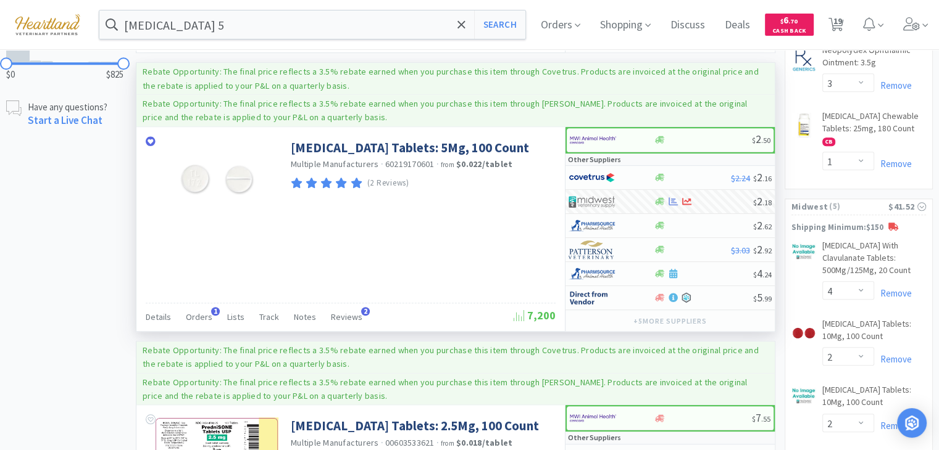
scroll to position [987, 0]
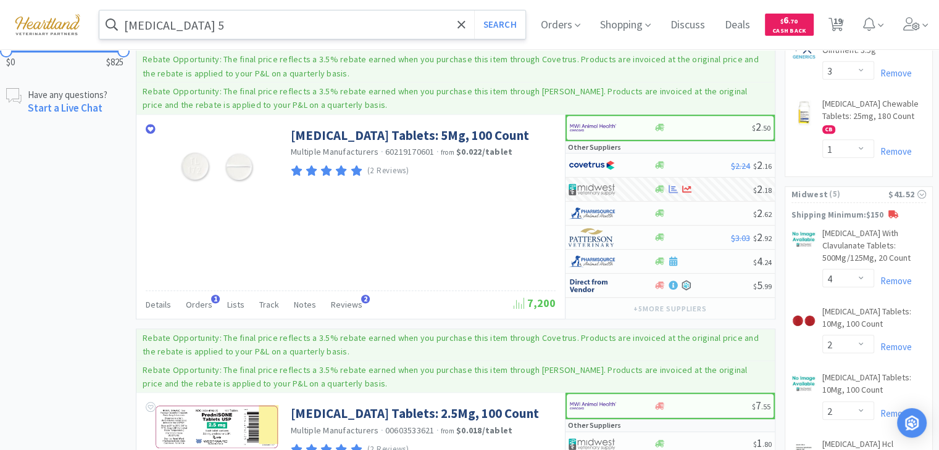
click at [264, 25] on input "[MEDICAL_DATA] 5" at bounding box center [312, 24] width 426 height 28
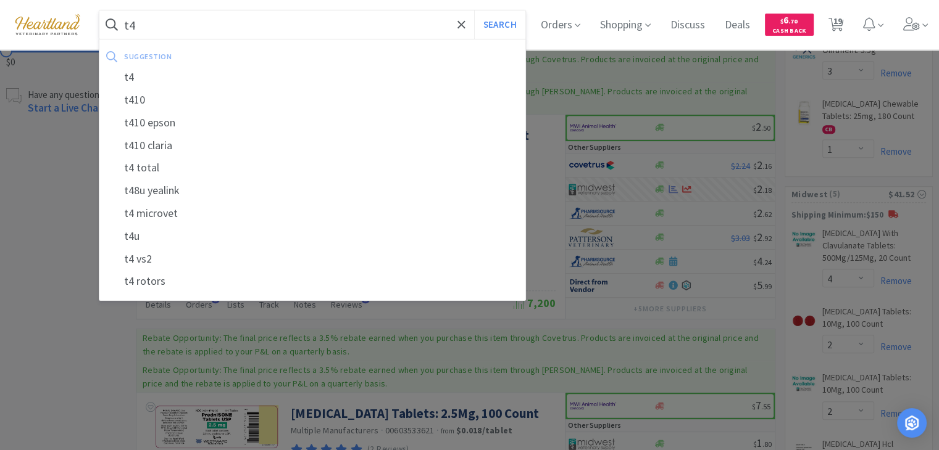
click at [474, 10] on button "Search" at bounding box center [499, 24] width 51 height 28
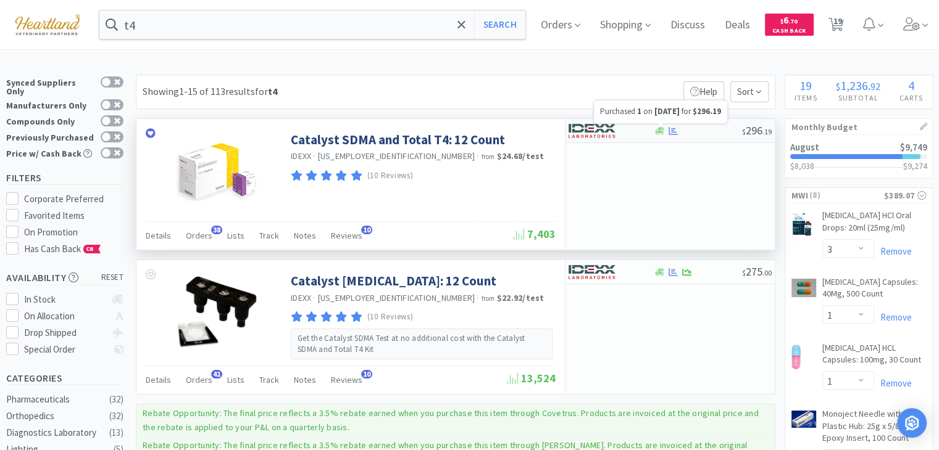
click at [674, 129] on icon at bounding box center [672, 131] width 9 height 9
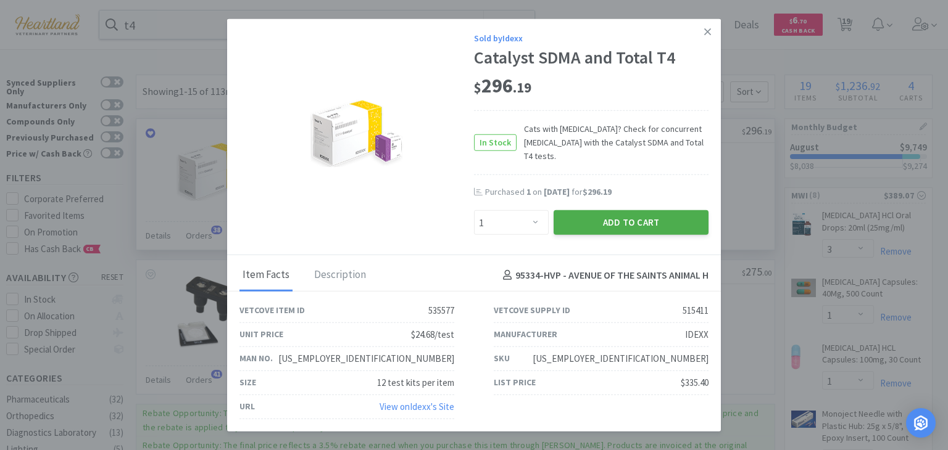
click at [626, 222] on button "Add to Cart" at bounding box center [631, 222] width 155 height 25
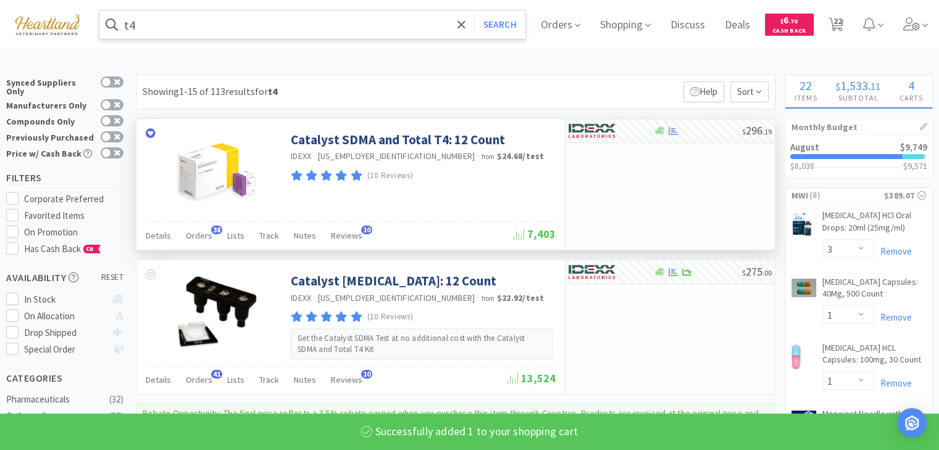
click at [365, 30] on input "t4" at bounding box center [312, 24] width 426 height 28
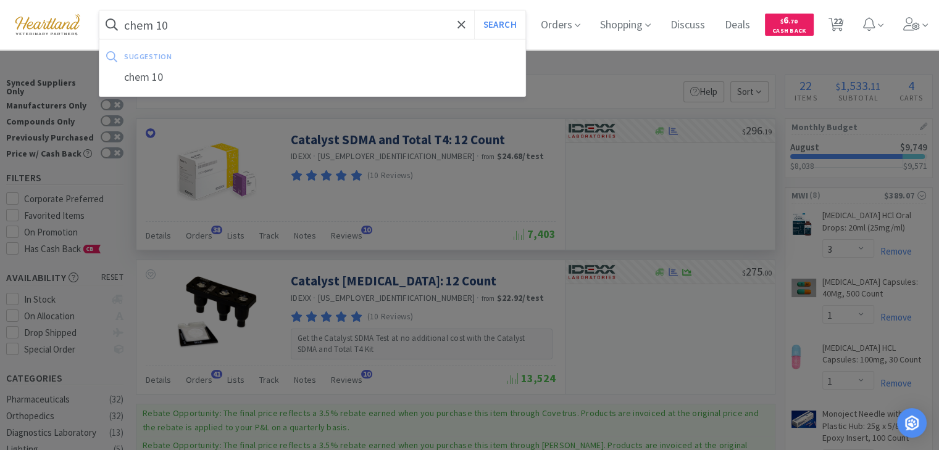
click at [474, 10] on button "Search" at bounding box center [499, 24] width 51 height 28
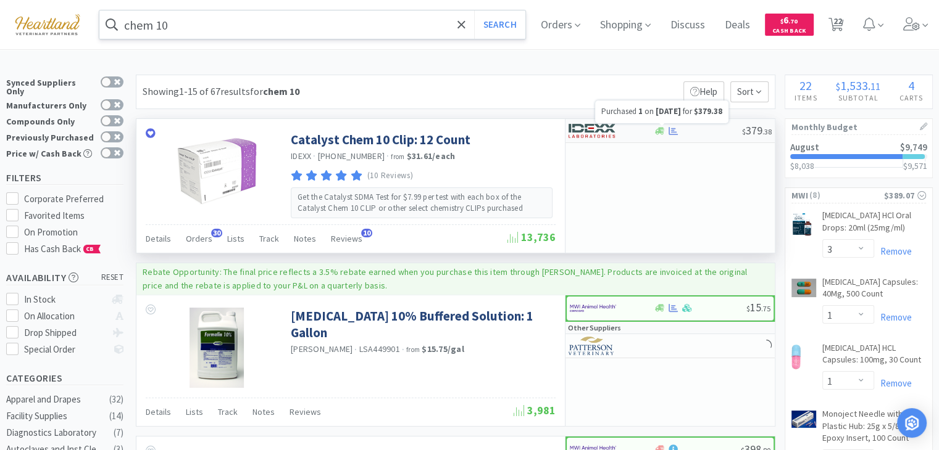
click at [671, 132] on icon at bounding box center [672, 131] width 9 height 9
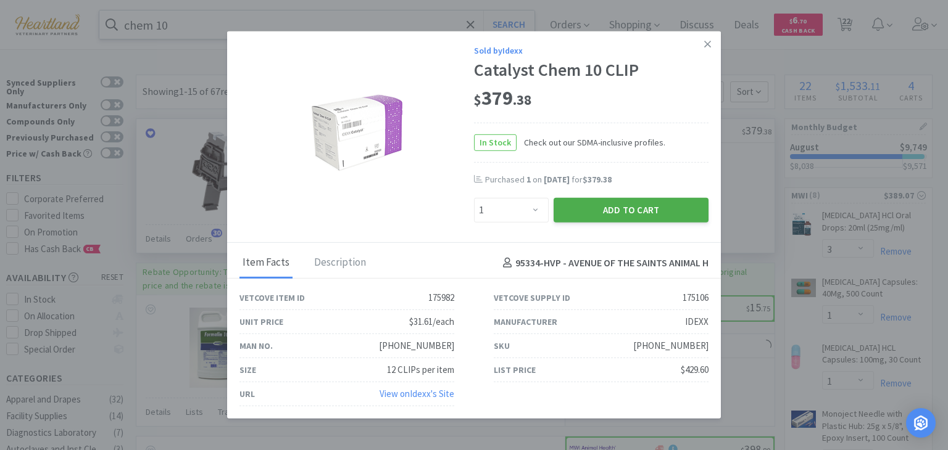
click at [651, 217] on button "Add to Cart" at bounding box center [631, 210] width 155 height 25
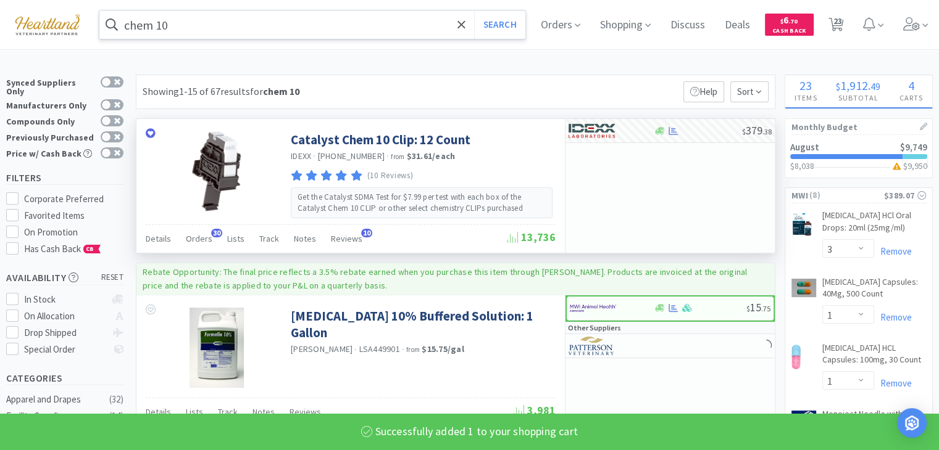
click at [176, 27] on input "chem 10" at bounding box center [312, 24] width 426 height 28
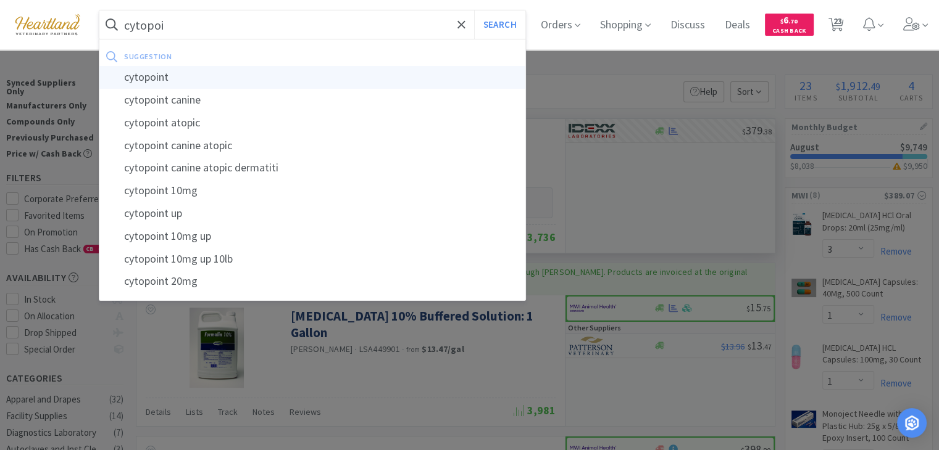
click at [164, 80] on div "cytopoint" at bounding box center [312, 77] width 426 height 23
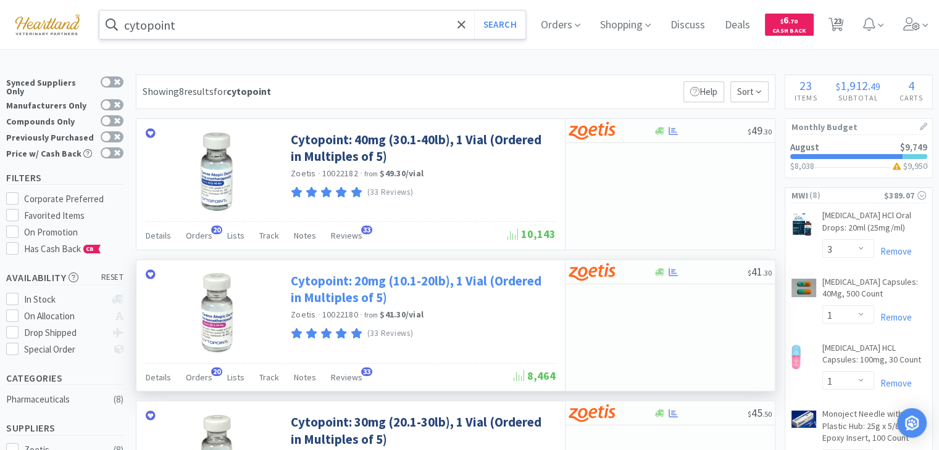
click at [369, 294] on link "Cytopoint: 20mg (10.1-20lb), 1 Vial (Ordered in Multiples of 5)" at bounding box center [422, 290] width 262 height 34
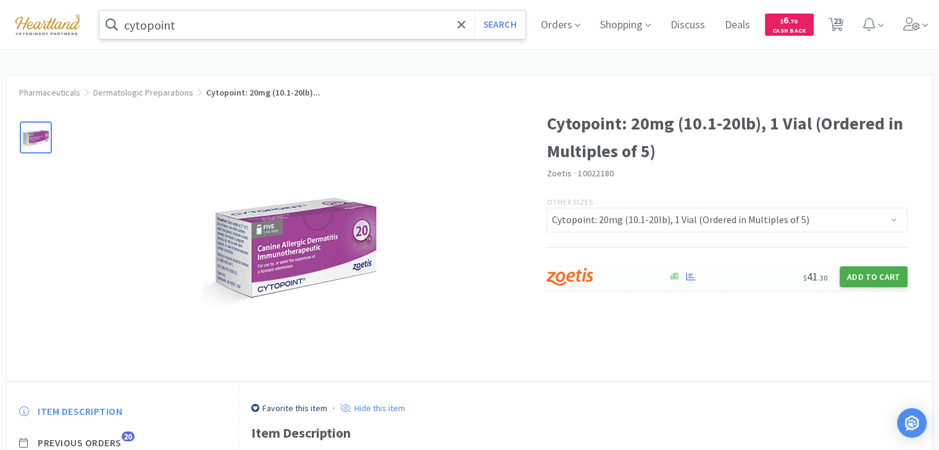
click at [874, 280] on button "Add to Cart" at bounding box center [873, 277] width 68 height 21
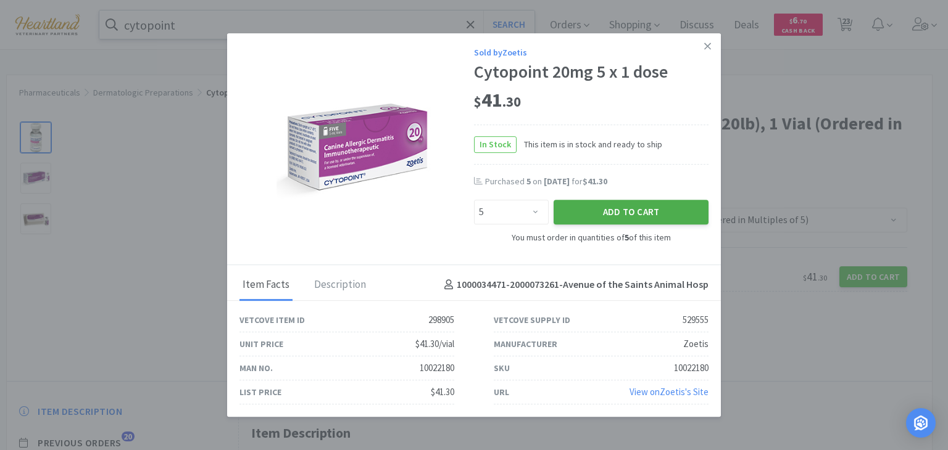
click at [676, 217] on button "Add to Cart" at bounding box center [631, 212] width 155 height 25
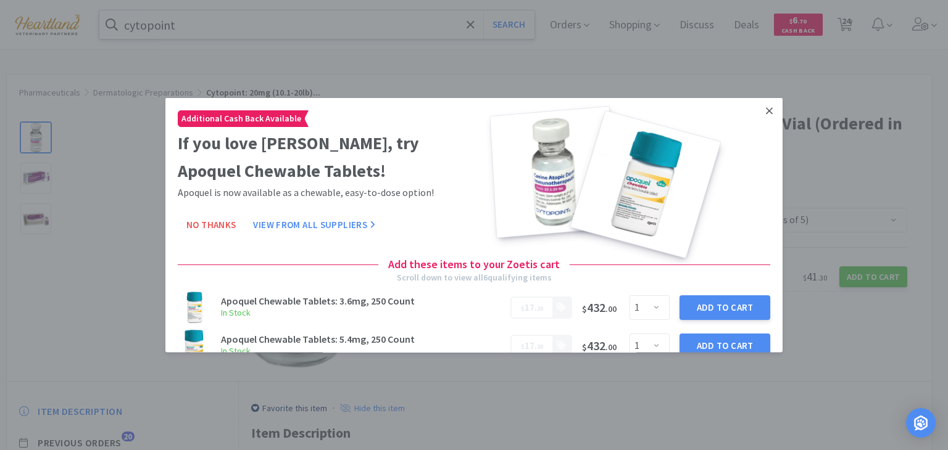
click at [766, 110] on icon at bounding box center [769, 110] width 7 height 7
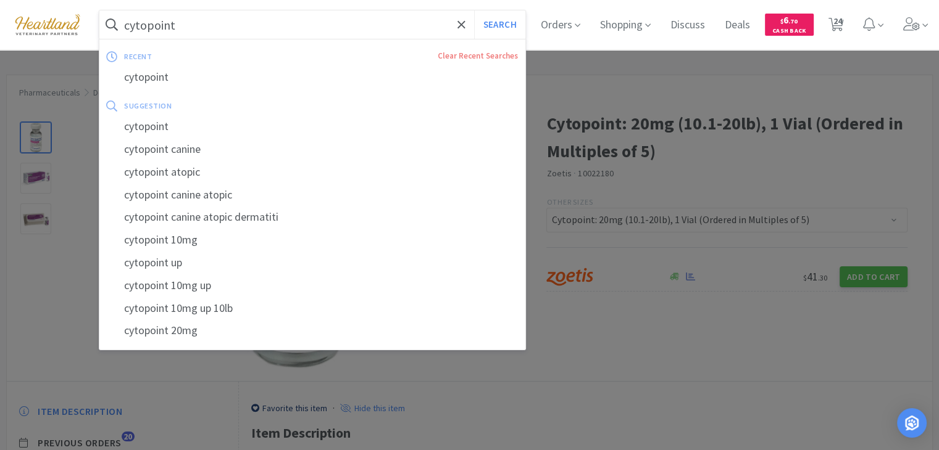
click at [283, 18] on input "cytopoint" at bounding box center [312, 24] width 426 height 28
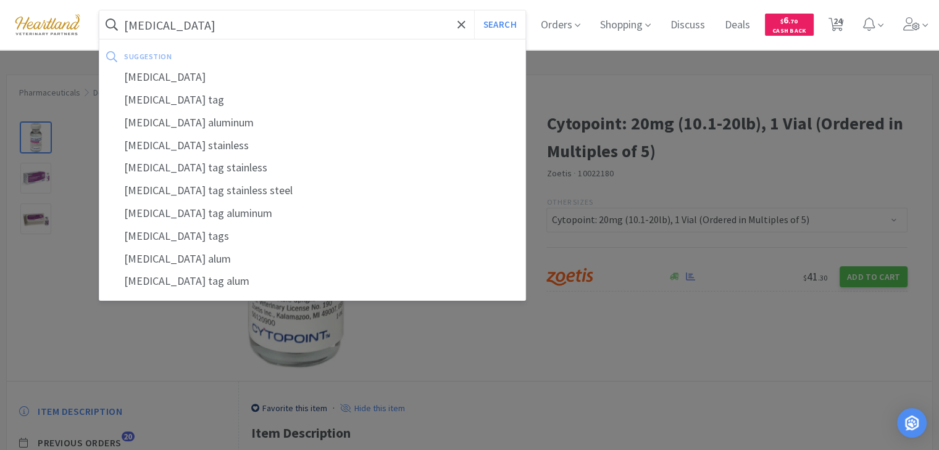
click at [474, 10] on button "Search" at bounding box center [499, 24] width 51 height 28
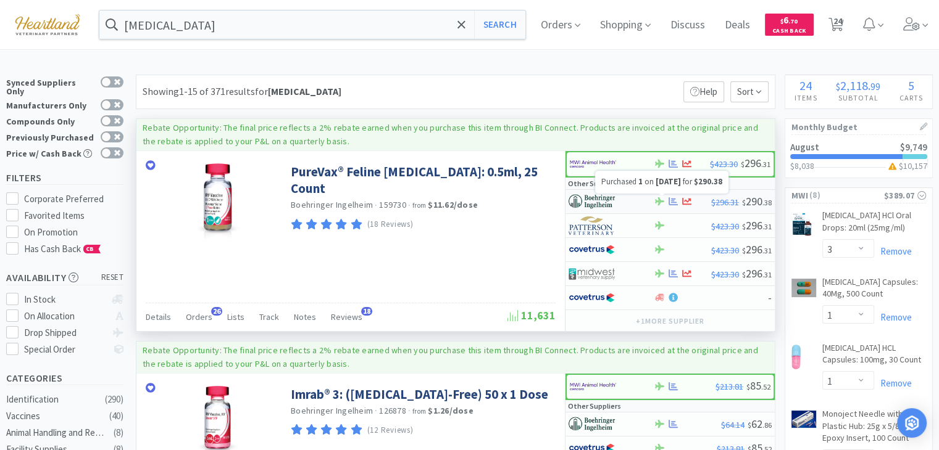
click at [671, 201] on icon at bounding box center [672, 201] width 9 height 8
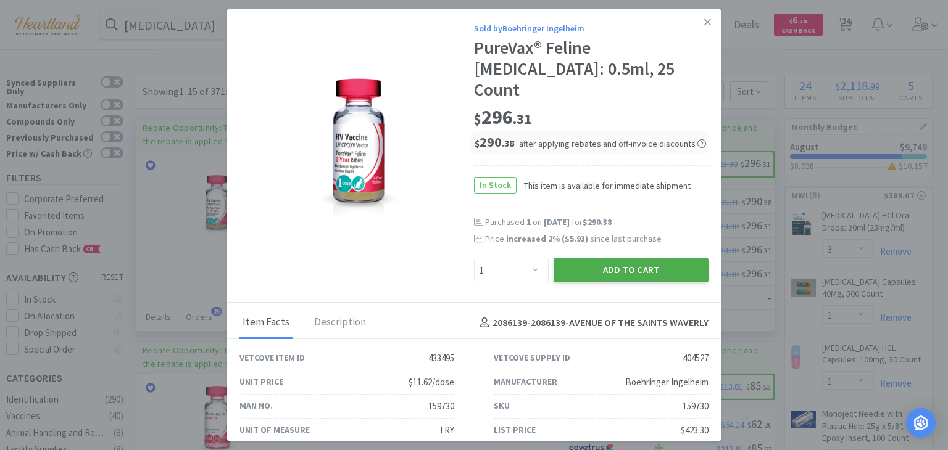
click at [669, 258] on button "Add to Cart" at bounding box center [631, 270] width 155 height 25
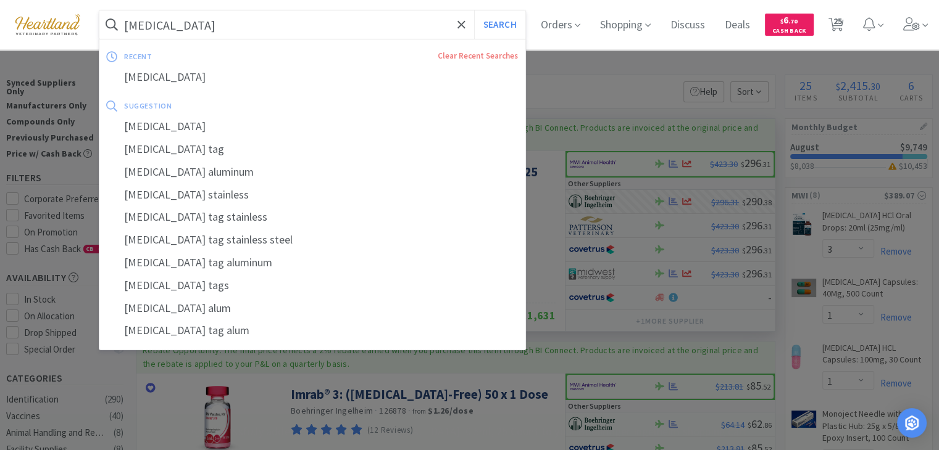
click at [323, 29] on input "[MEDICAL_DATA]" at bounding box center [312, 24] width 426 height 28
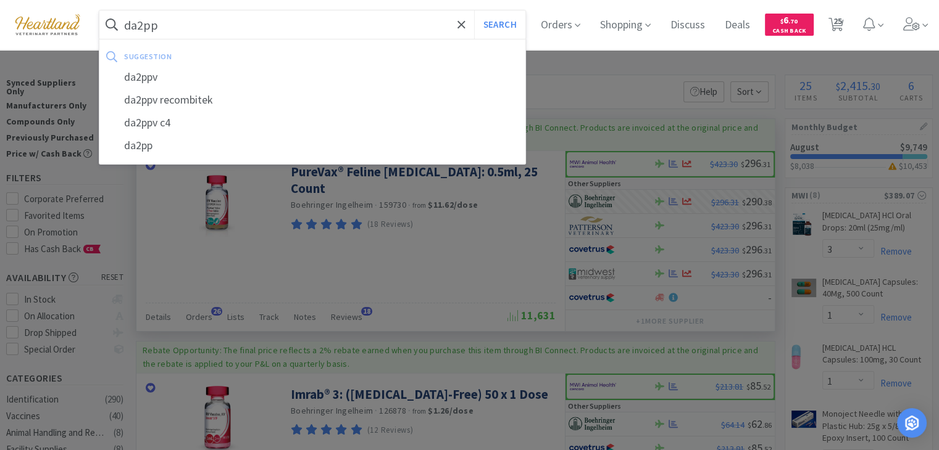
click at [474, 10] on button "Search" at bounding box center [499, 24] width 51 height 28
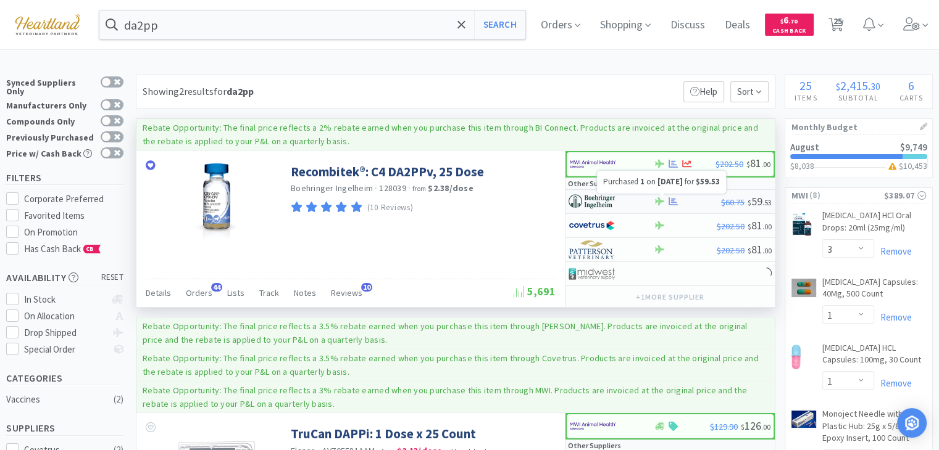
click at [674, 199] on icon at bounding box center [672, 201] width 9 height 9
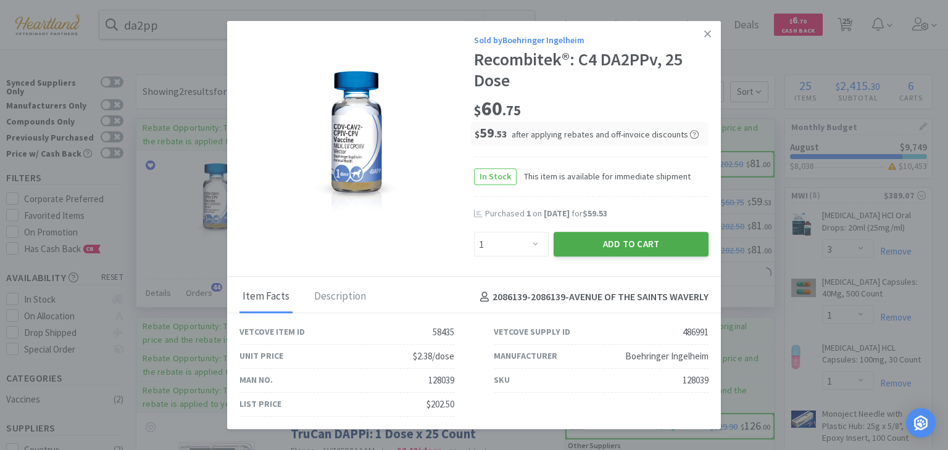
click at [604, 247] on button "Add to Cart" at bounding box center [631, 245] width 155 height 25
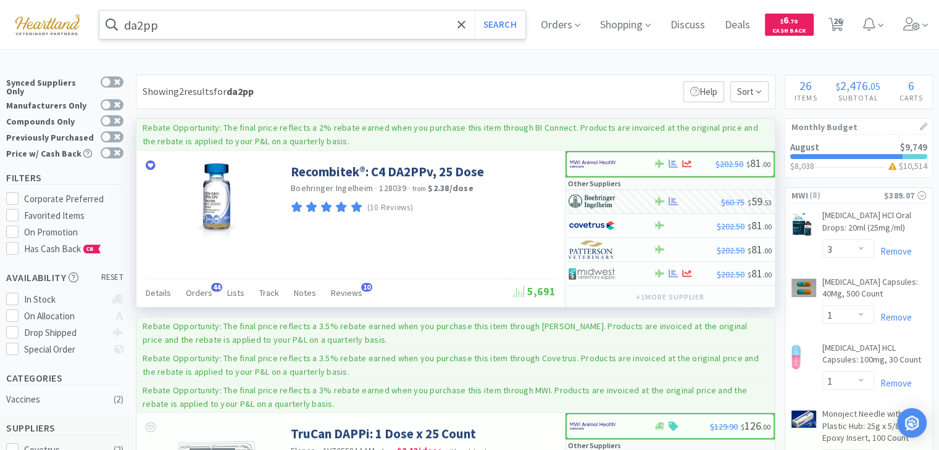
click at [286, 28] on input "da2pp" at bounding box center [312, 24] width 426 height 28
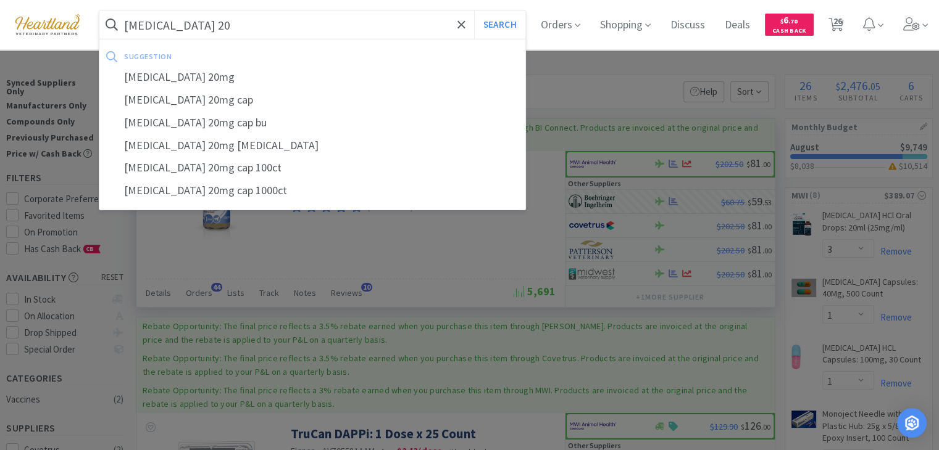
click at [474, 10] on button "Search" at bounding box center [499, 24] width 51 height 28
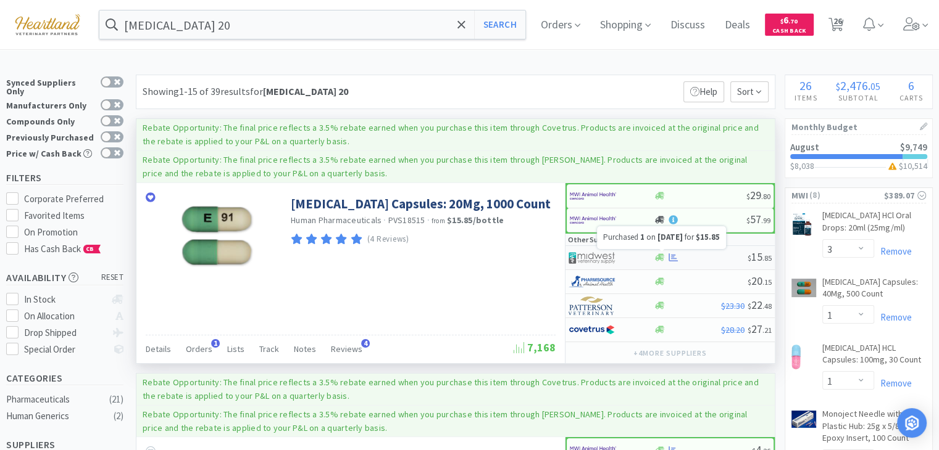
click at [672, 259] on icon at bounding box center [672, 257] width 9 height 9
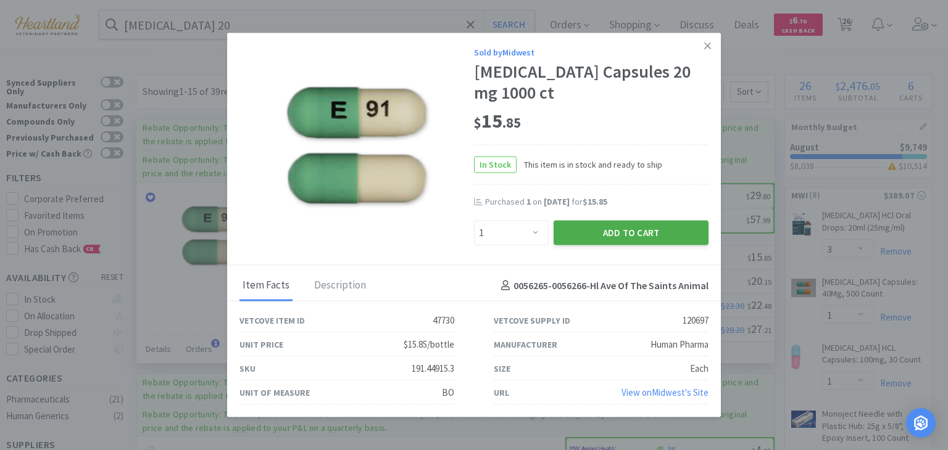
click at [631, 240] on button "Add to Cart" at bounding box center [631, 232] width 155 height 25
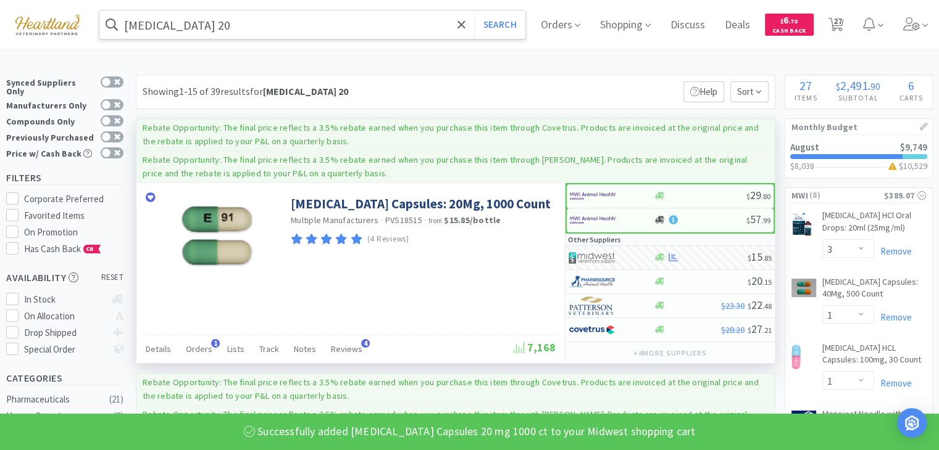
click at [279, 28] on input "[MEDICAL_DATA] 20" at bounding box center [312, 24] width 426 height 28
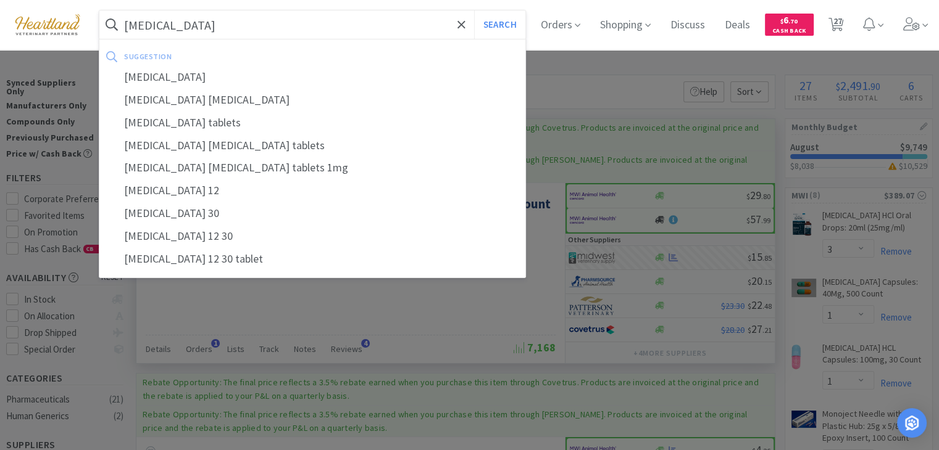
click at [474, 10] on button "Search" at bounding box center [499, 24] width 51 height 28
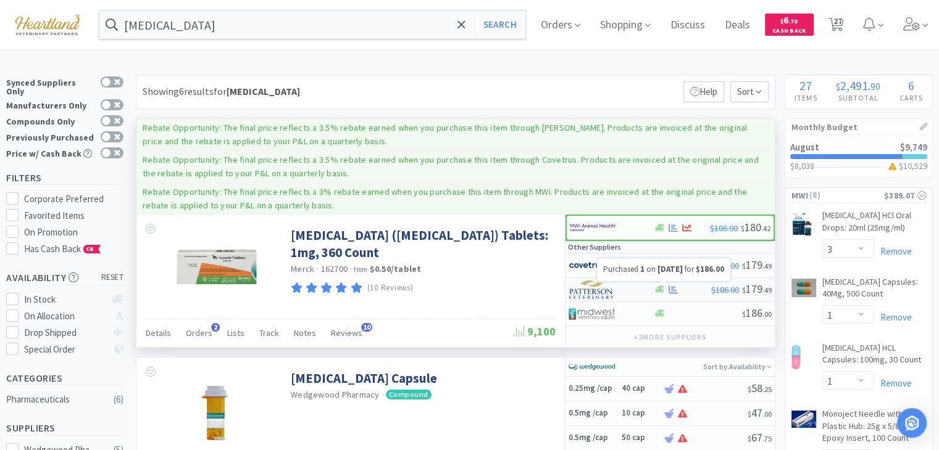
click at [669, 288] on icon at bounding box center [672, 290] width 9 height 8
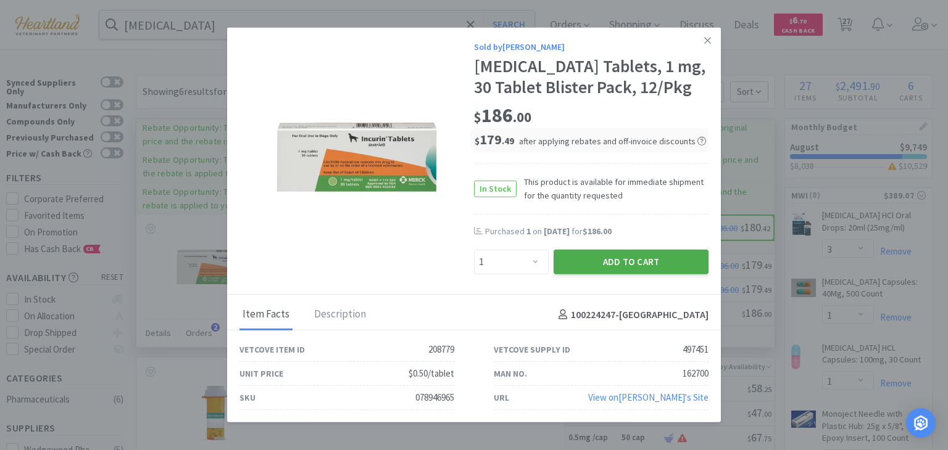
click at [669, 262] on button "Add to Cart" at bounding box center [631, 262] width 155 height 25
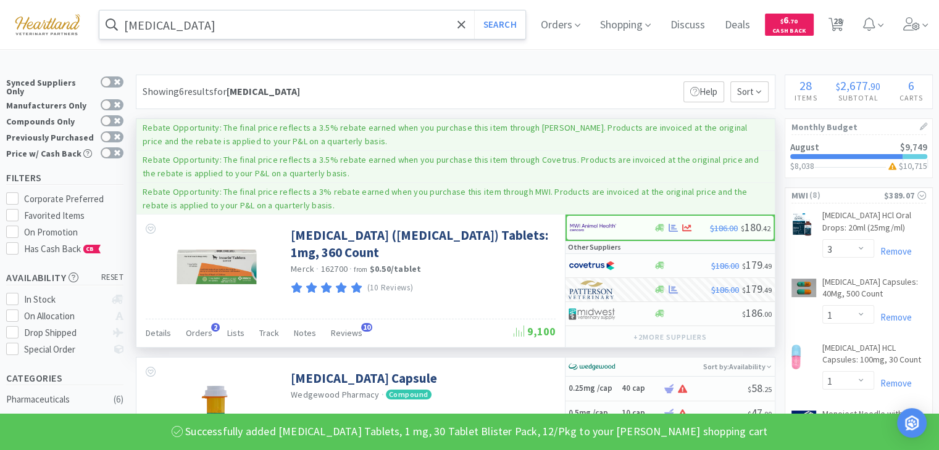
click at [381, 20] on input "[MEDICAL_DATA]" at bounding box center [312, 24] width 426 height 28
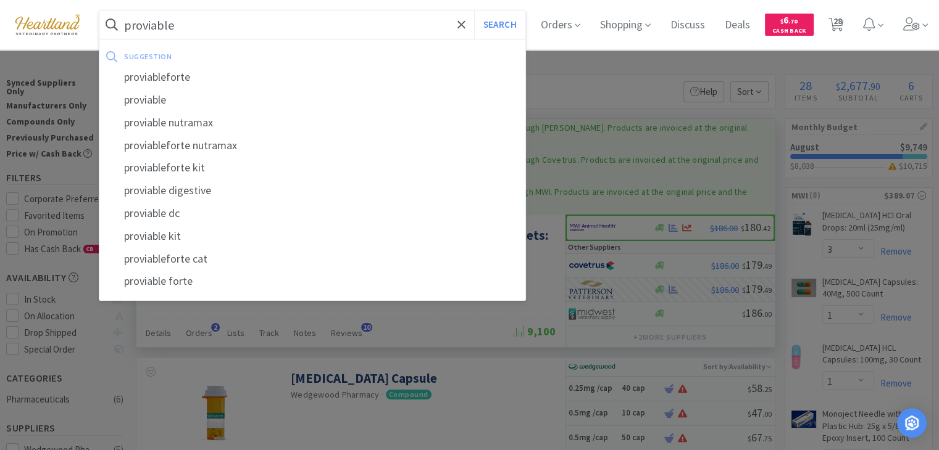
click at [474, 10] on button "Search" at bounding box center [499, 24] width 51 height 28
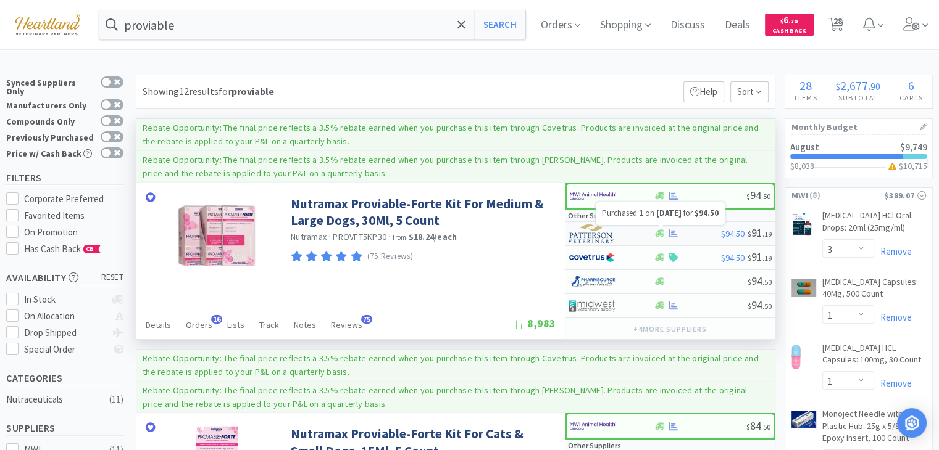
click at [671, 231] on icon at bounding box center [672, 234] width 9 height 8
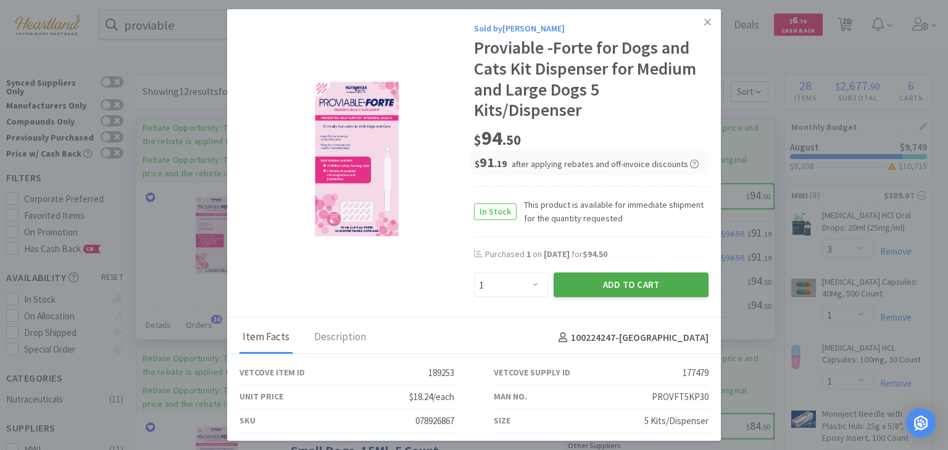
click at [662, 280] on button "Add to Cart" at bounding box center [631, 285] width 155 height 25
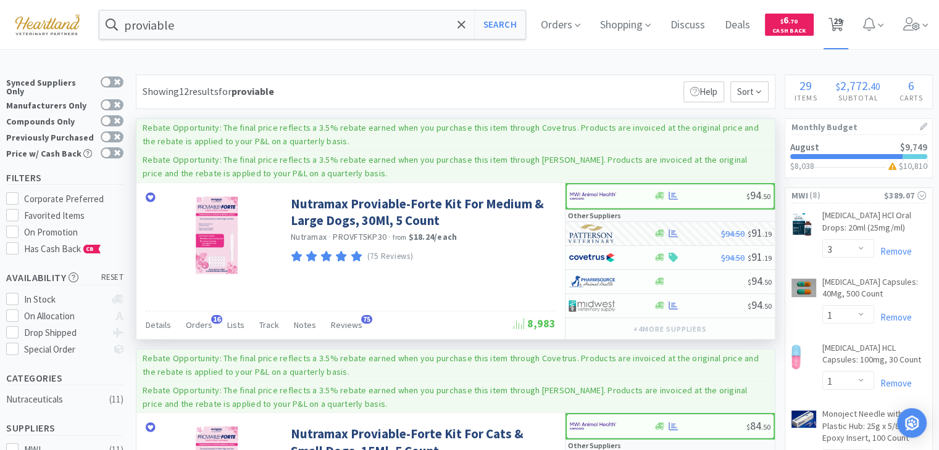
click at [841, 27] on span "29" at bounding box center [836, 20] width 9 height 49
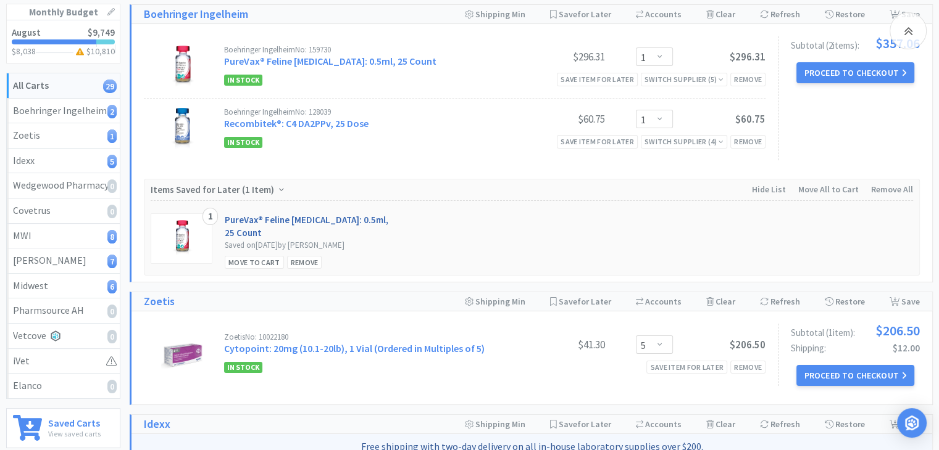
scroll to position [185, 0]
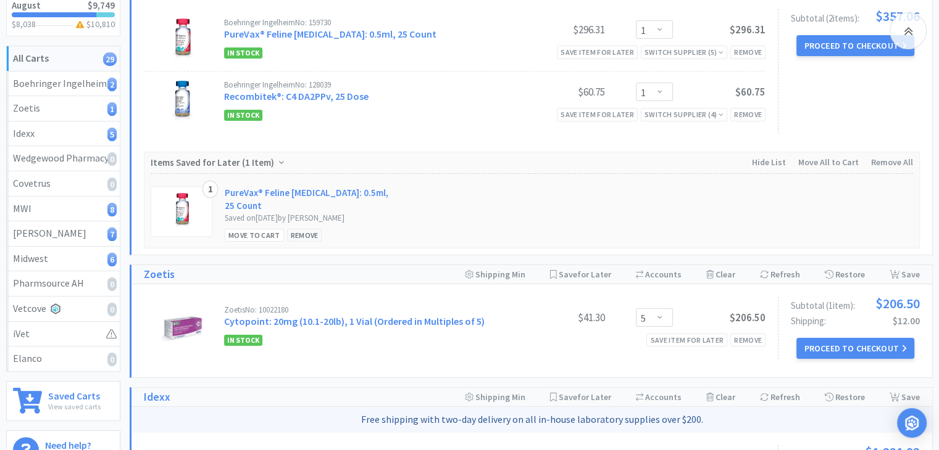
click at [310, 229] on div "Remove" at bounding box center [304, 235] width 35 height 13
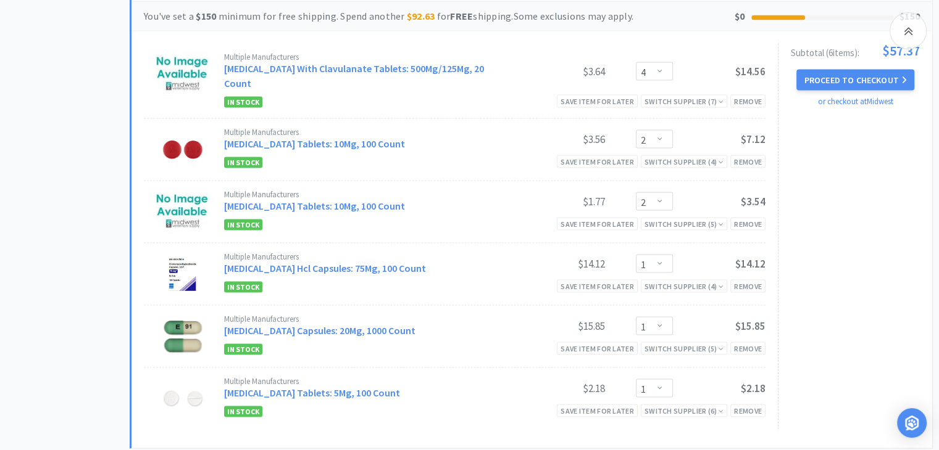
scroll to position [2468, 0]
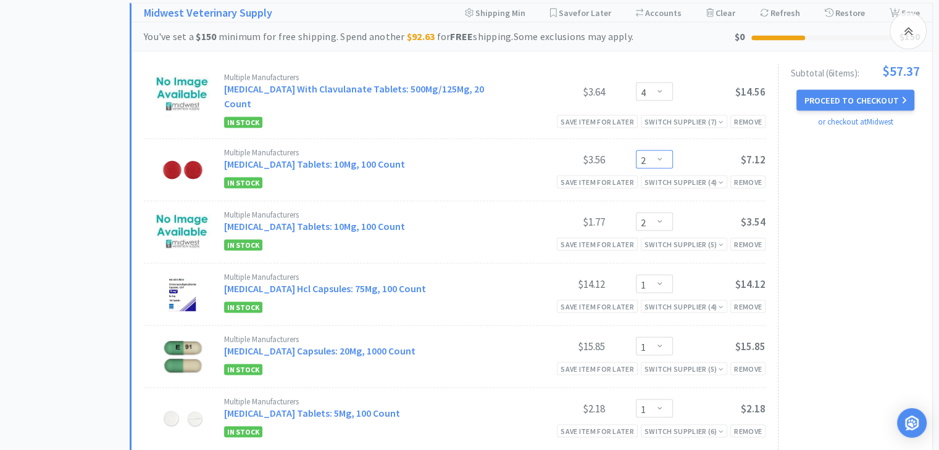
click at [662, 151] on select "Enter Quantity 1 2 3 4 5 6 7 8 9 10 11 12 13 14 15 16 17 18 19 20 Enter Quantity" at bounding box center [654, 160] width 37 height 19
click at [636, 151] on select "Enter Quantity 1 2 3 4 5 6 7 8 9 10 11 12 13 14 15 16 17 18 19 20 Enter Quantity" at bounding box center [654, 160] width 37 height 19
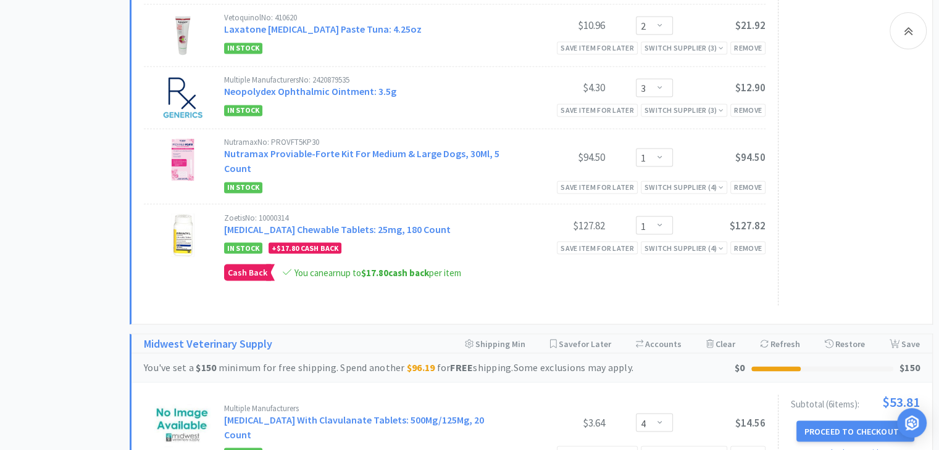
scroll to position [2160, 0]
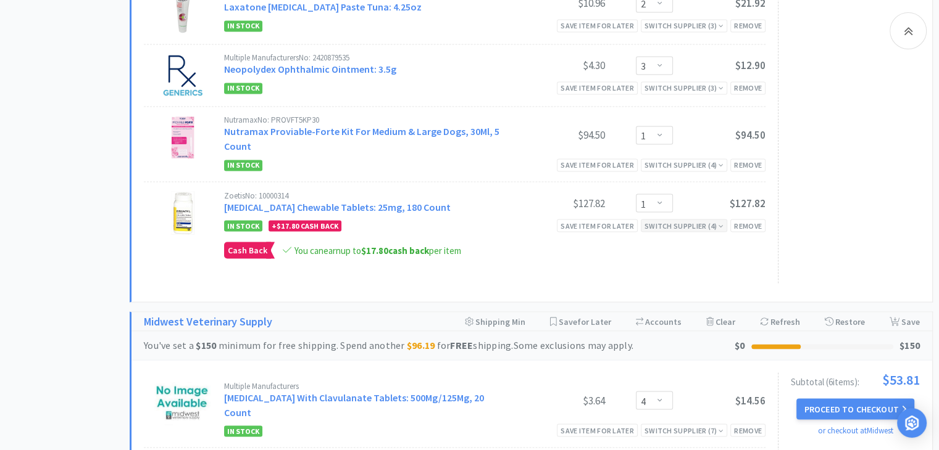
click at [669, 220] on div "Switch Supplier ( 4 )" at bounding box center [683, 226] width 79 height 12
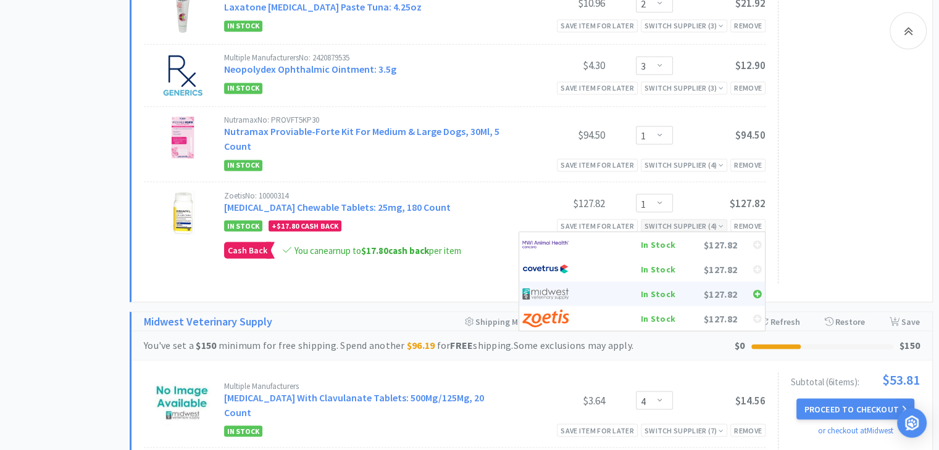
click at [733, 288] on div "$127.82" at bounding box center [706, 293] width 62 height 19
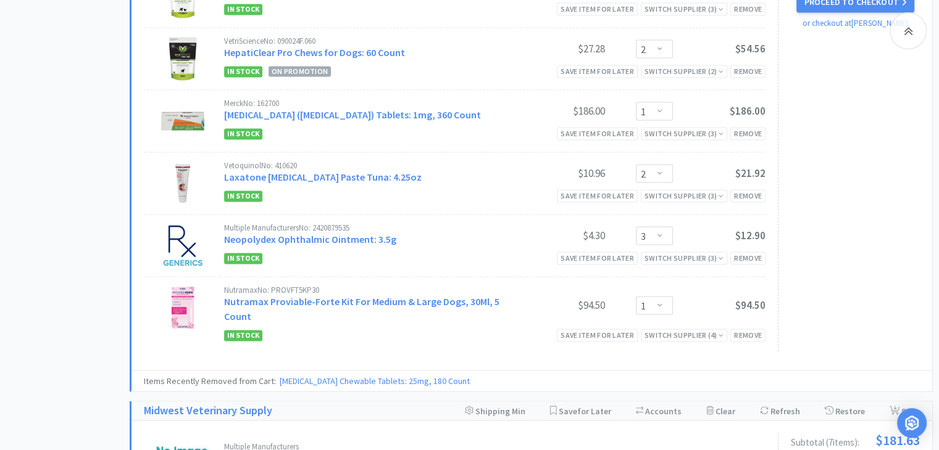
scroll to position [1967, 0]
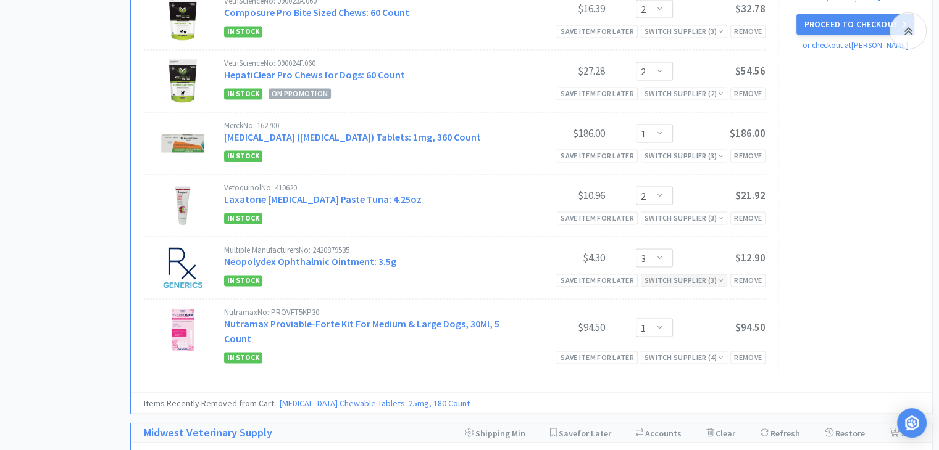
click at [665, 276] on div "Switch Supplier ( 3 )" at bounding box center [683, 281] width 79 height 12
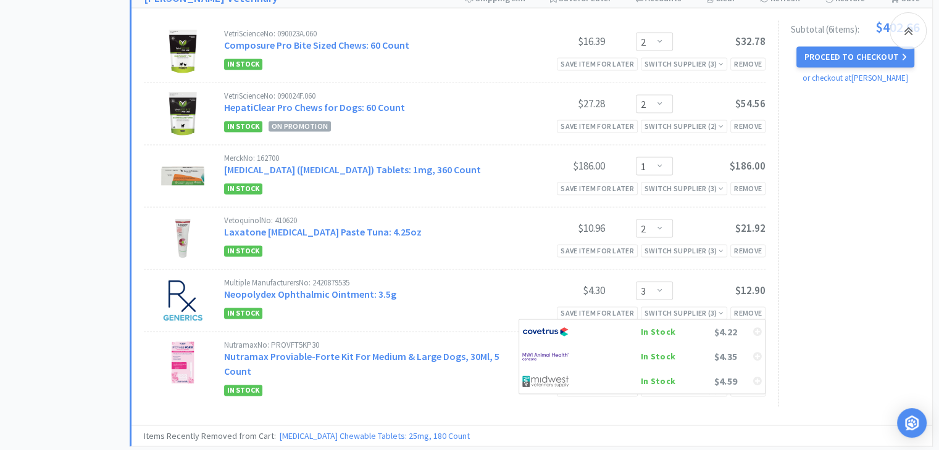
scroll to position [1906, 0]
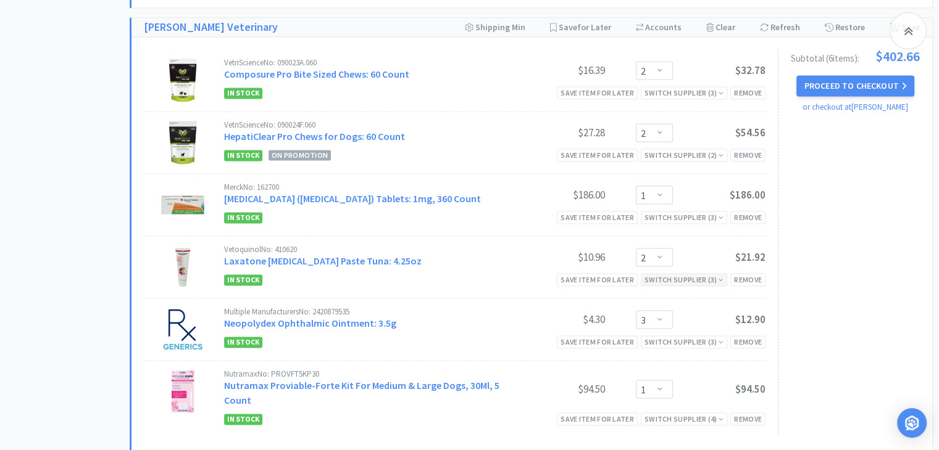
click at [674, 274] on div "Switch Supplier ( 3 )" at bounding box center [683, 280] width 79 height 12
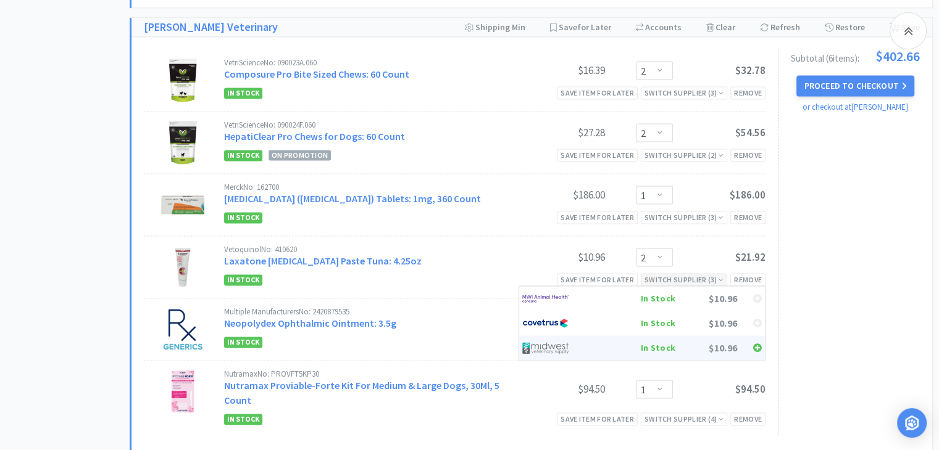
click at [649, 344] on div "In Stock" at bounding box center [629, 348] width 91 height 19
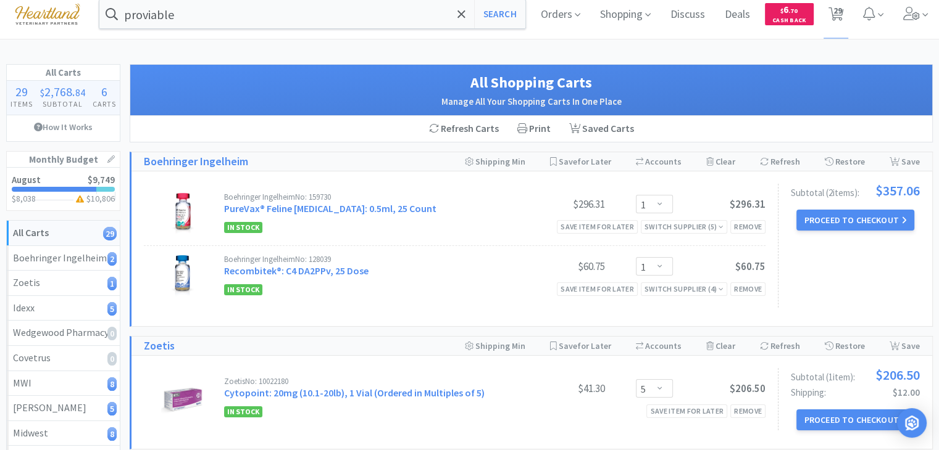
scroll to position [0, 0]
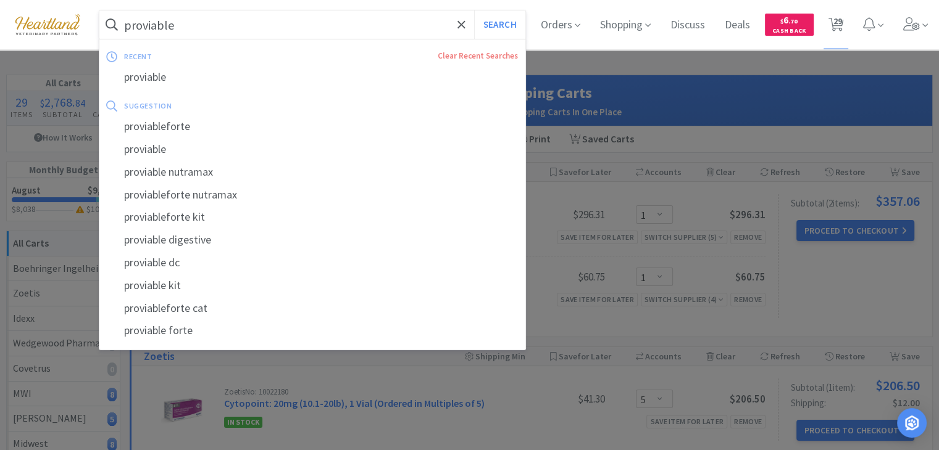
click at [262, 33] on input "proviable" at bounding box center [312, 24] width 426 height 28
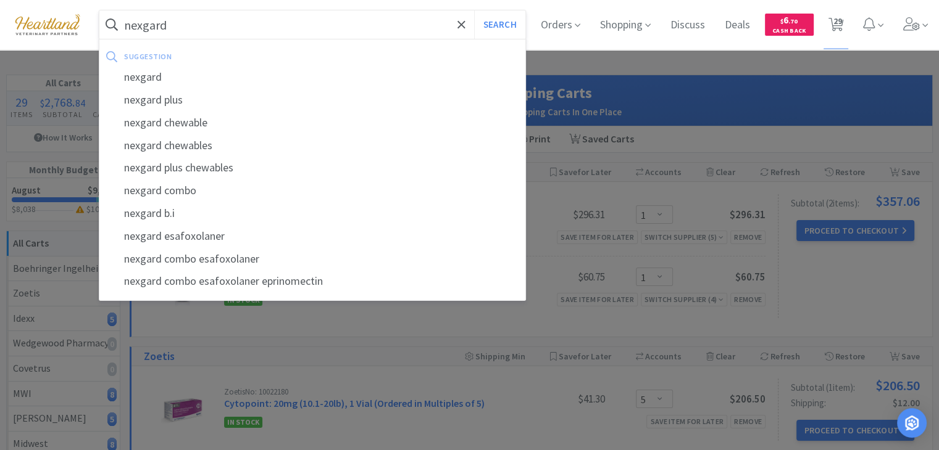
click at [474, 10] on button "Search" at bounding box center [499, 24] width 51 height 28
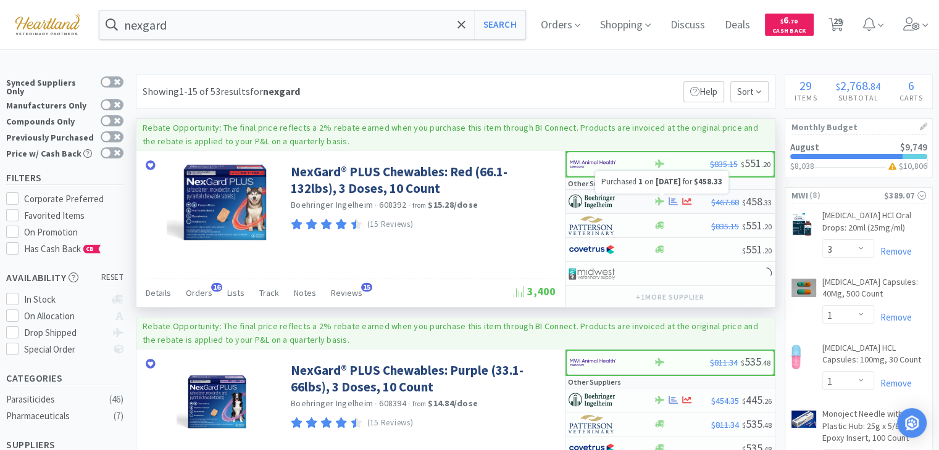
click at [676, 200] on icon at bounding box center [672, 201] width 9 height 9
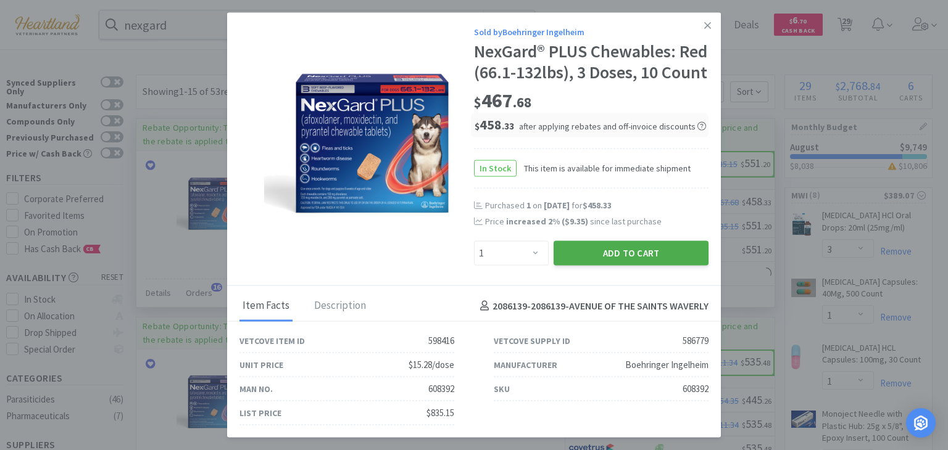
click at [627, 265] on button "Add to Cart" at bounding box center [631, 253] width 155 height 25
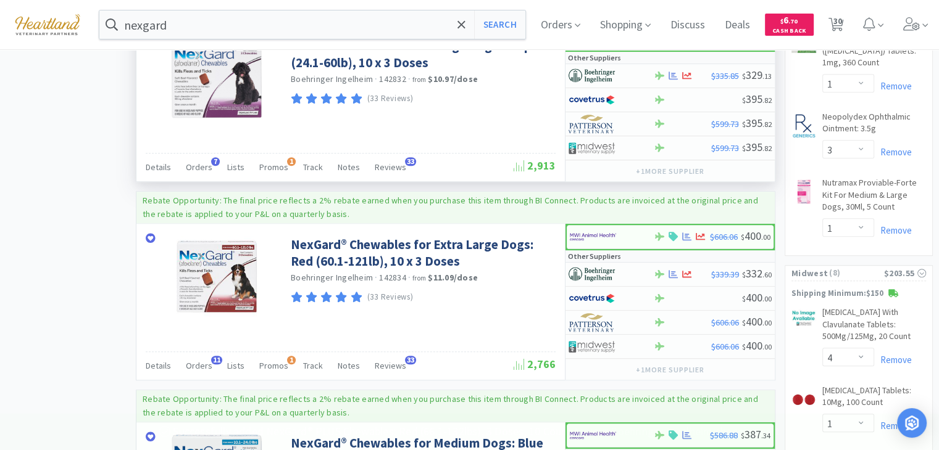
scroll to position [926, 0]
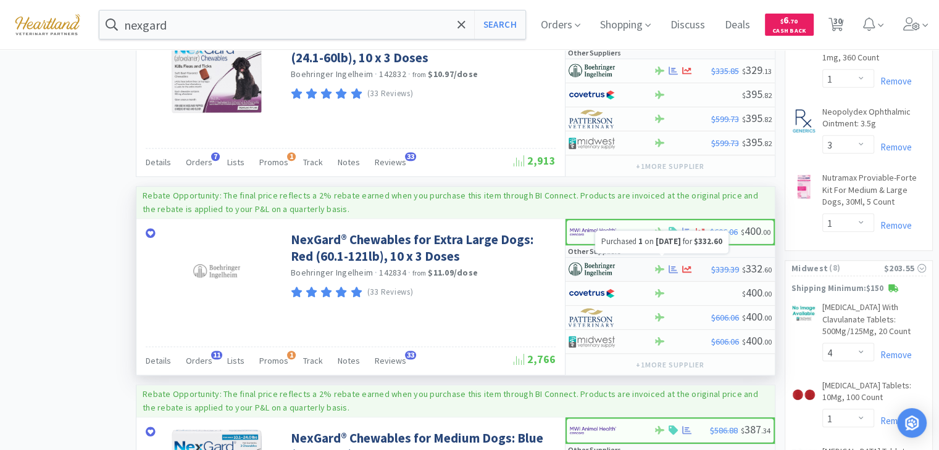
click at [673, 265] on icon at bounding box center [672, 269] width 9 height 9
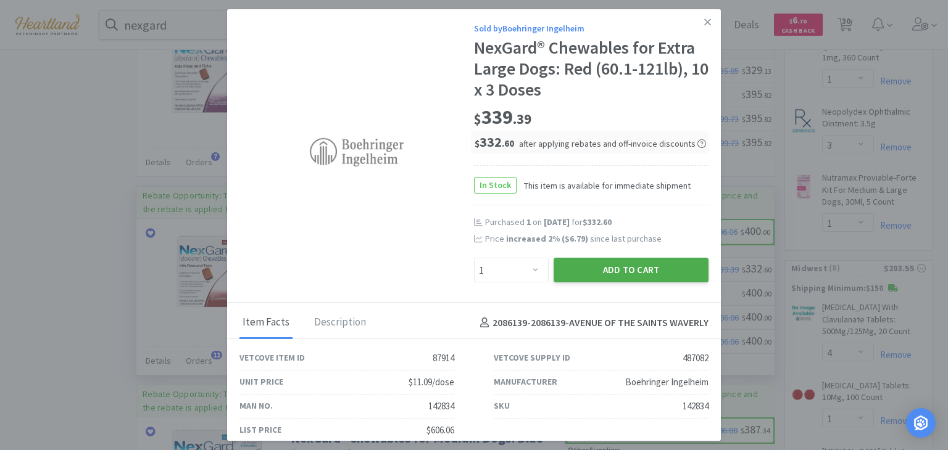
click at [655, 275] on button "Add to Cart" at bounding box center [631, 270] width 155 height 25
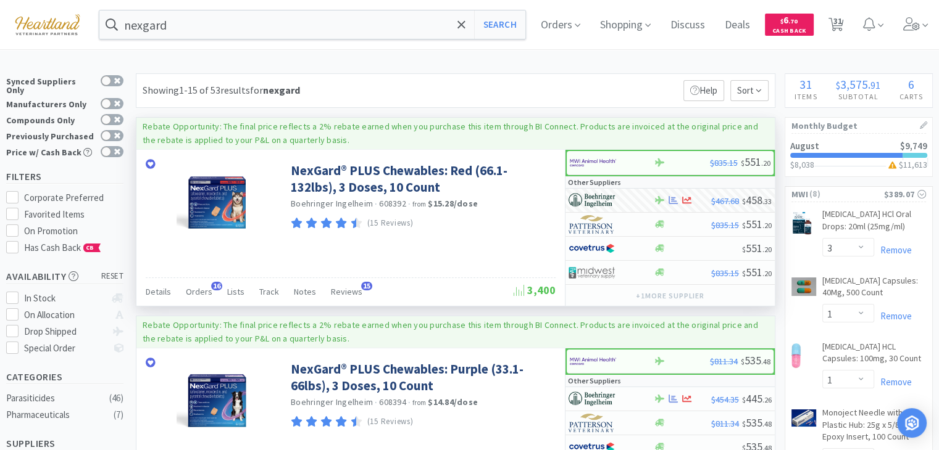
scroll to position [0, 0]
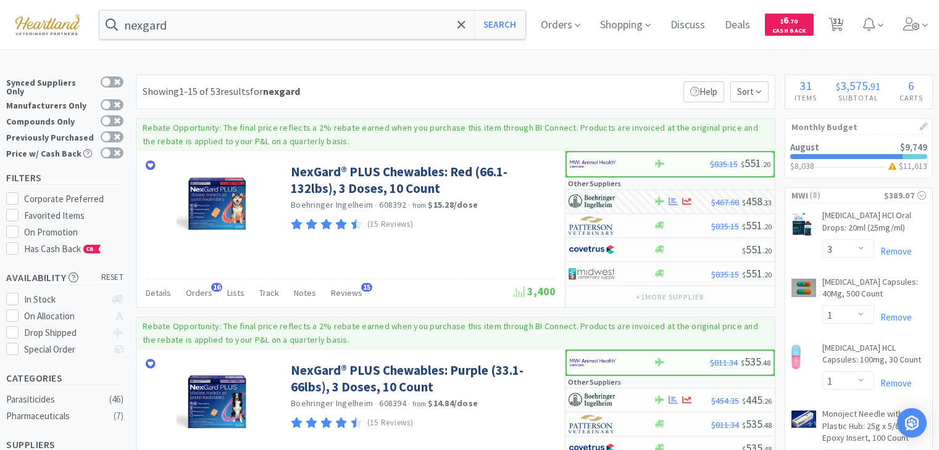
select select "3"
select select "1"
select select "2"
select select "1"
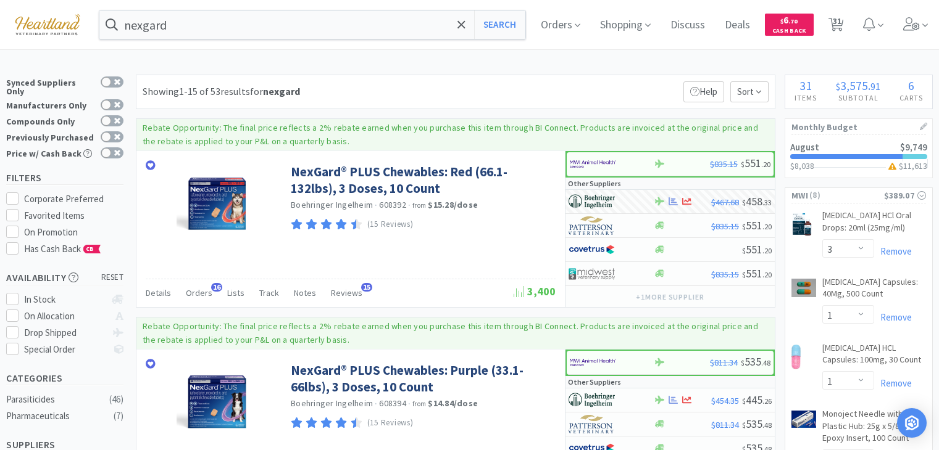
select select "1"
select select "2"
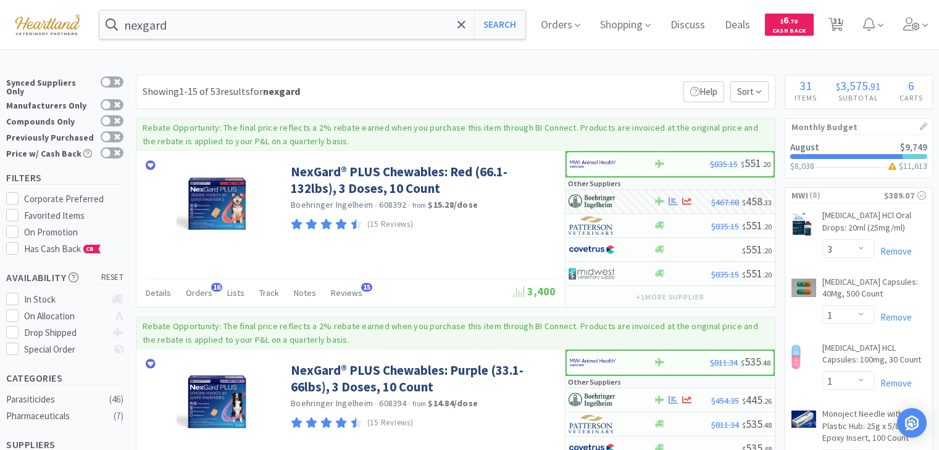
select select "1"
select select "3"
select select "1"
select select "4"
select select "1"
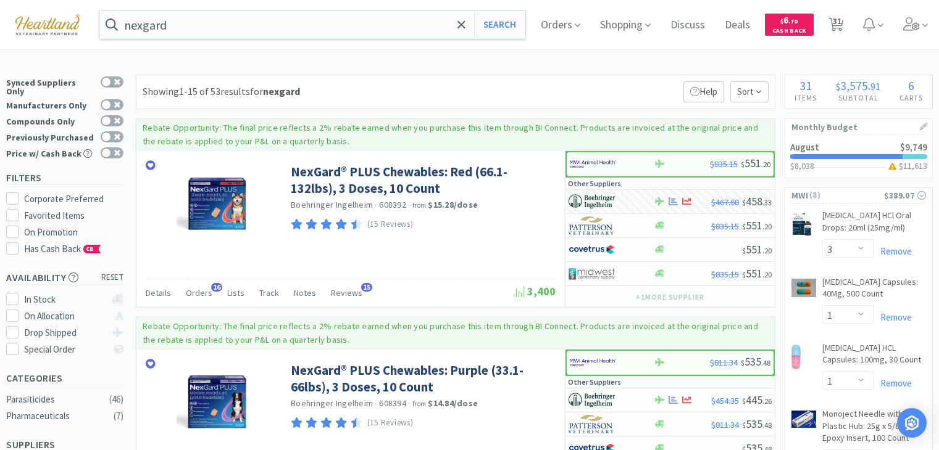
select select "2"
select select "1"
select select "2"
select select "1"
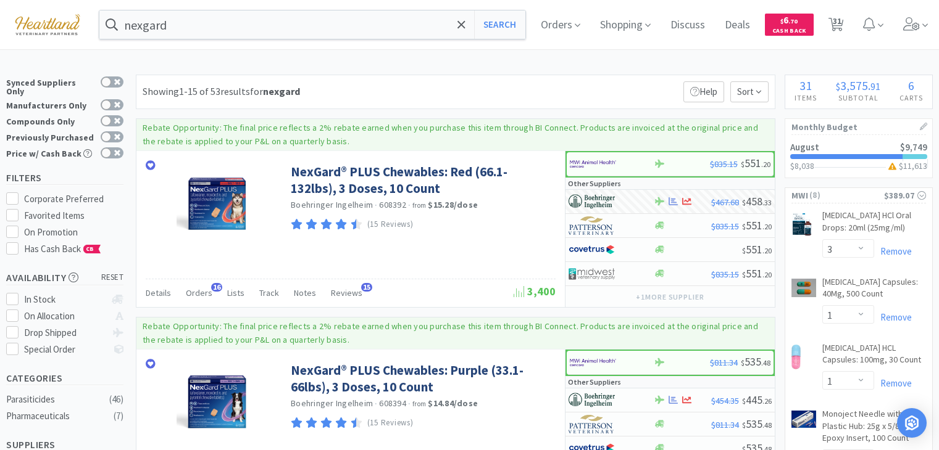
select select "1"
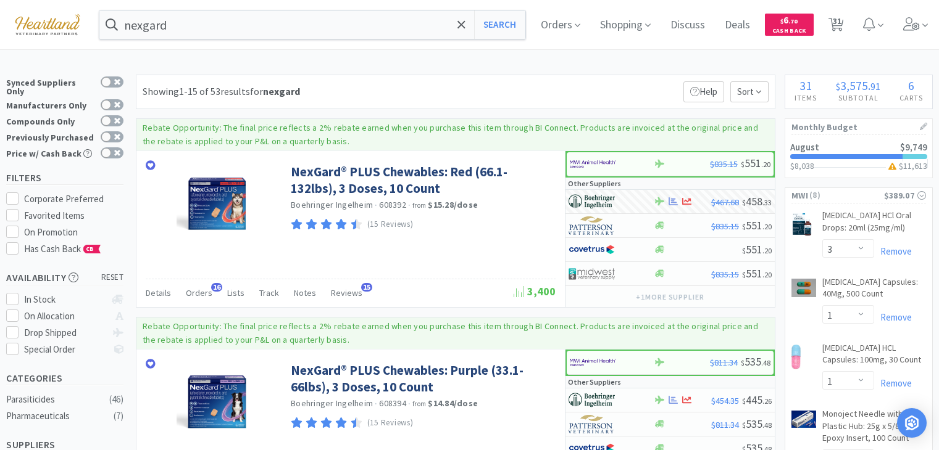
select select "1"
select select "5"
click at [465, 257] on div "NexGard® PLUS Chewables: Red (66.1-132lbs), 3 Doses, 10 Count Boehringer Ingelh…" at bounding box center [350, 229] width 428 height 156
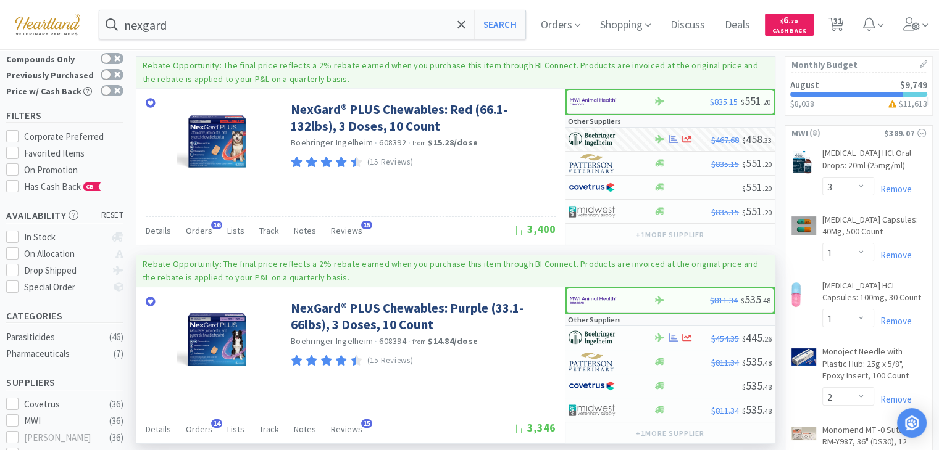
scroll to position [123, 0]
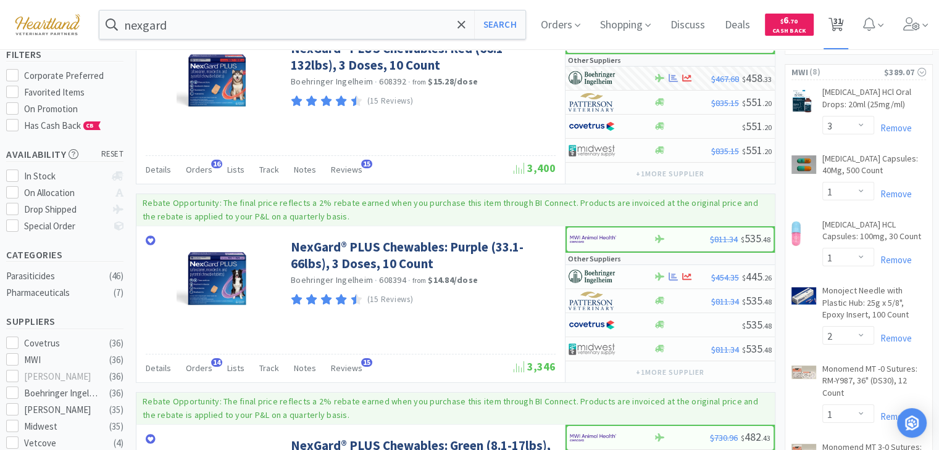
click at [841, 19] on span "31" at bounding box center [836, 20] width 9 height 49
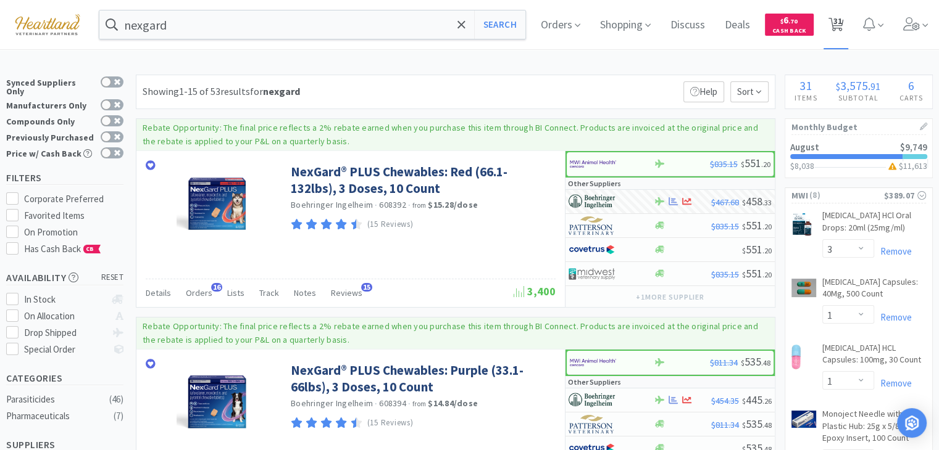
select select "1"
select select "5"
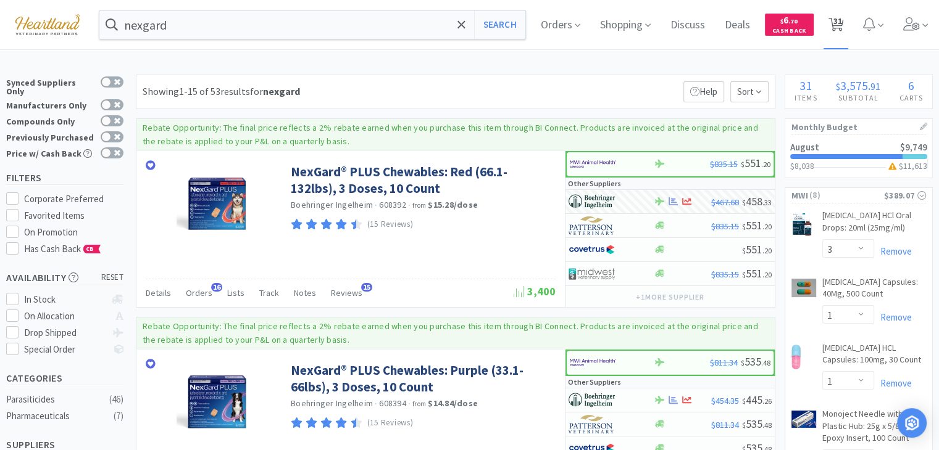
select select "1"
select select "3"
select select "1"
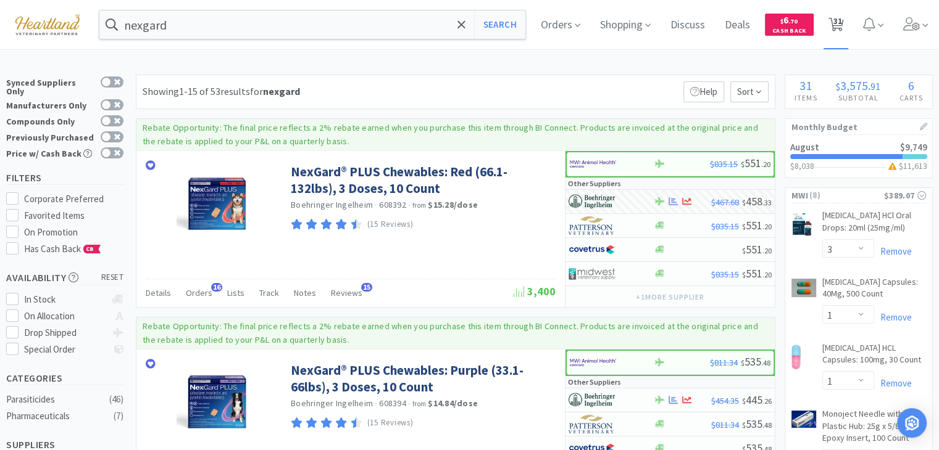
select select "1"
select select "2"
select select "1"
select select "2"
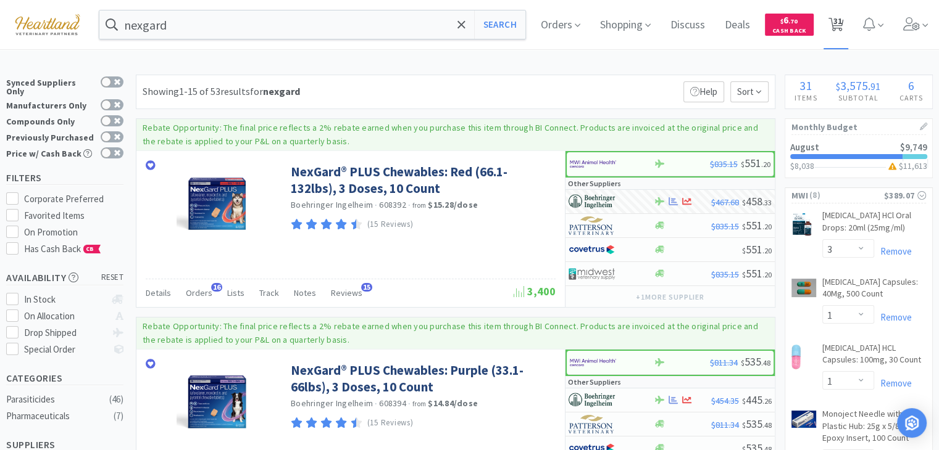
select select "2"
select select "1"
select select "3"
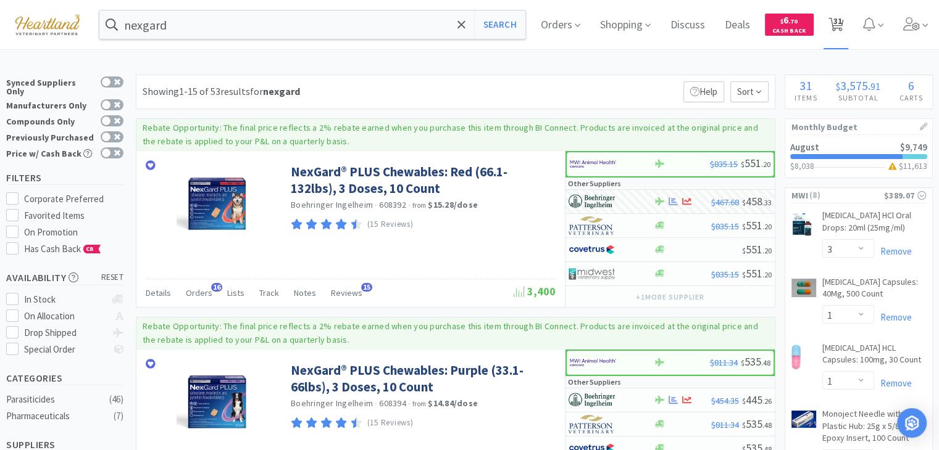
select select "1"
select select "4"
select select "1"
select select "2"
select select "1"
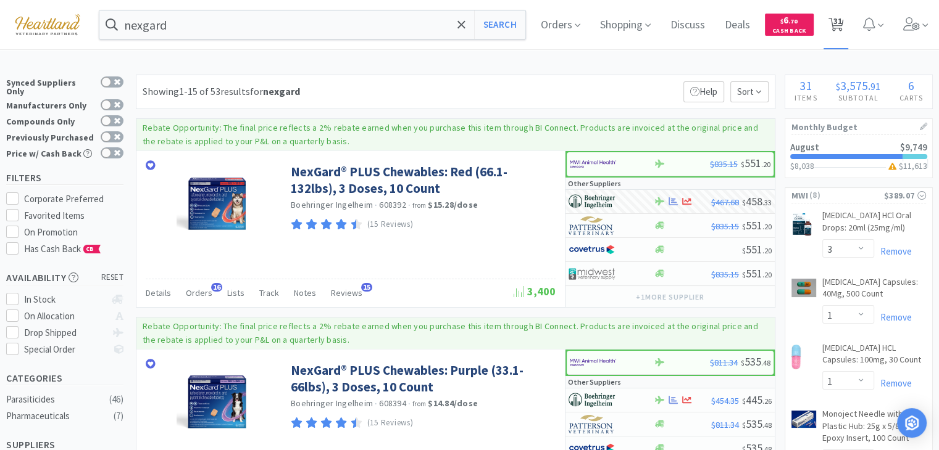
select select "1"
select select "2"
select select "1"
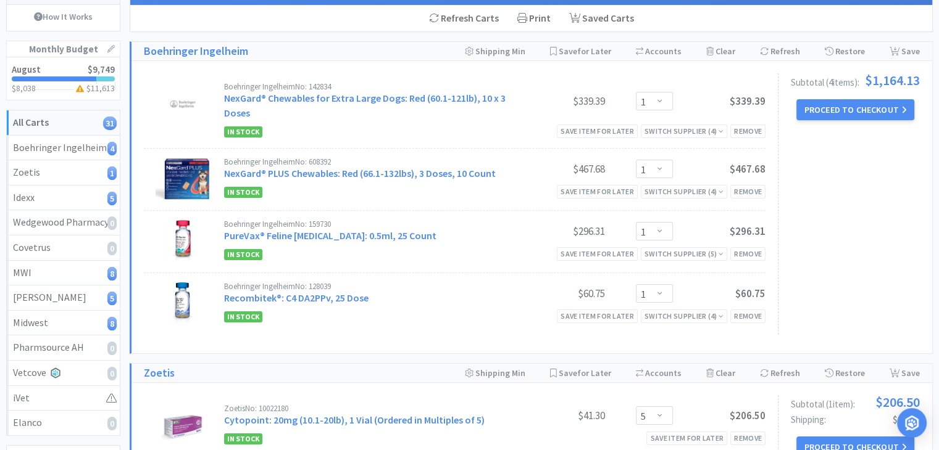
scroll to position [123, 0]
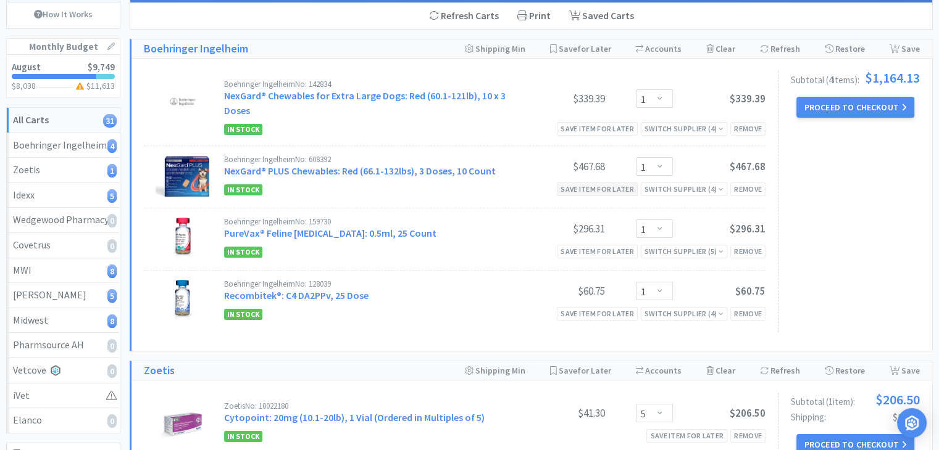
click at [600, 188] on div "Save item for later" at bounding box center [597, 189] width 81 height 13
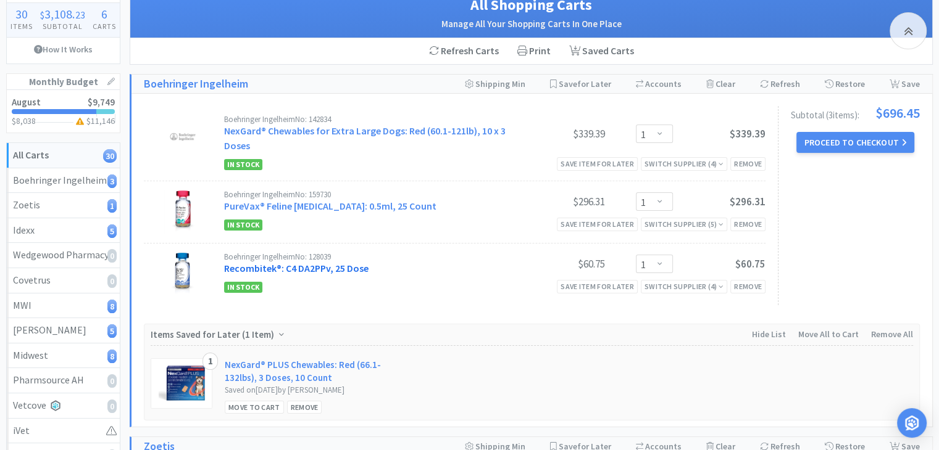
scroll to position [0, 0]
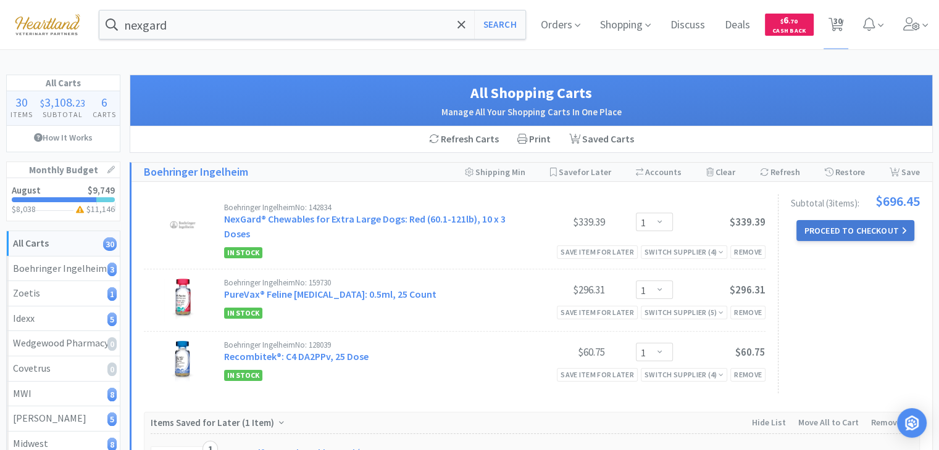
click at [868, 232] on button "Proceed to Checkout" at bounding box center [854, 230] width 117 height 21
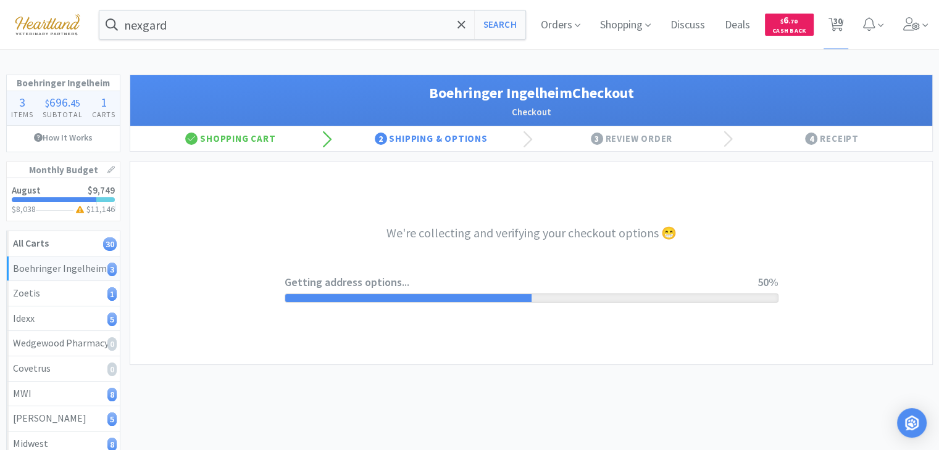
select select "invoice"
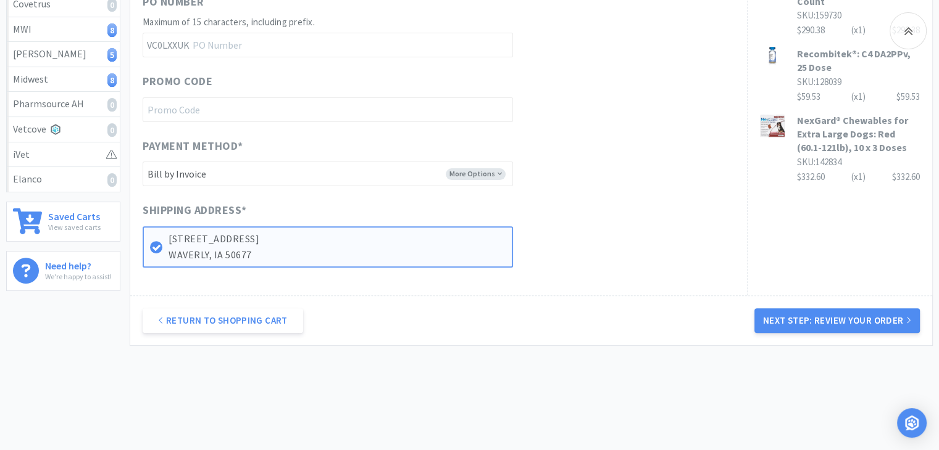
scroll to position [385, 0]
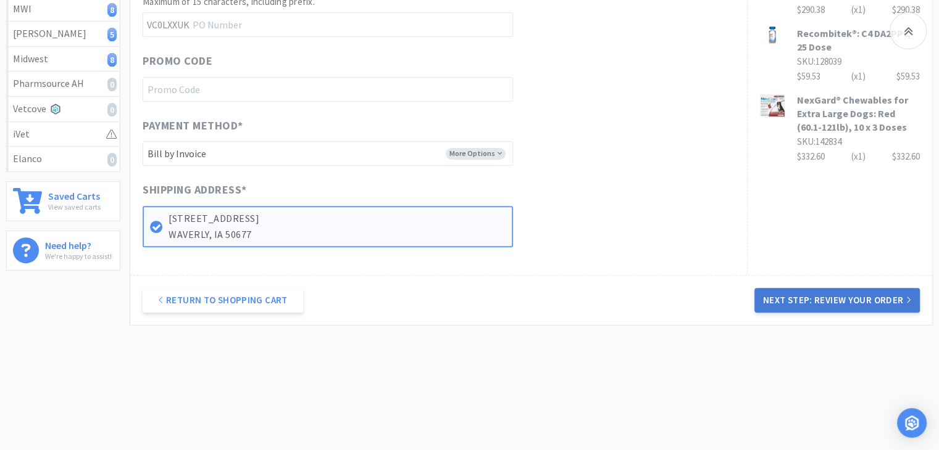
click at [818, 299] on button "Next Step: Review Your Order" at bounding box center [836, 300] width 165 height 25
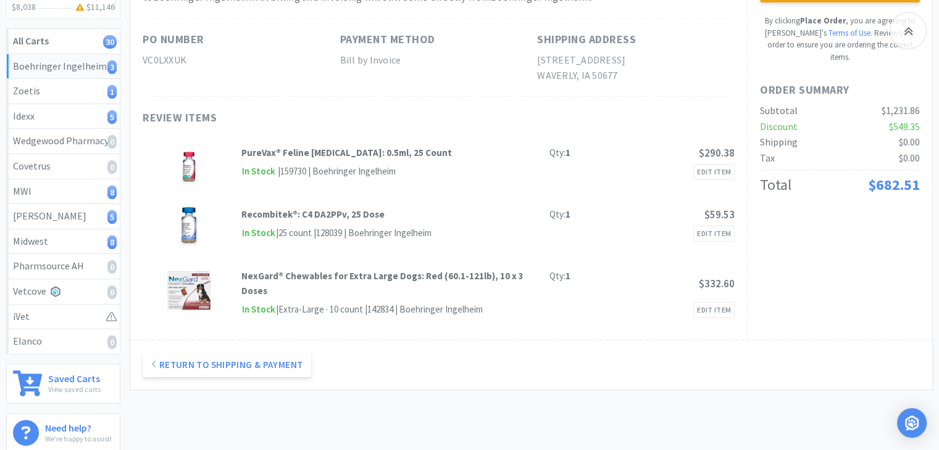
scroll to position [0, 0]
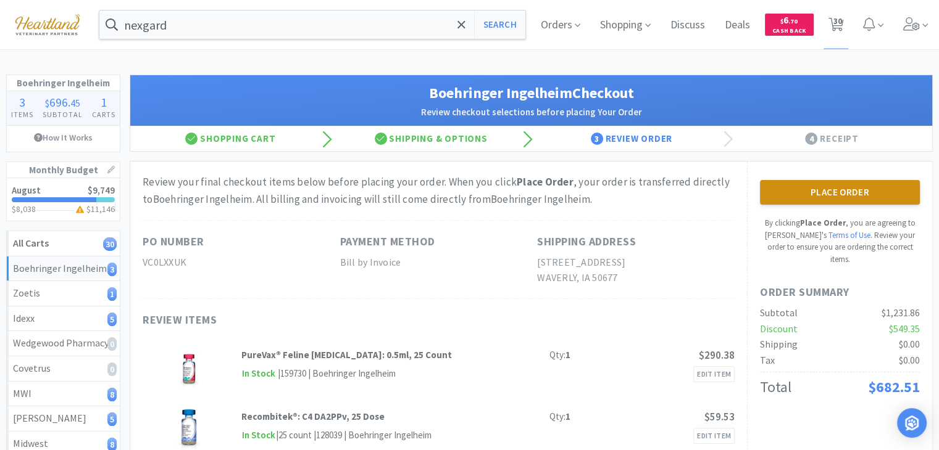
click at [837, 196] on button "Place Order" at bounding box center [840, 192] width 160 height 25
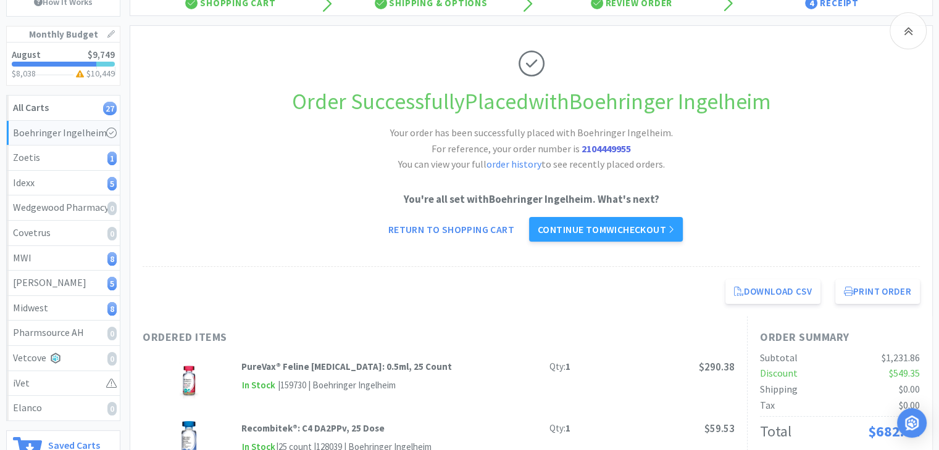
scroll to position [123, 0]
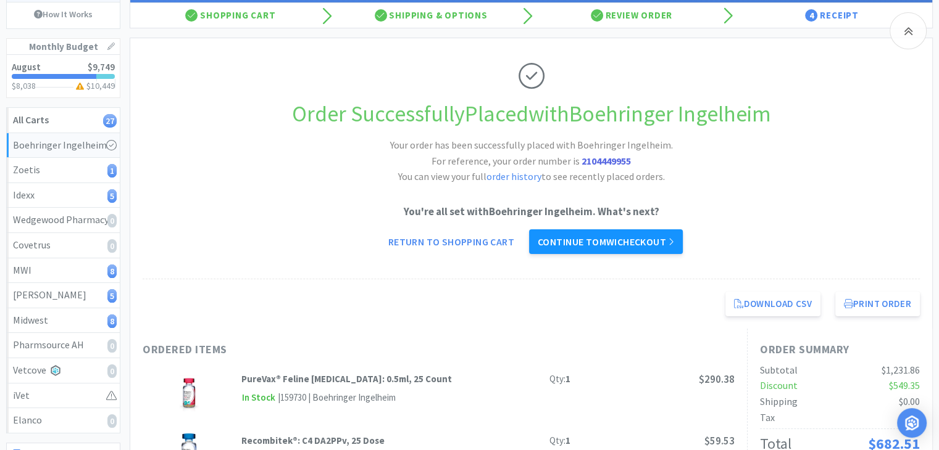
click at [616, 245] on link "Continue to MWI checkout" at bounding box center [606, 242] width 154 height 25
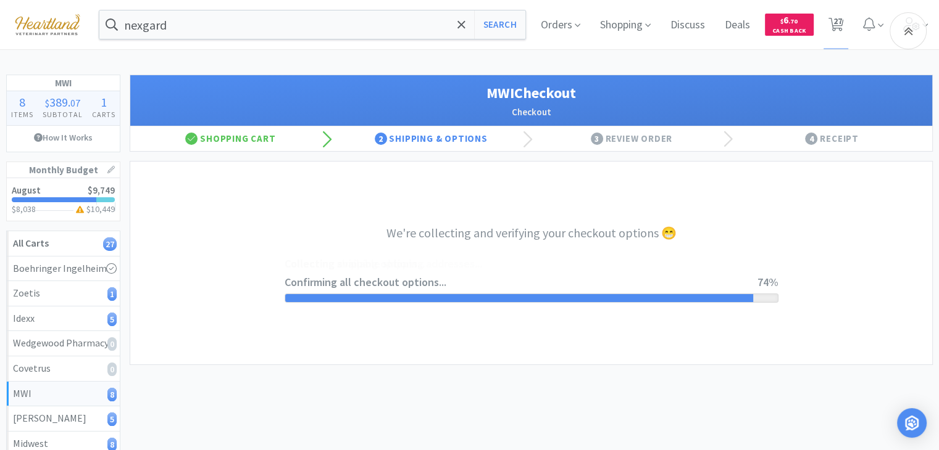
select select "STD_"
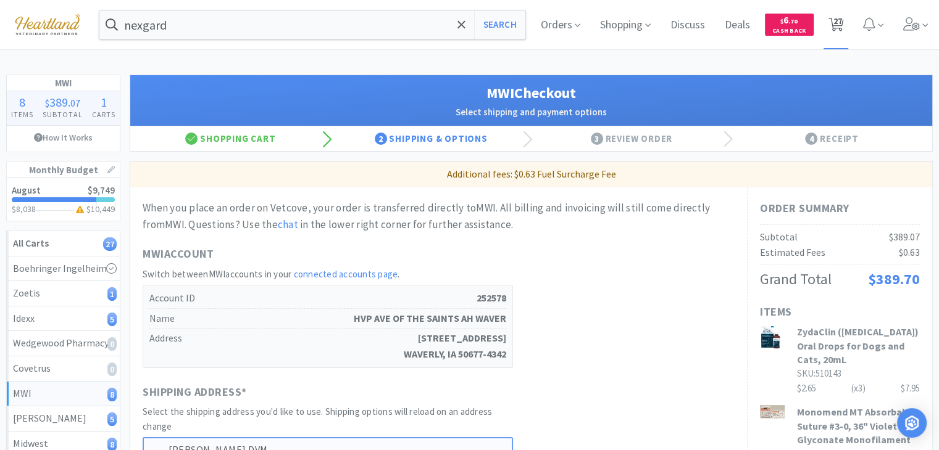
click at [837, 26] on span "27" at bounding box center [836, 20] width 9 height 49
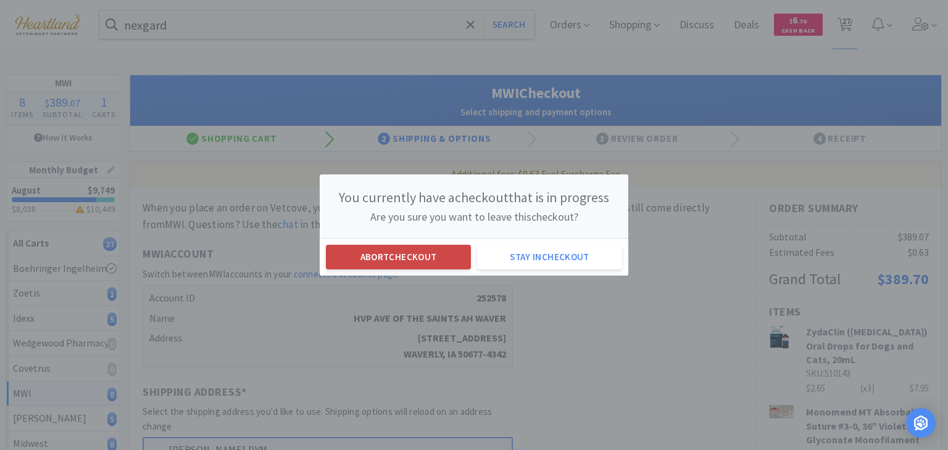
click at [389, 260] on button "Abort checkout" at bounding box center [398, 257] width 145 height 25
select select "5"
select select "1"
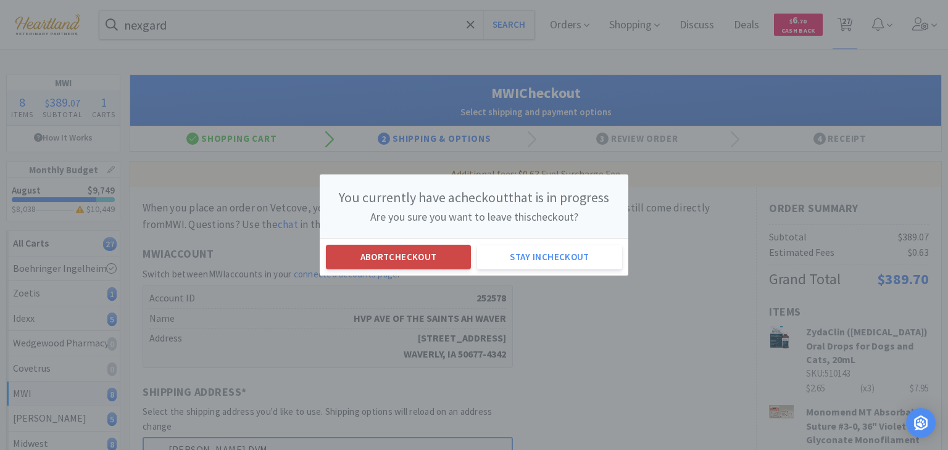
select select "3"
select select "1"
select select "2"
select select "1"
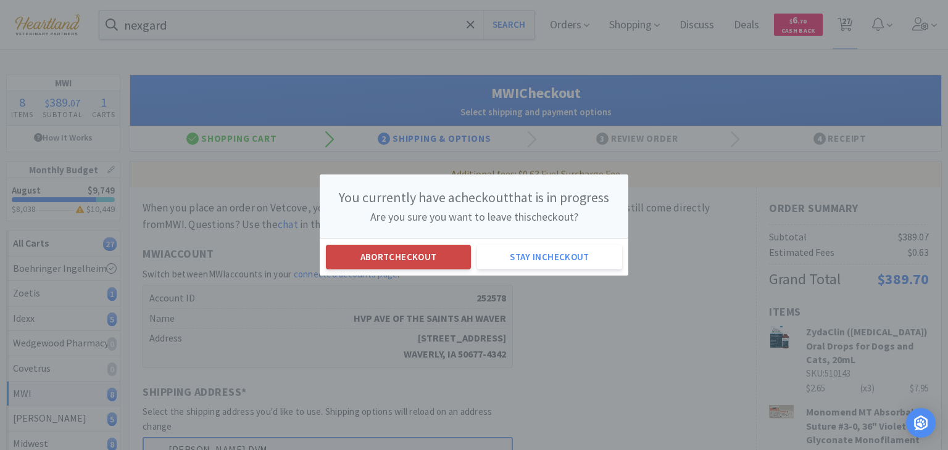
select select "1"
select select "2"
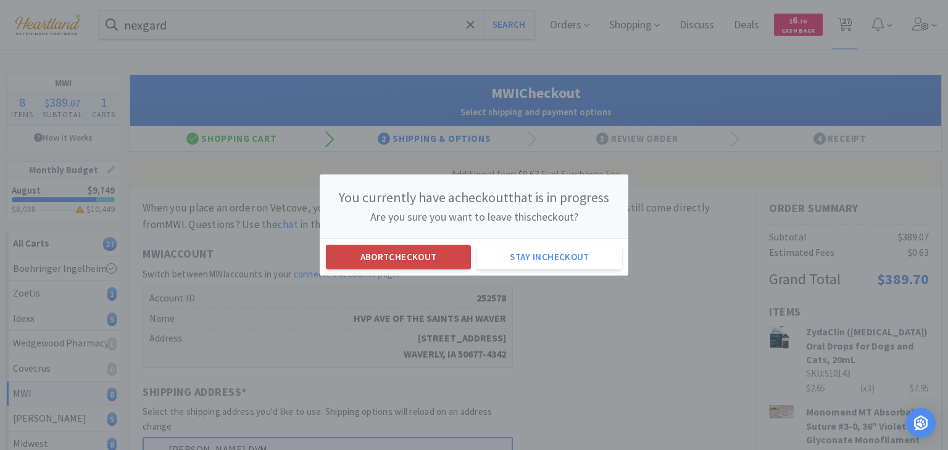
select select "1"
select select "3"
select select "1"
select select "4"
select select "1"
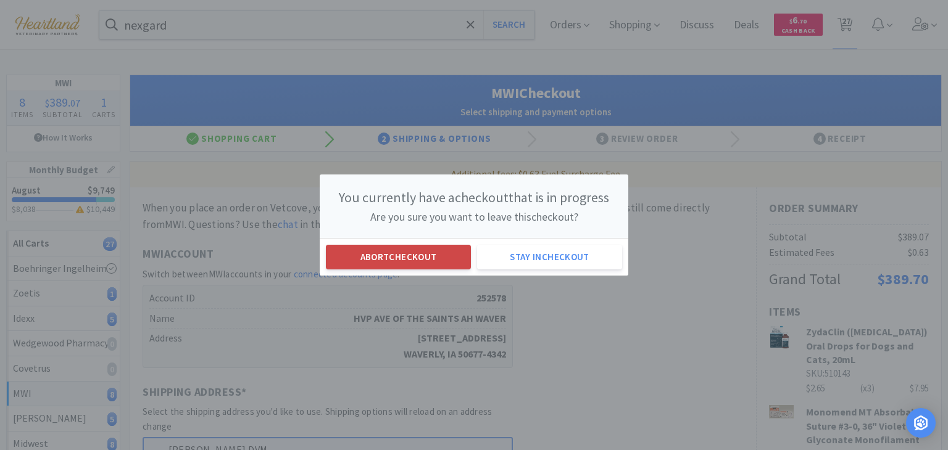
select select "2"
select select "1"
select select "2"
select select "1"
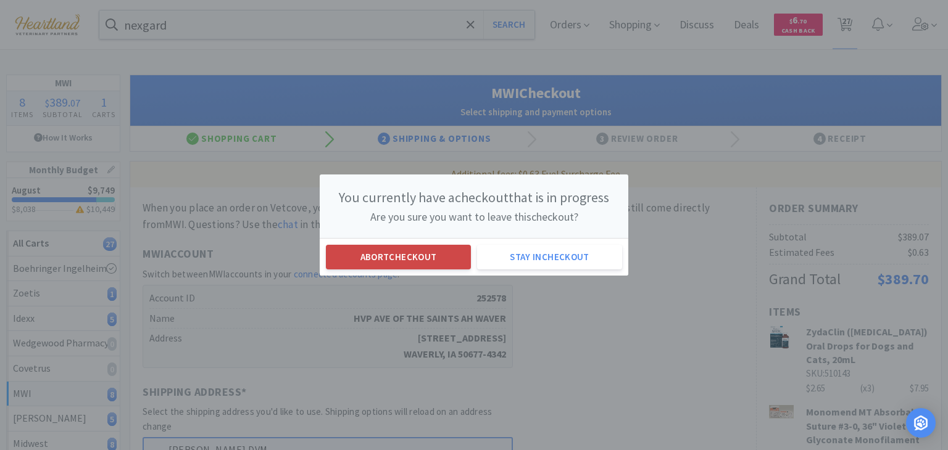
select select "1"
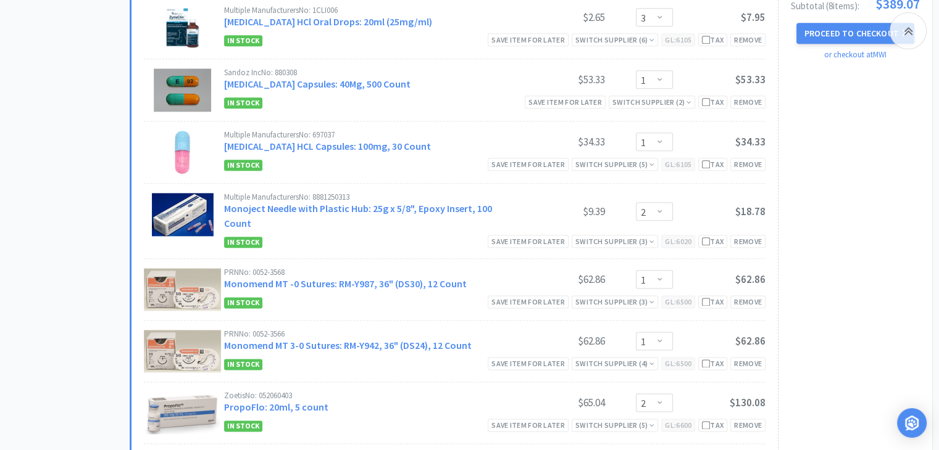
scroll to position [1419, 0]
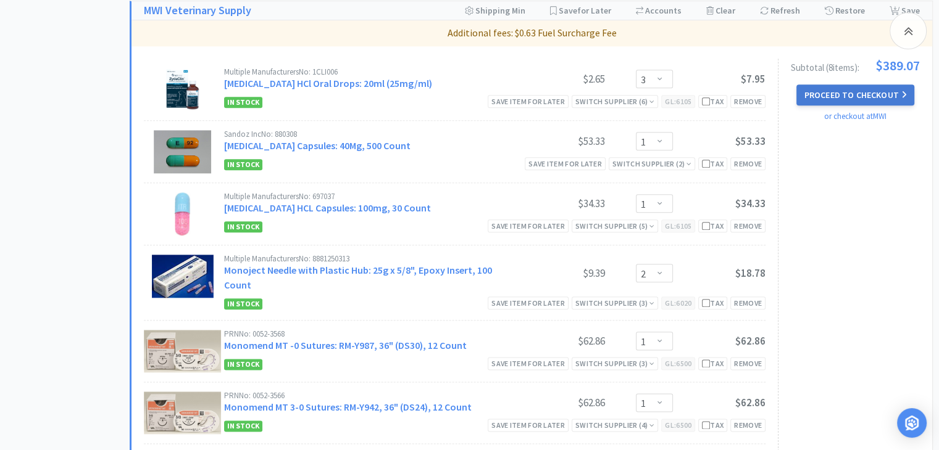
click at [877, 93] on button "Proceed to Checkout" at bounding box center [854, 95] width 117 height 21
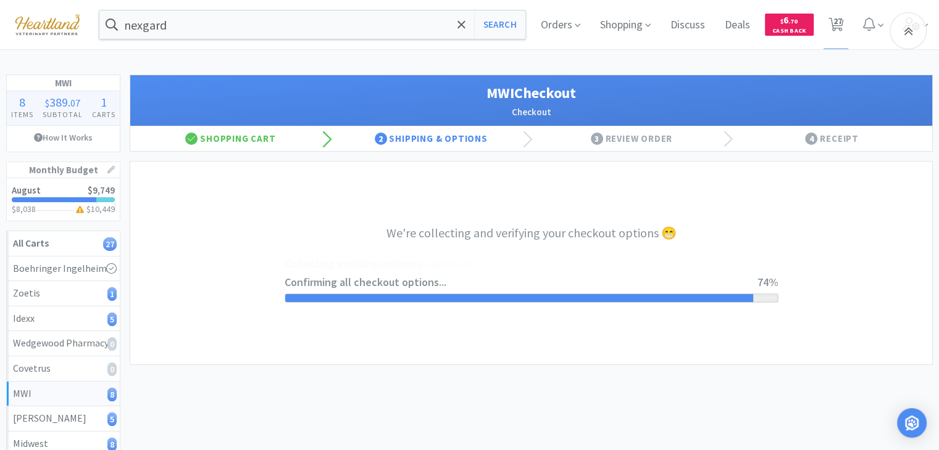
select select "STD_"
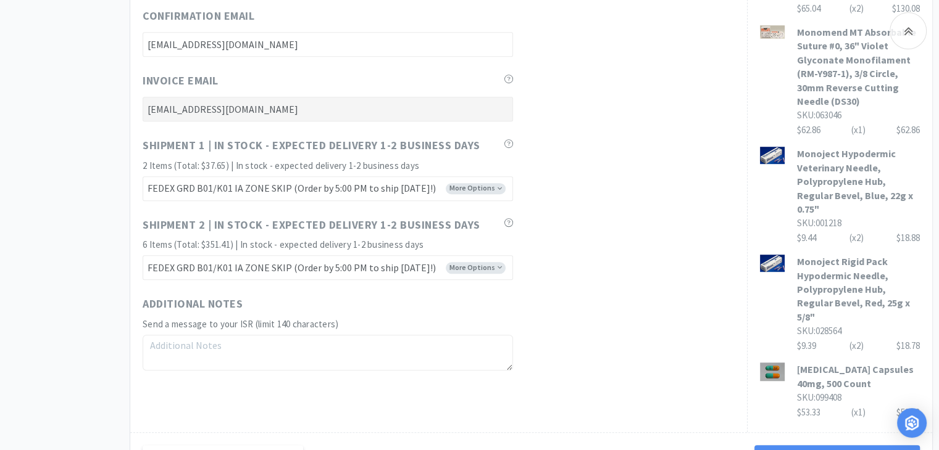
click at [848, 446] on button "Next Step: Review Your Order" at bounding box center [836, 458] width 165 height 25
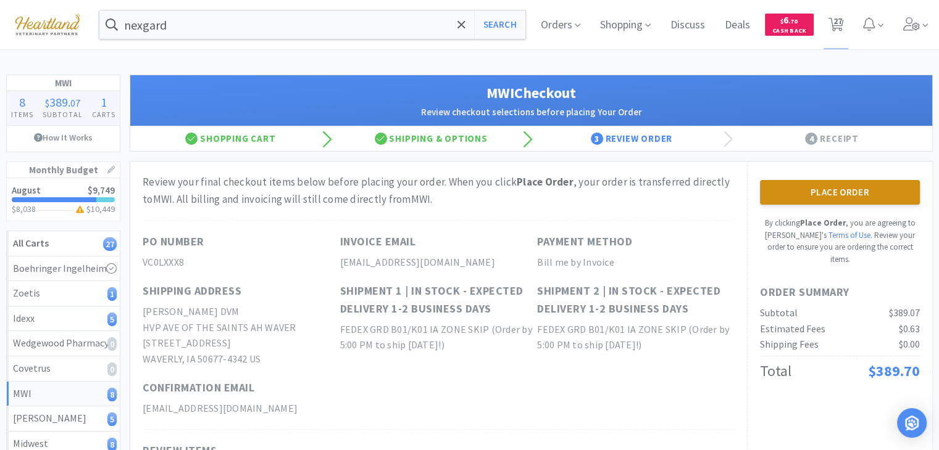
click at [875, 197] on button "Place Order" at bounding box center [840, 192] width 160 height 25
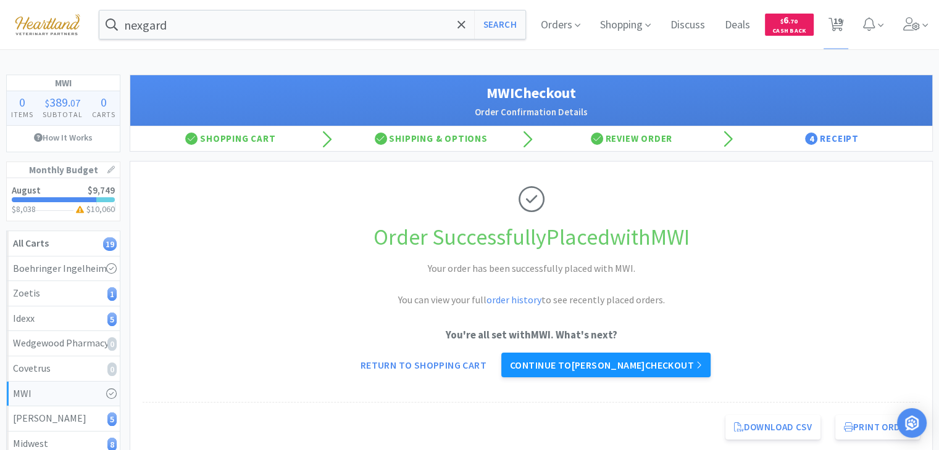
click at [621, 362] on link "Continue to Patterson checkout" at bounding box center [605, 365] width 209 height 25
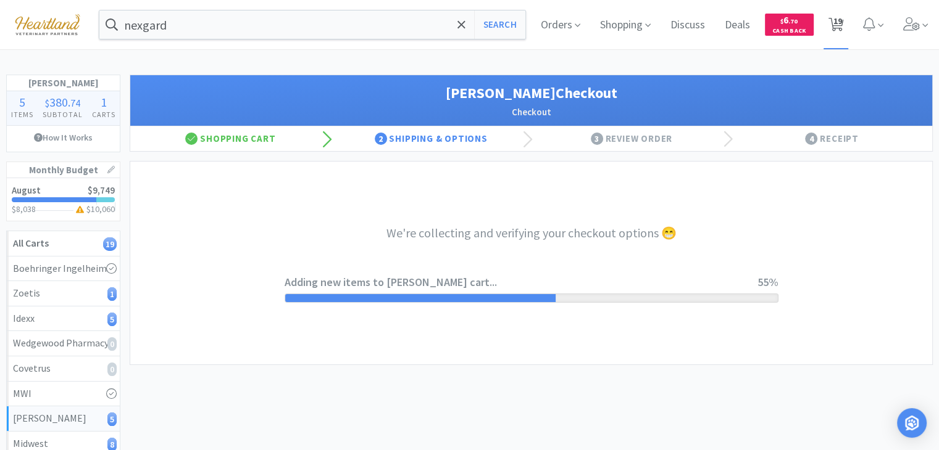
click at [839, 24] on span "19" at bounding box center [836, 20] width 9 height 49
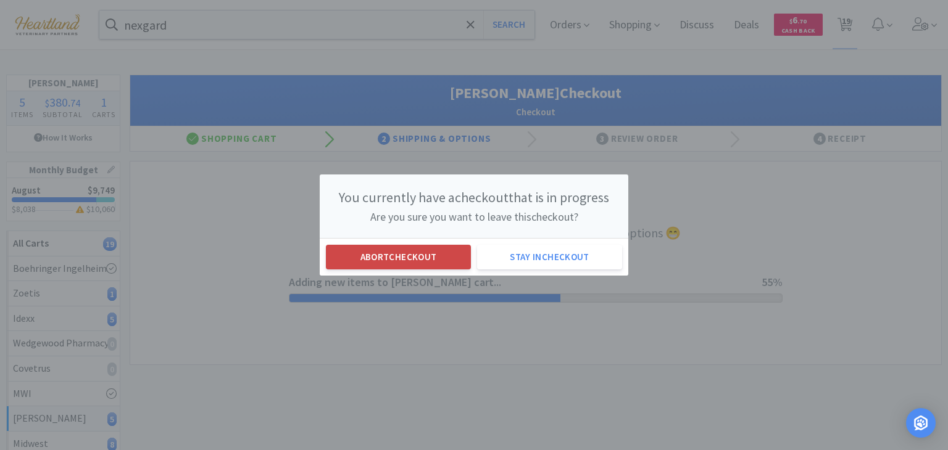
click at [405, 260] on button "Abort checkout" at bounding box center [398, 257] width 145 height 25
select select "5"
select select "1"
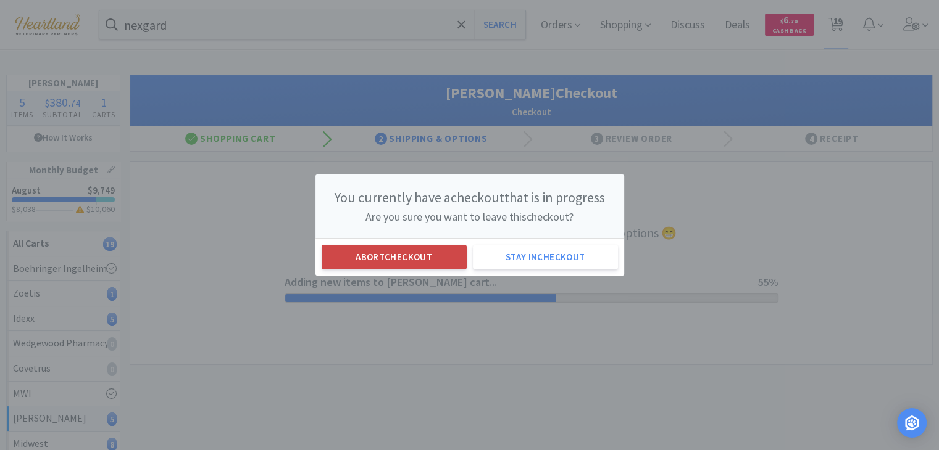
select select "2"
select select "1"
select select "3"
select select "1"
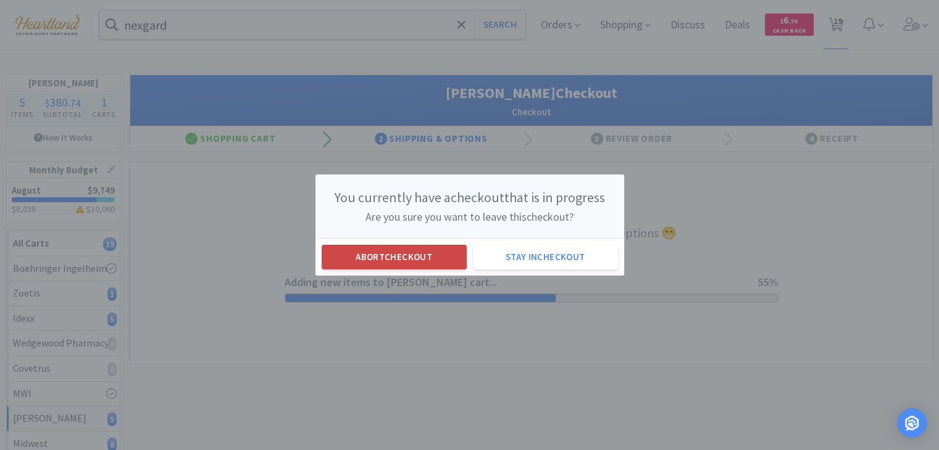
select select "4"
select select "1"
select select "2"
select select "1"
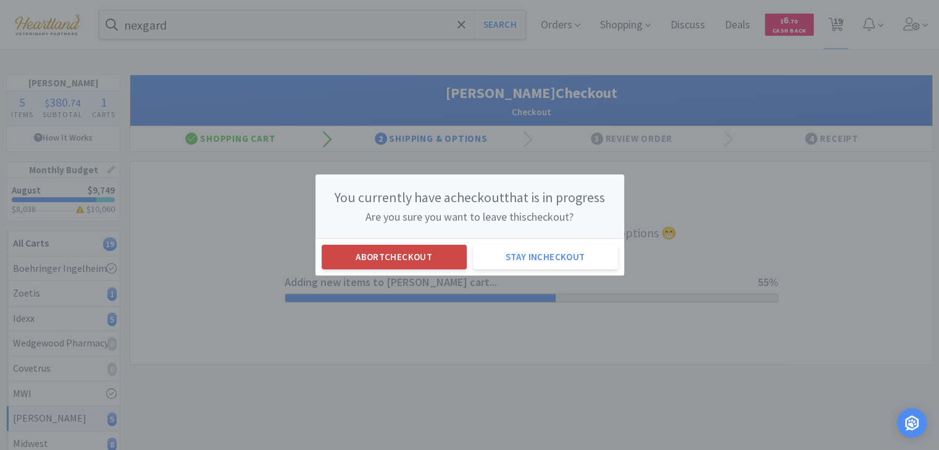
select select "2"
select select "1"
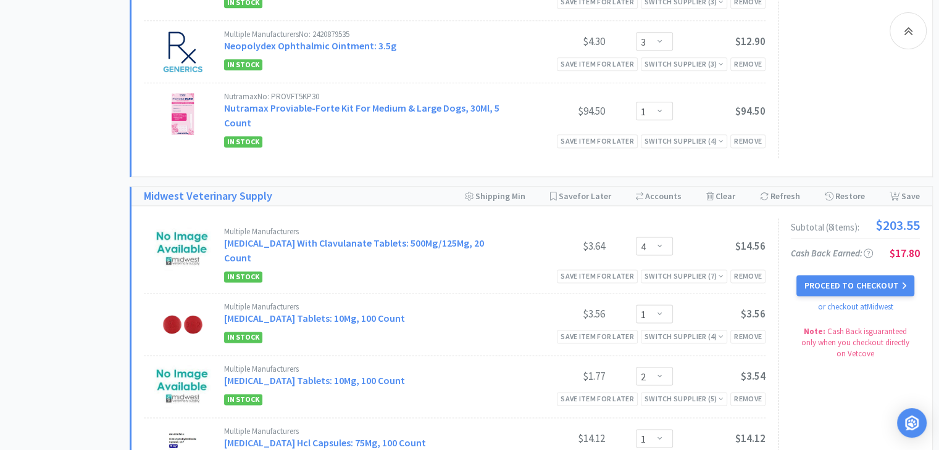
scroll to position [1568, 0]
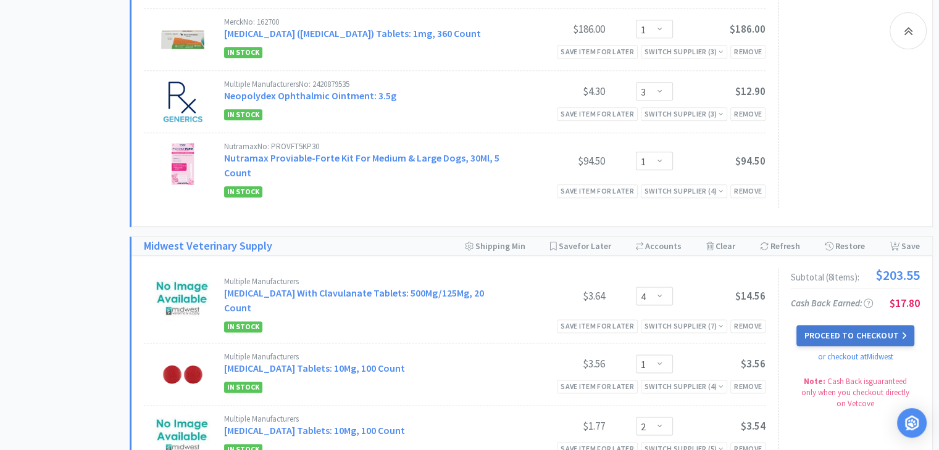
click at [881, 330] on button "Proceed to Checkout" at bounding box center [854, 335] width 117 height 21
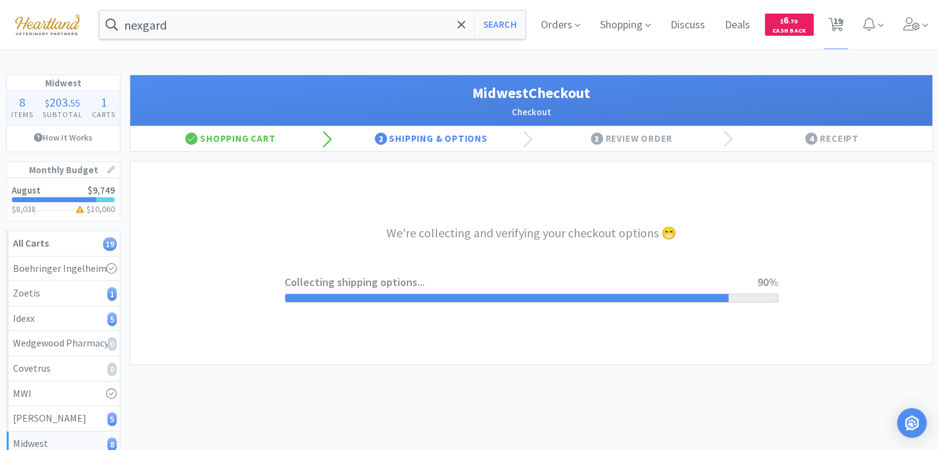
select select "0"
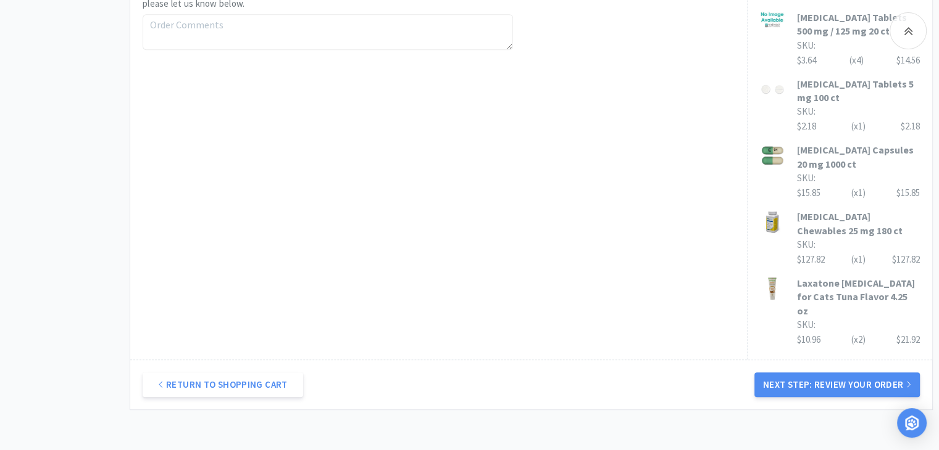
scroll to position [802, 0]
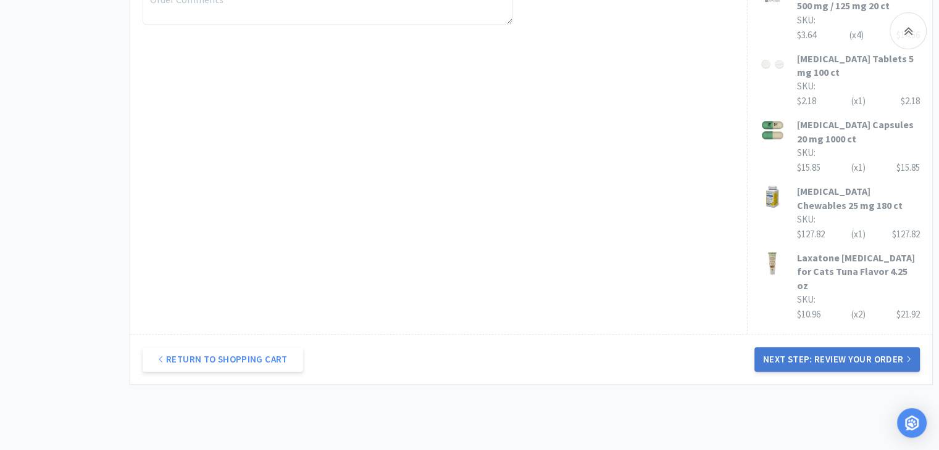
click at [818, 362] on button "Next Step: Review Your Order" at bounding box center [836, 359] width 165 height 25
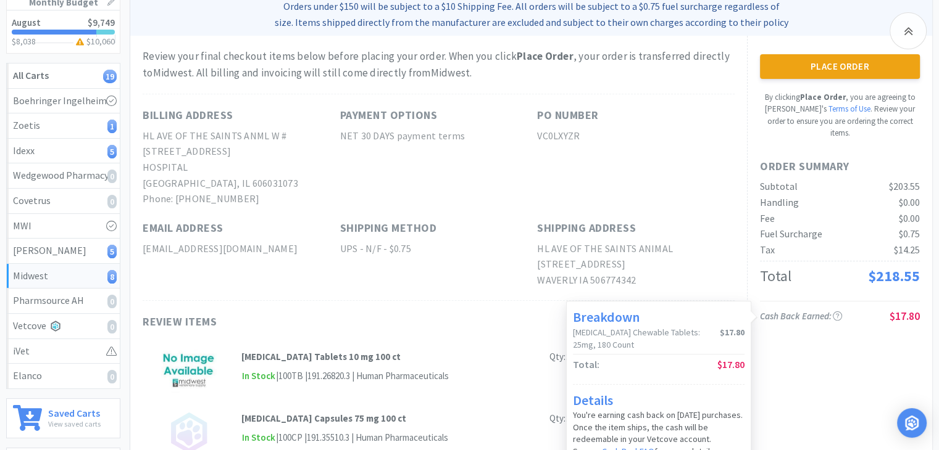
scroll to position [185, 0]
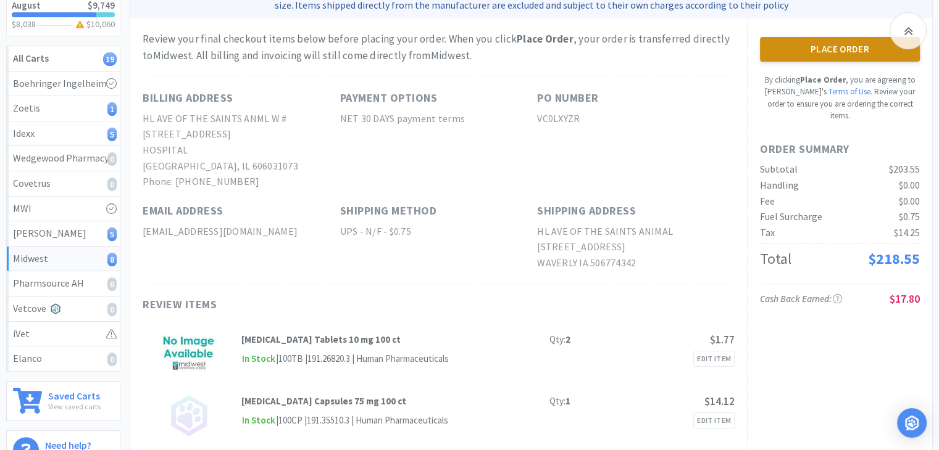
click at [861, 55] on button "Place Order" at bounding box center [840, 49] width 160 height 25
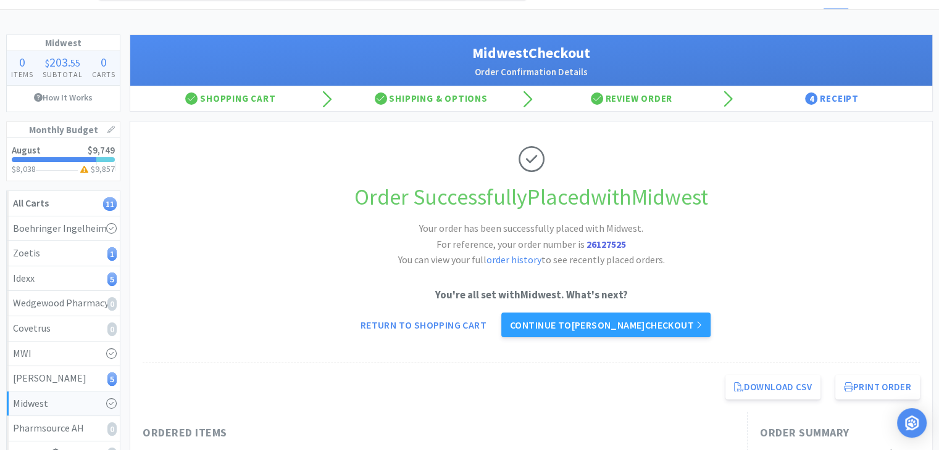
scroll to position [62, 0]
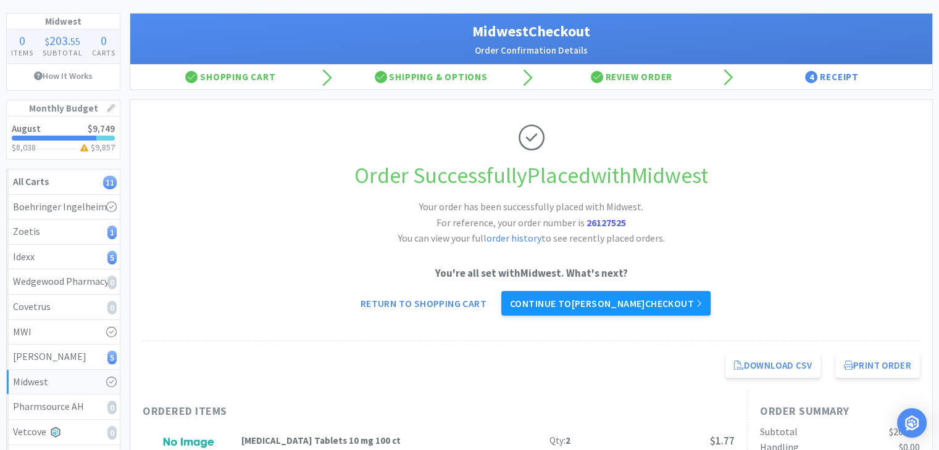
click at [655, 305] on link "Continue to Patterson checkout" at bounding box center [605, 303] width 209 height 25
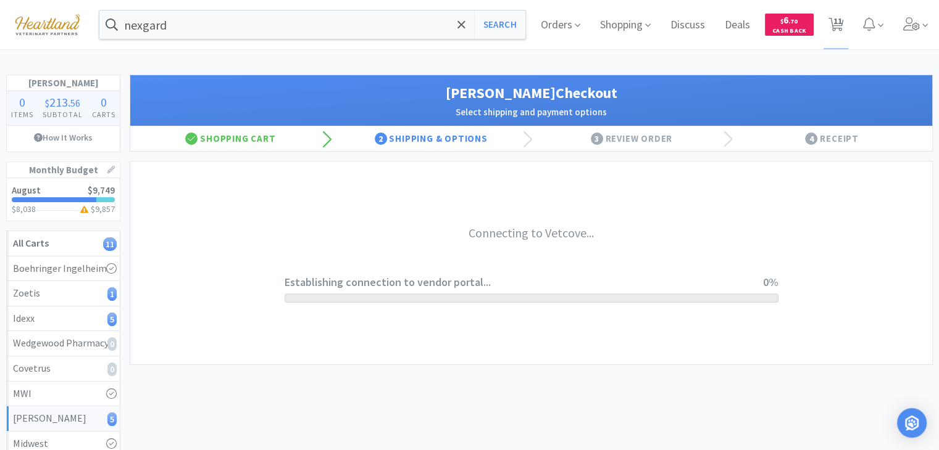
select select "1"
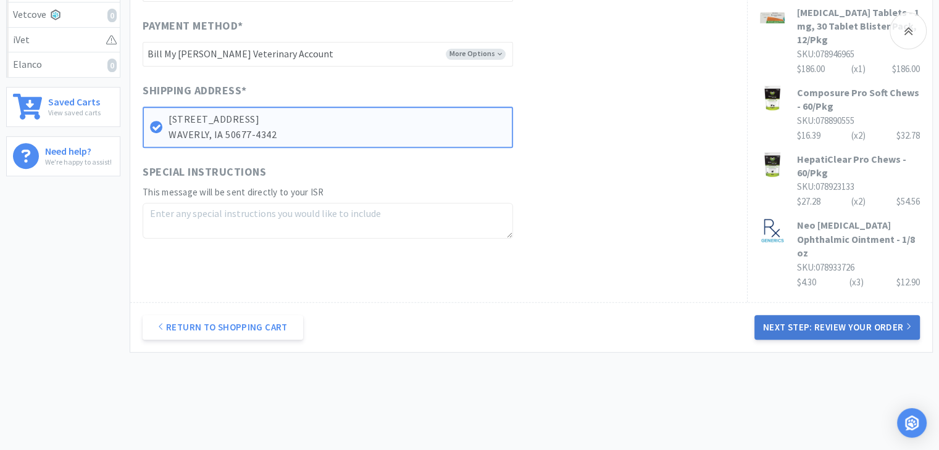
click at [790, 315] on button "Next Step: Review Your Order" at bounding box center [836, 327] width 165 height 25
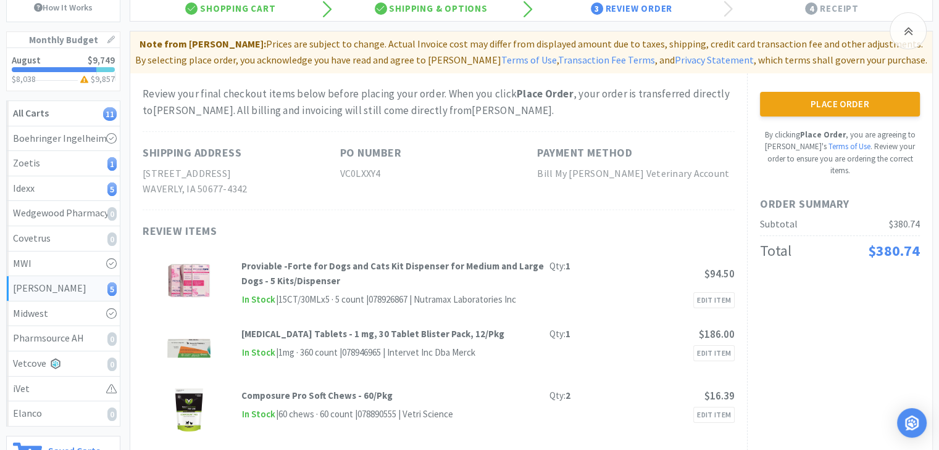
scroll to position [62, 0]
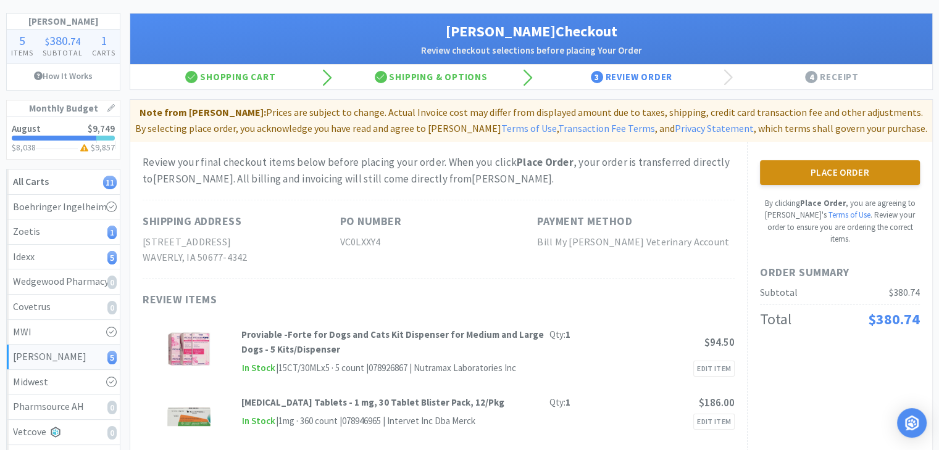
click at [874, 181] on button "Place Order" at bounding box center [840, 172] width 160 height 25
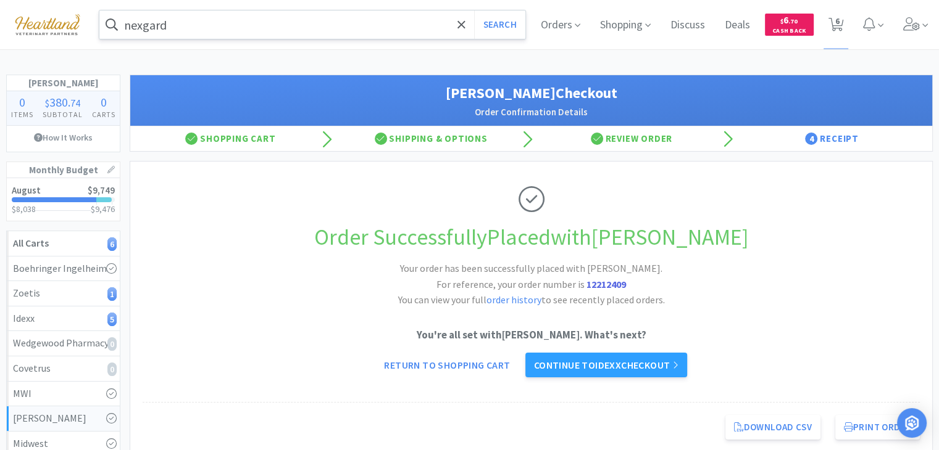
click at [317, 28] on input "nexgard" at bounding box center [312, 24] width 426 height 28
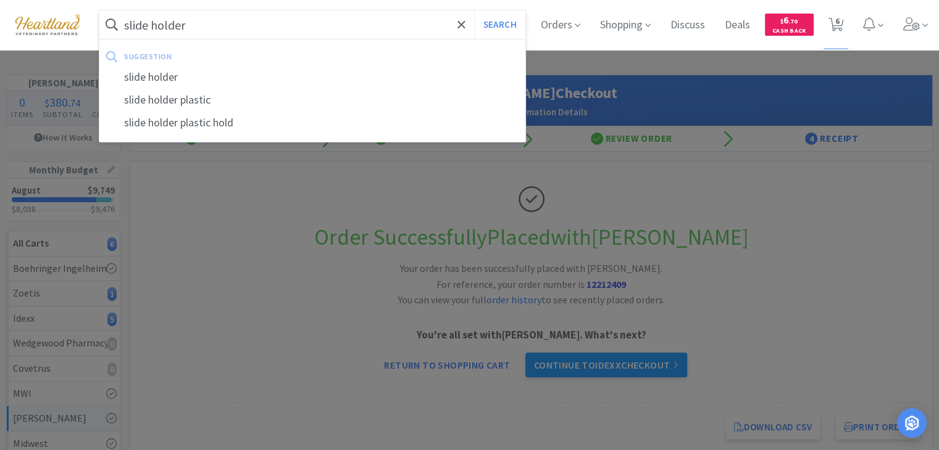
type input "slide holder"
click at [474, 10] on button "Search" at bounding box center [499, 24] width 51 height 28
select select "1"
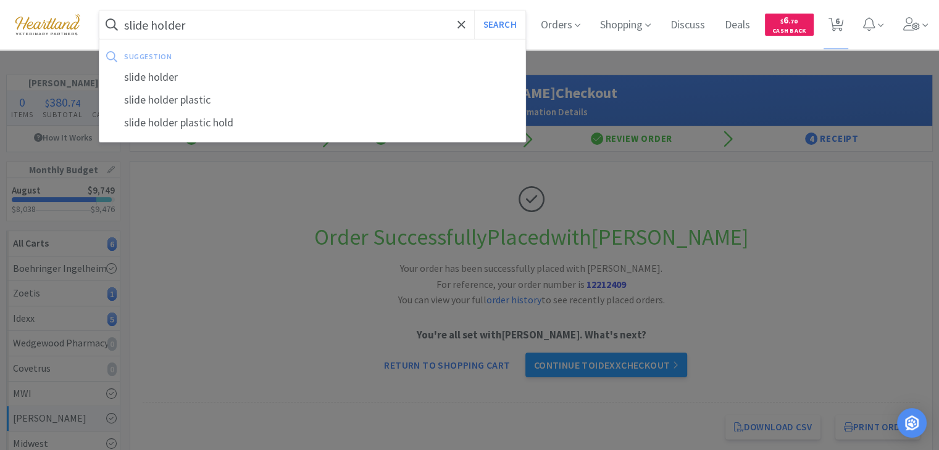
select select "5"
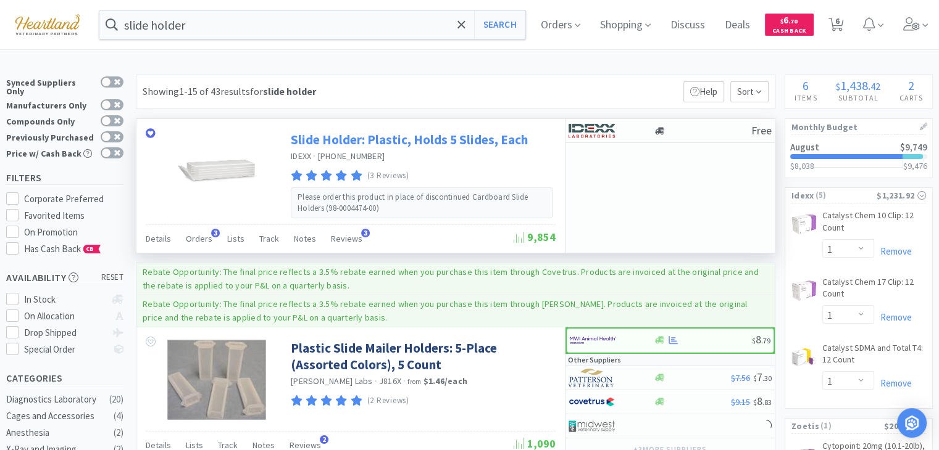
click at [435, 139] on link "Slide Holder: Plastic, Holds 5 Slides, Each" at bounding box center [409, 139] width 237 height 17
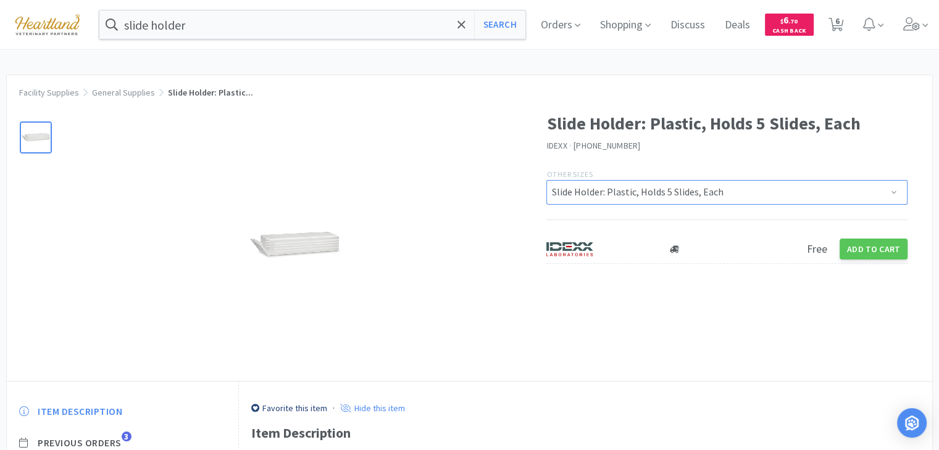
click at [878, 191] on select "Slide Holder: Plastic, Holds 5 Slides, Each" at bounding box center [726, 192] width 361 height 25
click at [546, 180] on select "Slide Holder: Plastic, Holds 5 Slides, Each" at bounding box center [726, 192] width 361 height 25
click at [879, 252] on button "Add to Cart" at bounding box center [873, 249] width 68 height 21
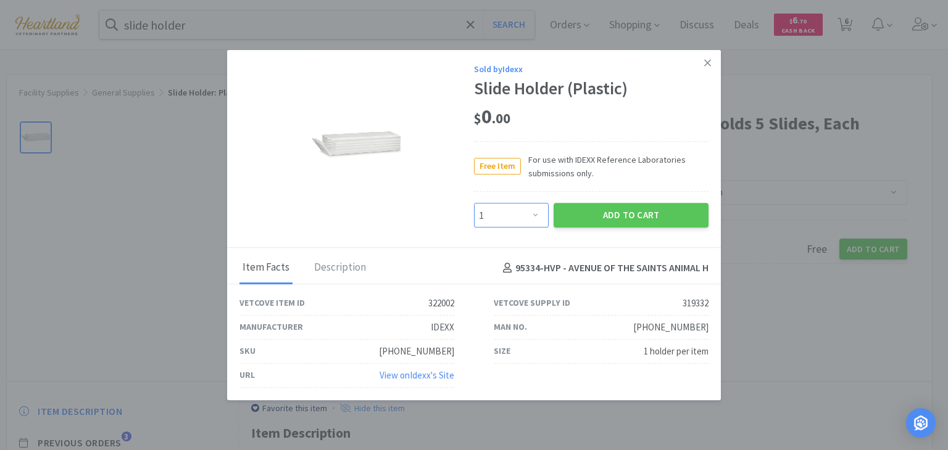
click at [537, 215] on select "Enter Quantity 1 2 3 4 5 6 7 8 9 10 11 12 13 14 15 16 17 18 19 20 Enter Quantity" at bounding box center [511, 216] width 75 height 25
click at [474, 204] on select "Enter Quantity 1 2 3 4 5 6 7 8 9 10 11 12 13 14 15 16 17 18 19 20 Enter Quantity" at bounding box center [511, 216] width 75 height 25
click at [536, 220] on select "Enter Quantity 1 2 3 4 5 6 7 8 9 10 11 12 13 14 15 16 17 18 19 20 Enter Quantity" at bounding box center [511, 216] width 75 height 25
select select "16"
click at [474, 204] on select "Enter Quantity 1 2 3 4 5 6 7 8 9 10 11 12 13 14 15 16 17 18 19 20 Enter Quantity" at bounding box center [511, 216] width 75 height 25
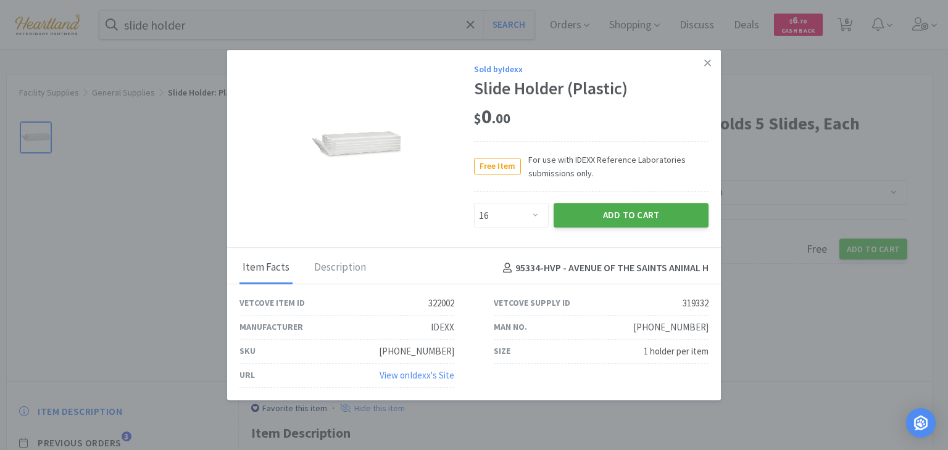
click at [626, 219] on button "Add to Cart" at bounding box center [631, 216] width 155 height 25
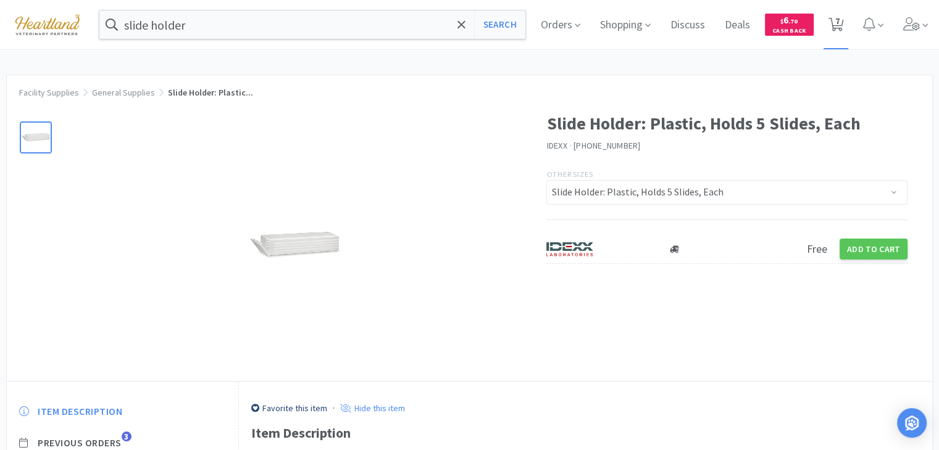
click at [844, 25] on icon at bounding box center [835, 25] width 15 height 14
select select "5"
select select "1"
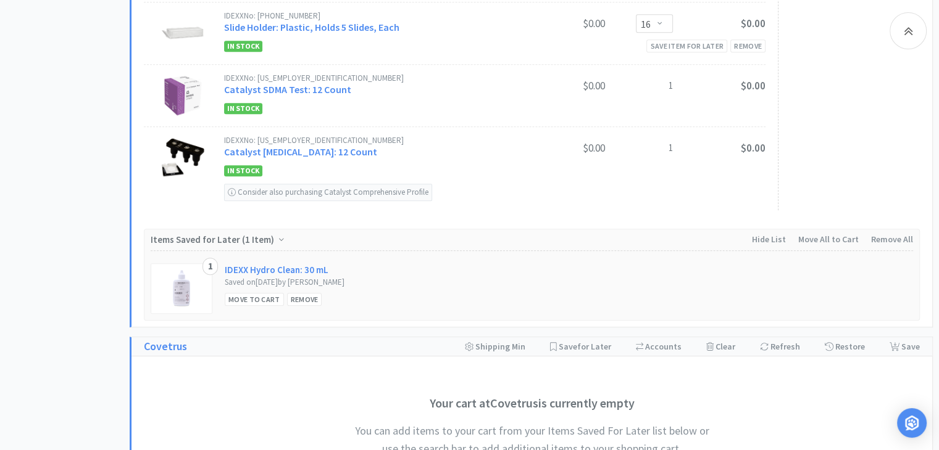
scroll to position [864, 0]
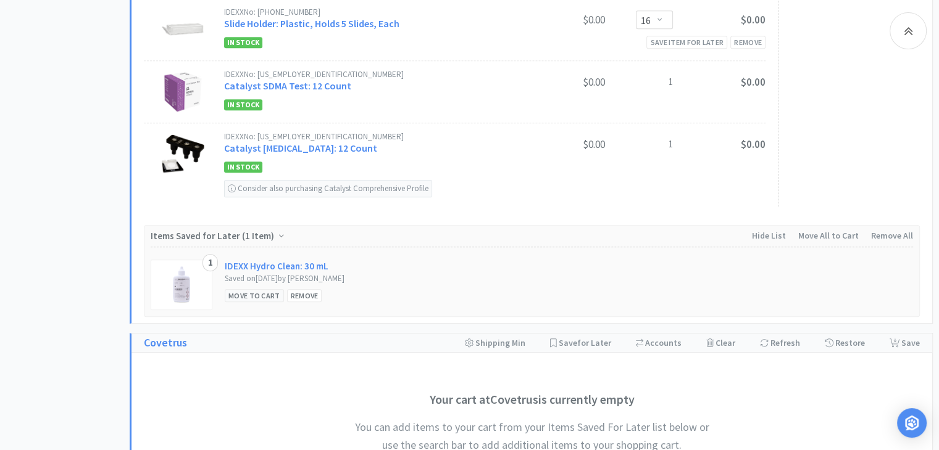
click at [257, 292] on div "Move to Cart" at bounding box center [254, 295] width 59 height 13
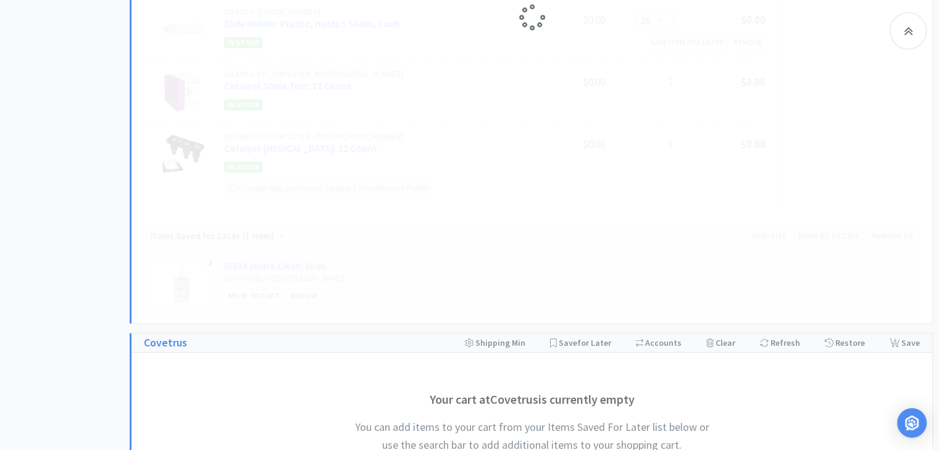
select select "1"
select select "16"
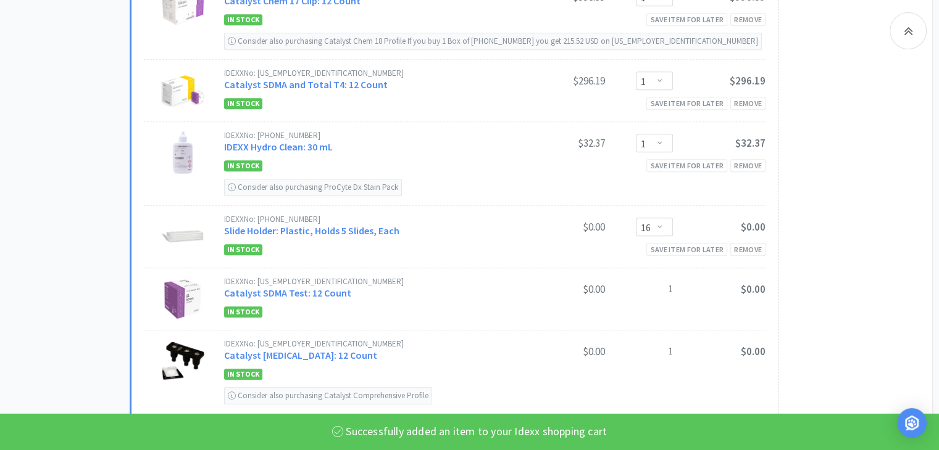
scroll to position [679, 0]
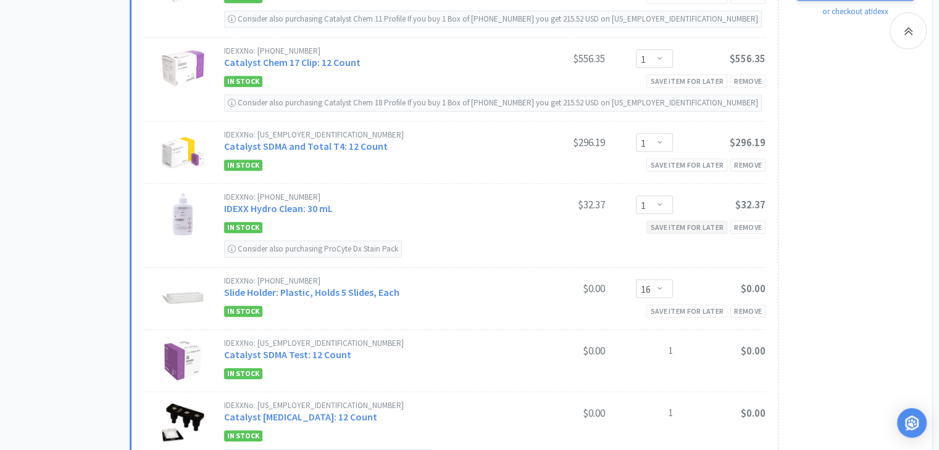
click at [696, 223] on div "Save item for later" at bounding box center [686, 227] width 81 height 13
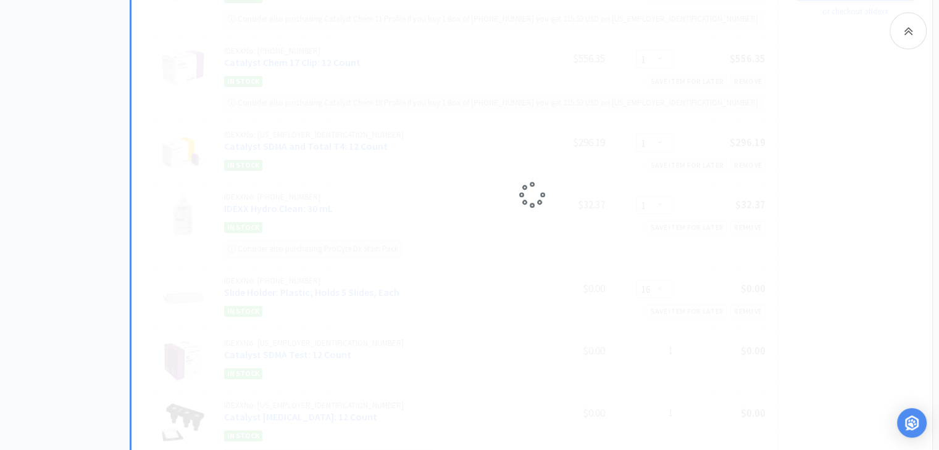
select select "16"
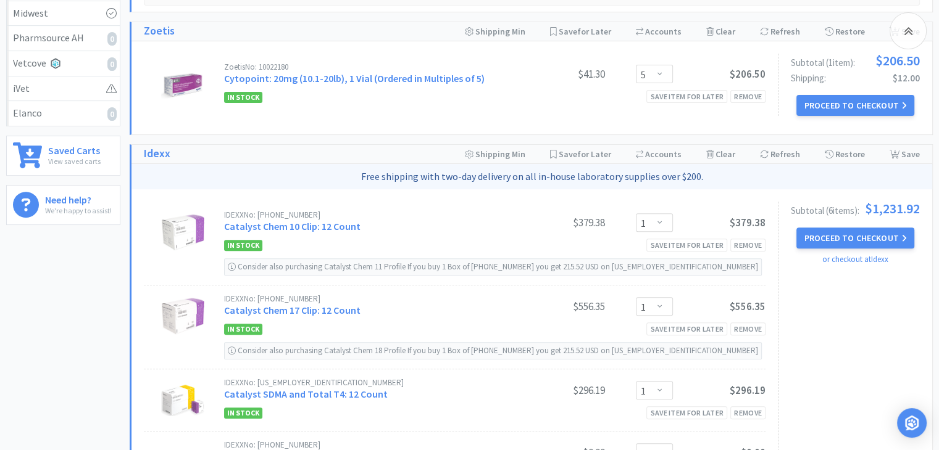
scroll to position [404, 0]
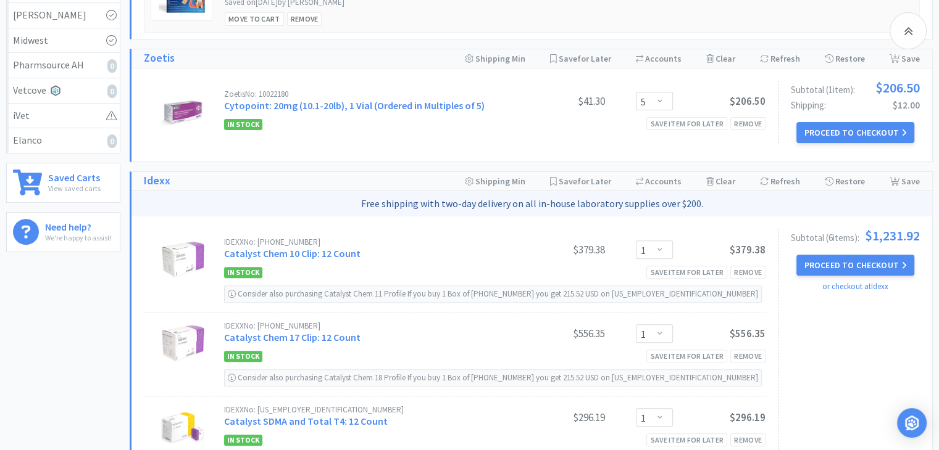
click at [834, 267] on button "Proceed to Checkout" at bounding box center [854, 265] width 117 height 21
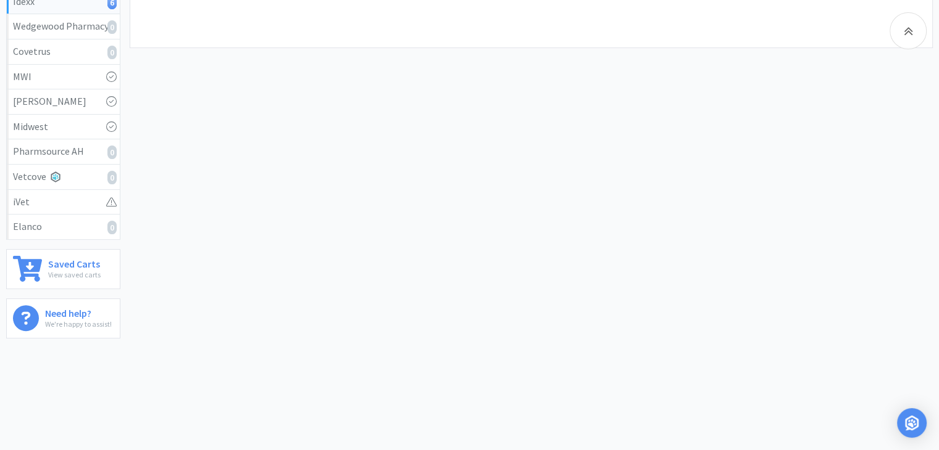
select select "904"
select select "003"
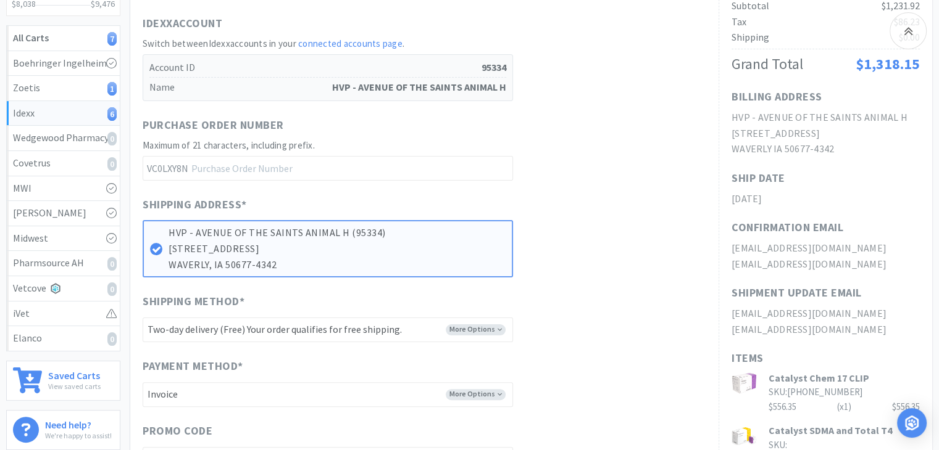
scroll to position [0, 0]
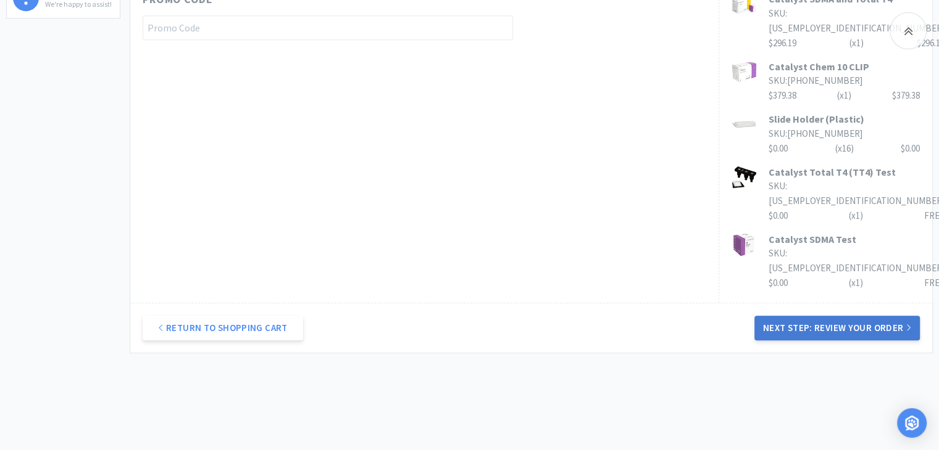
click at [851, 316] on button "Next Step: Review Your Order" at bounding box center [836, 328] width 165 height 25
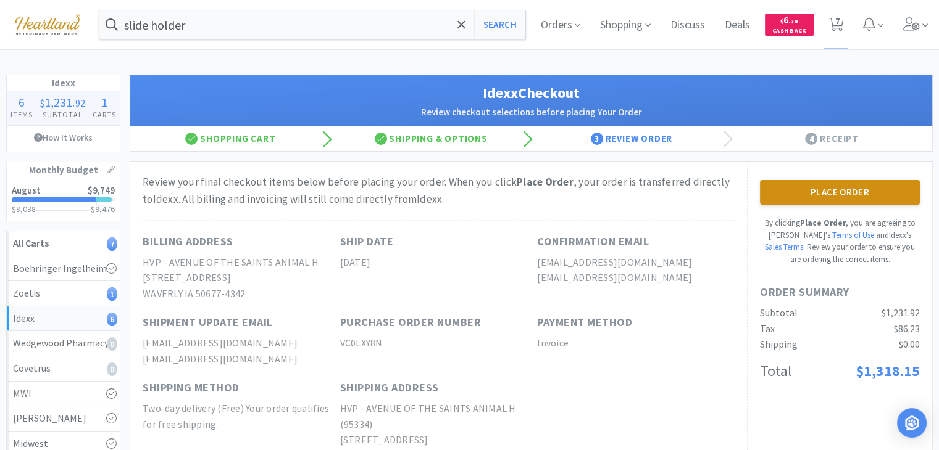
click at [876, 198] on button "Place Order" at bounding box center [840, 192] width 160 height 25
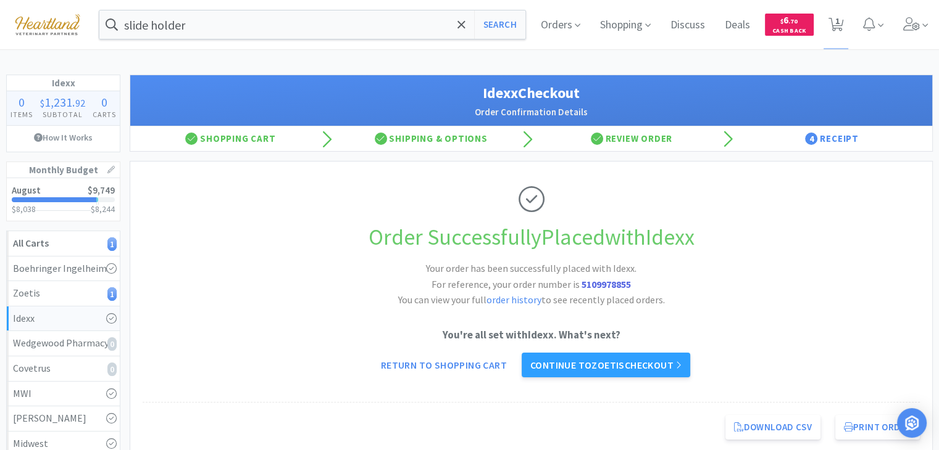
click at [49, 25] on img at bounding box center [47, 24] width 83 height 34
